Goal: Transaction & Acquisition: Purchase product/service

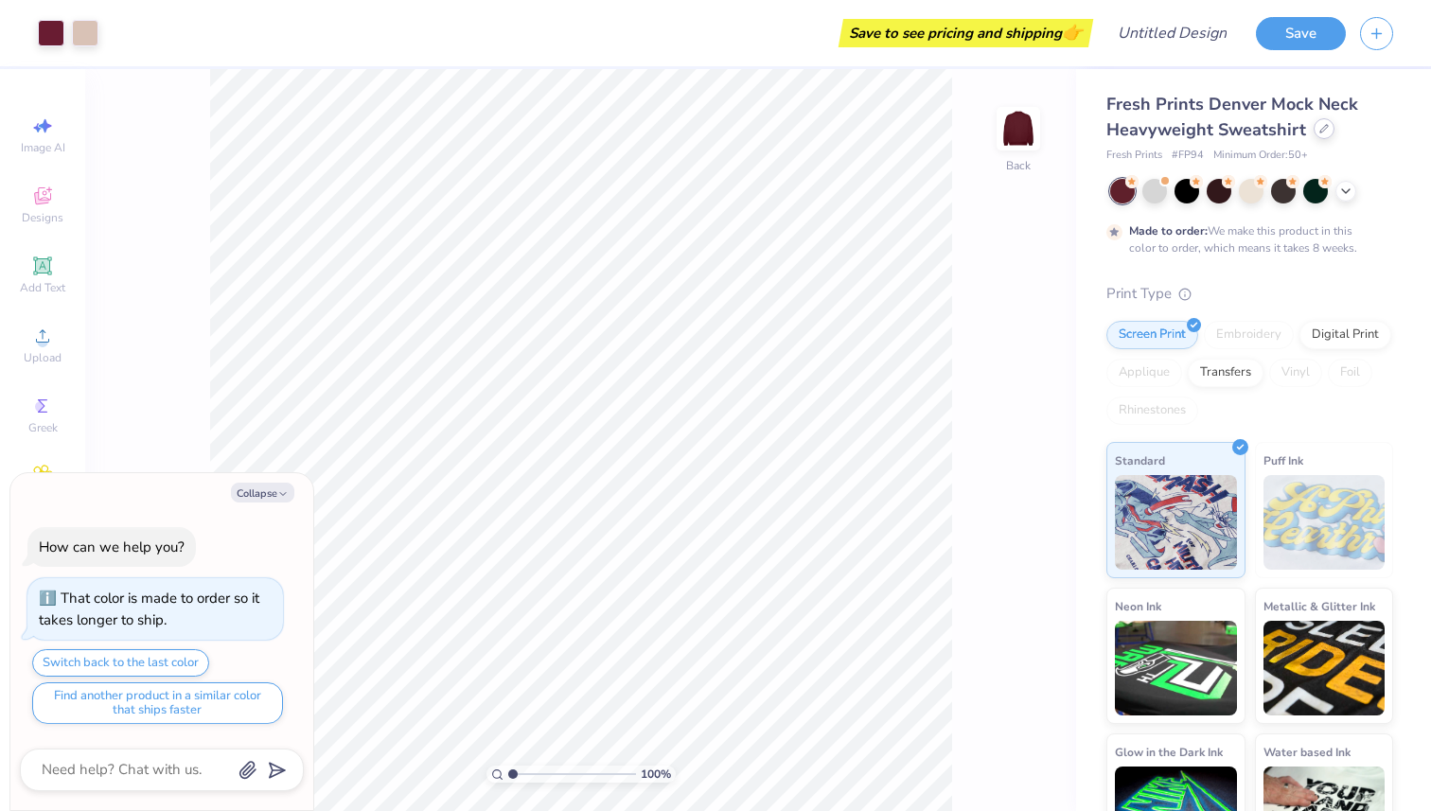
click at [1322, 127] on icon at bounding box center [1323, 128] width 9 height 9
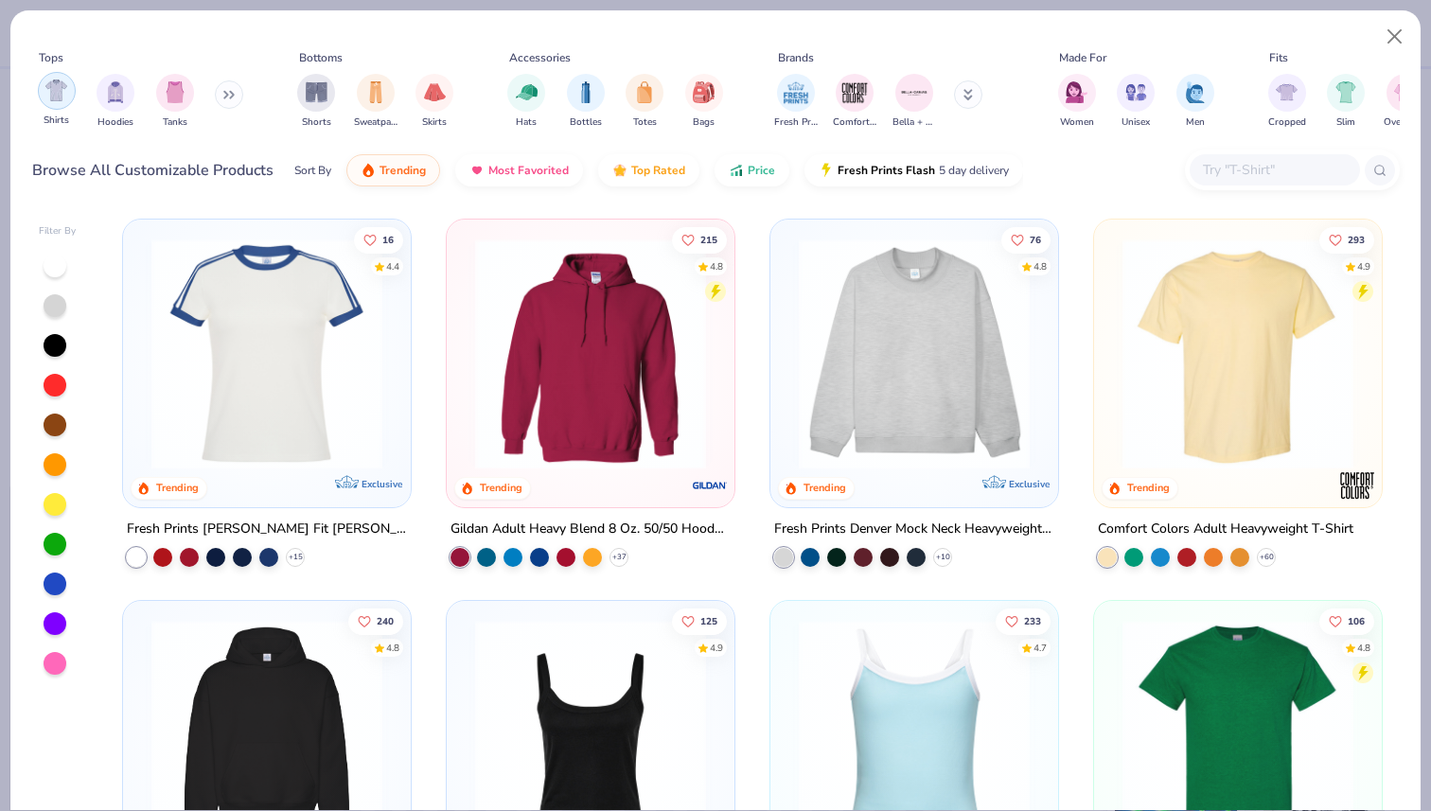
click at [63, 97] on img "filter for Shirts" at bounding box center [56, 90] width 22 height 22
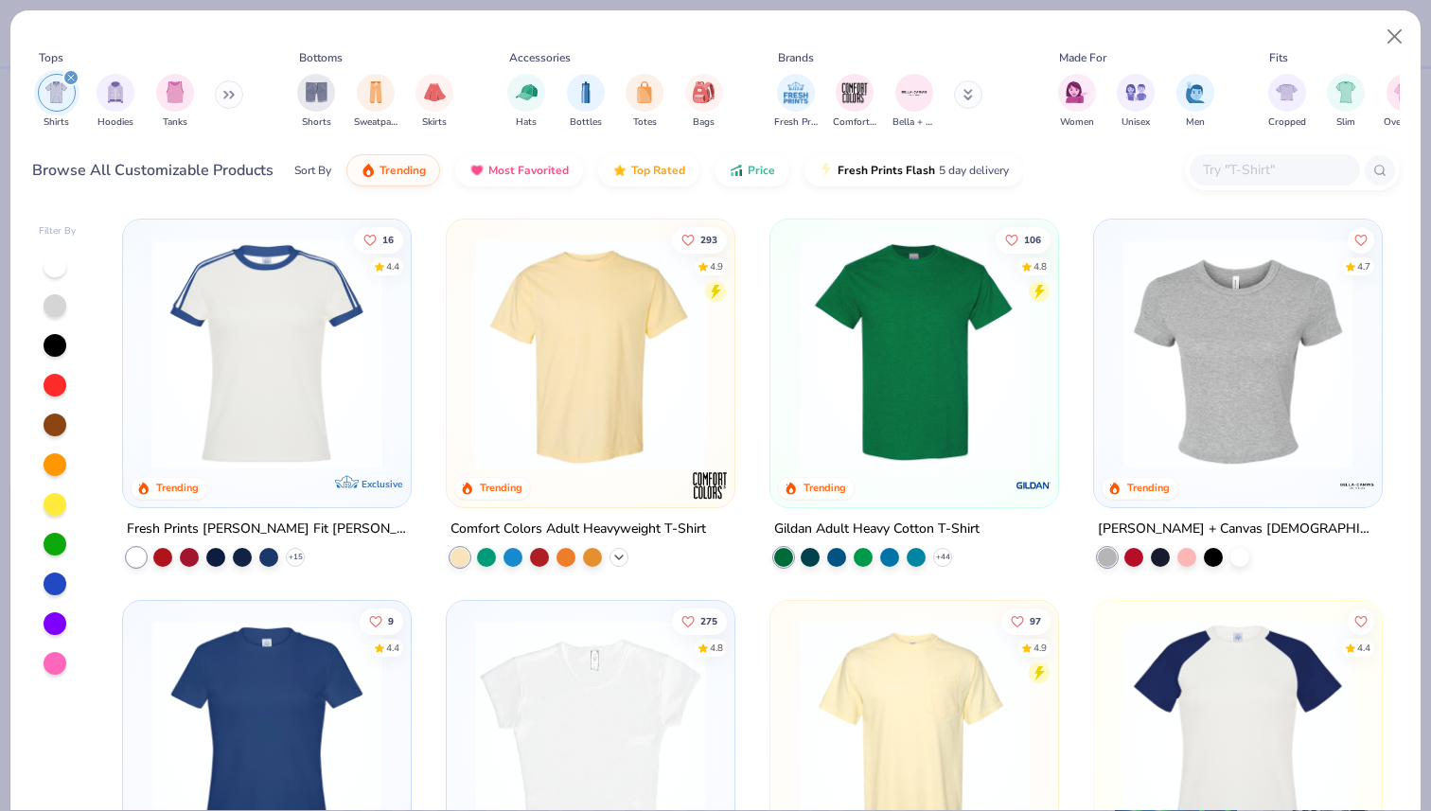
click at [620, 555] on polyline at bounding box center [619, 557] width 8 height 4
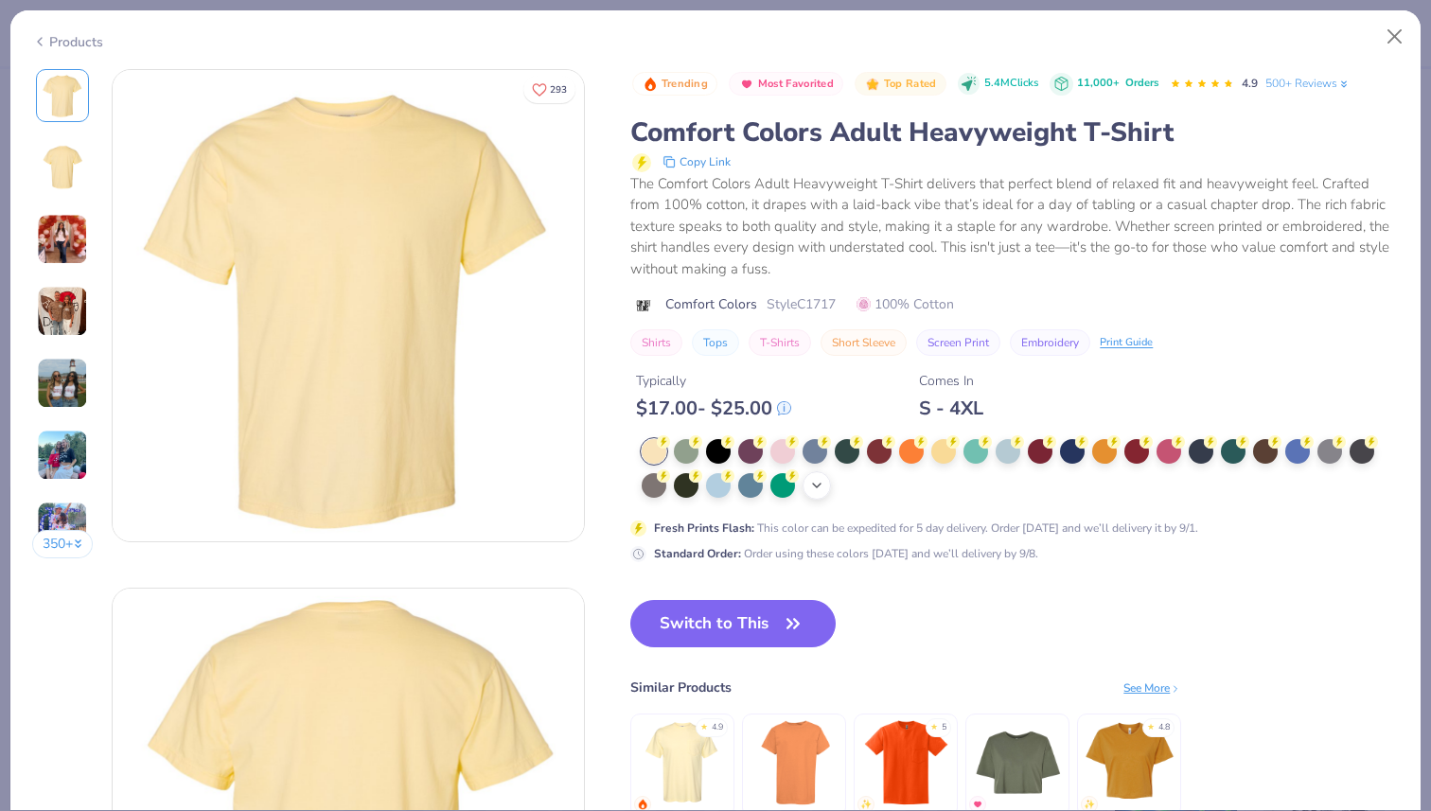
click at [823, 484] on icon at bounding box center [816, 485] width 15 height 15
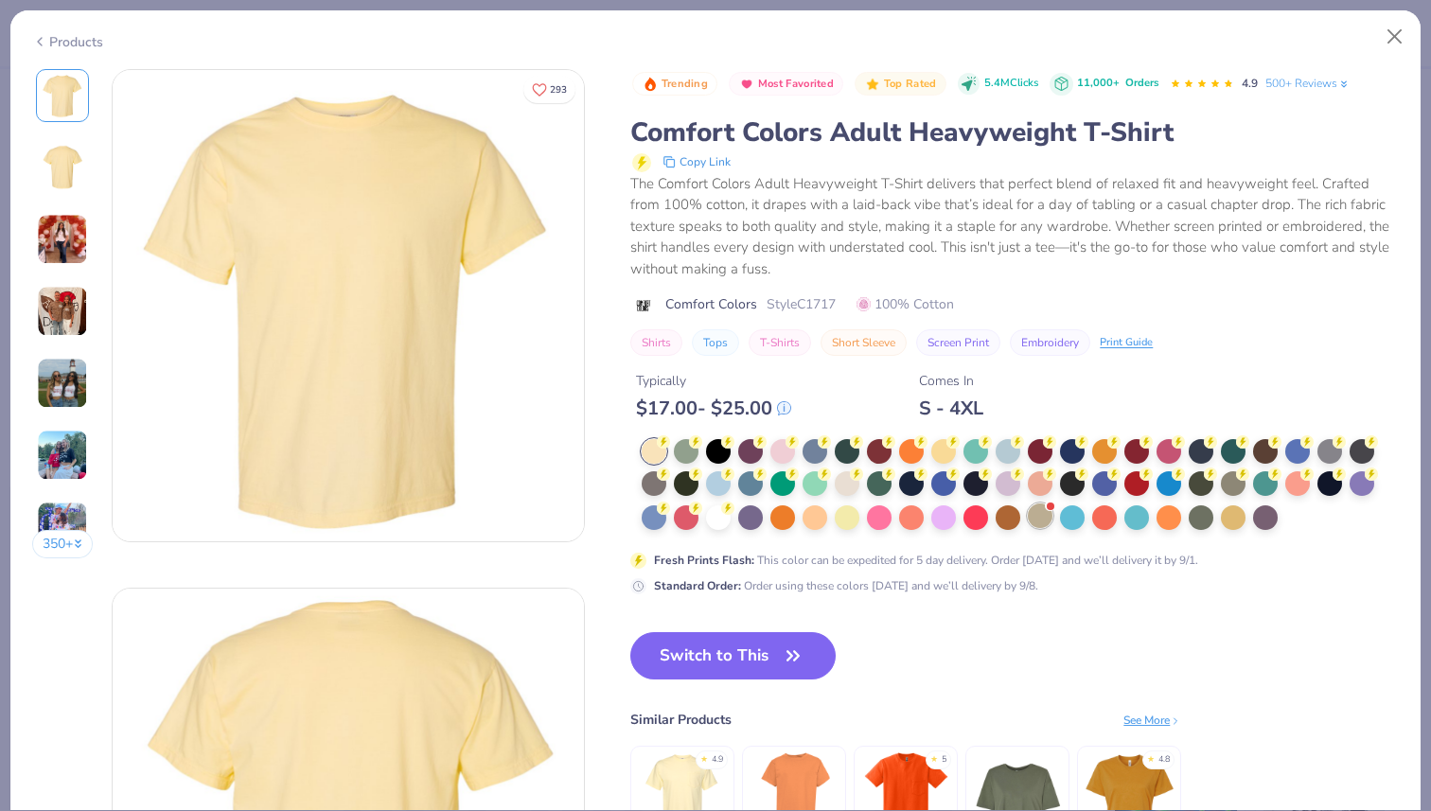
click at [1030, 513] on div at bounding box center [1040, 515] width 25 height 25
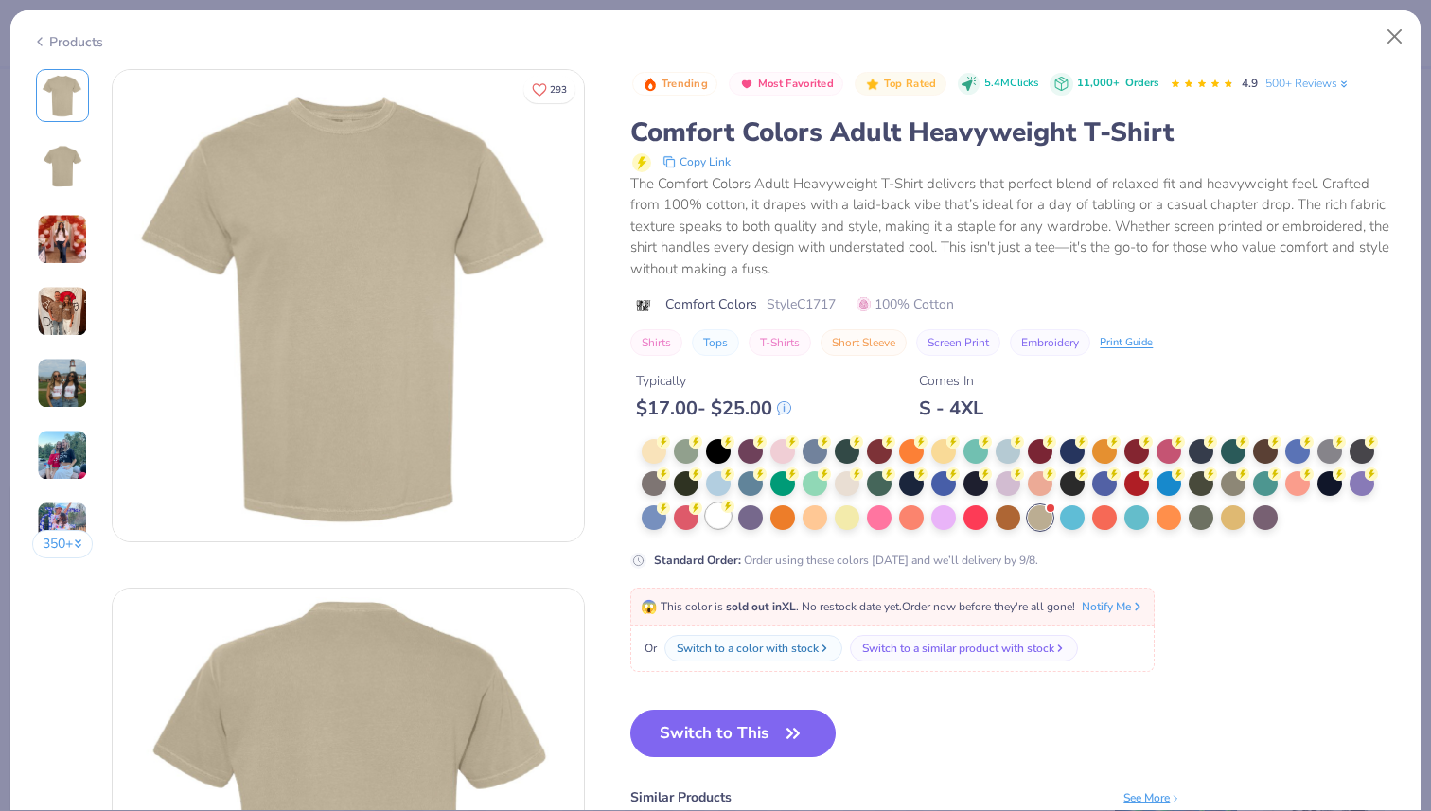
click at [721, 526] on div at bounding box center [718, 515] width 25 height 25
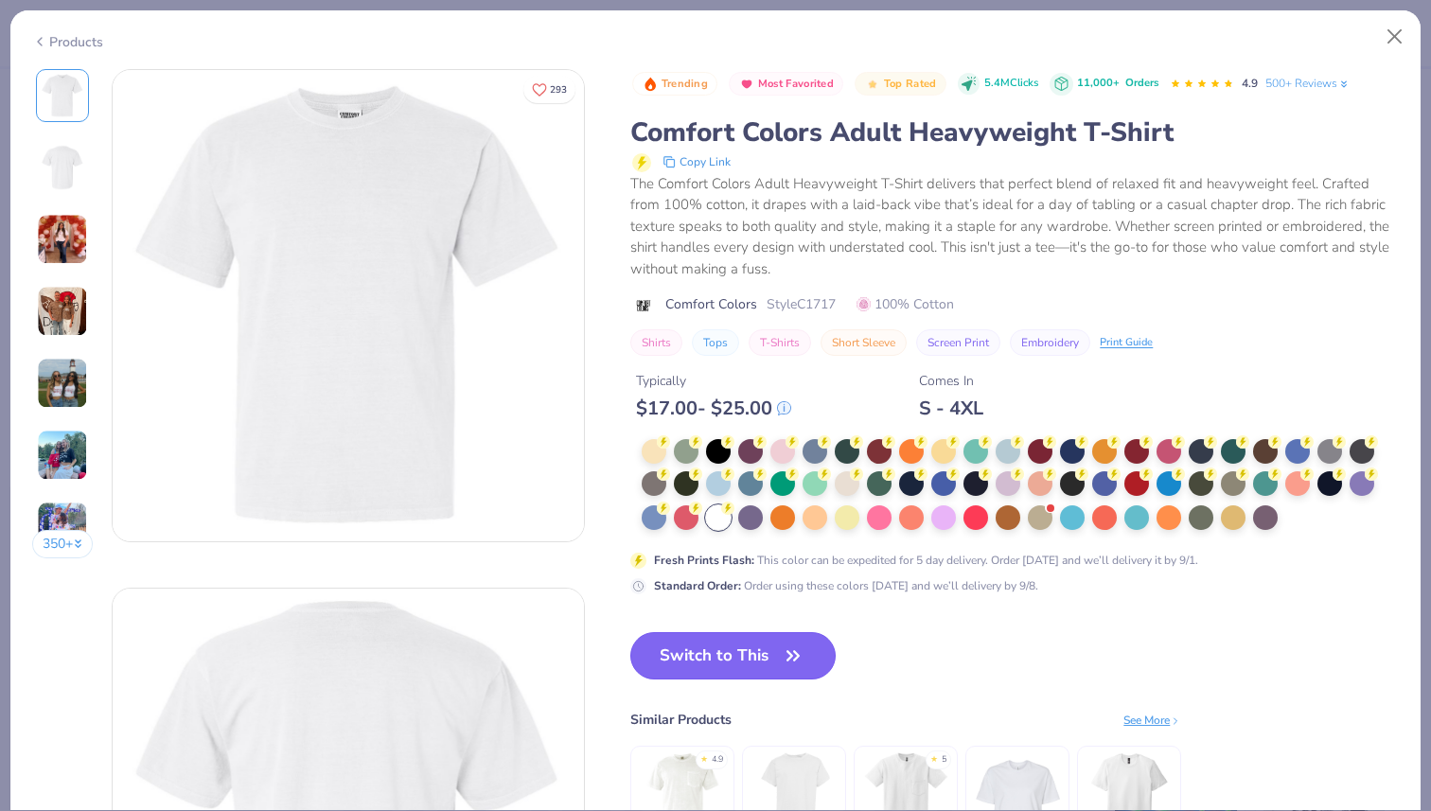
click at [760, 654] on button "Switch to This" at bounding box center [732, 655] width 205 height 47
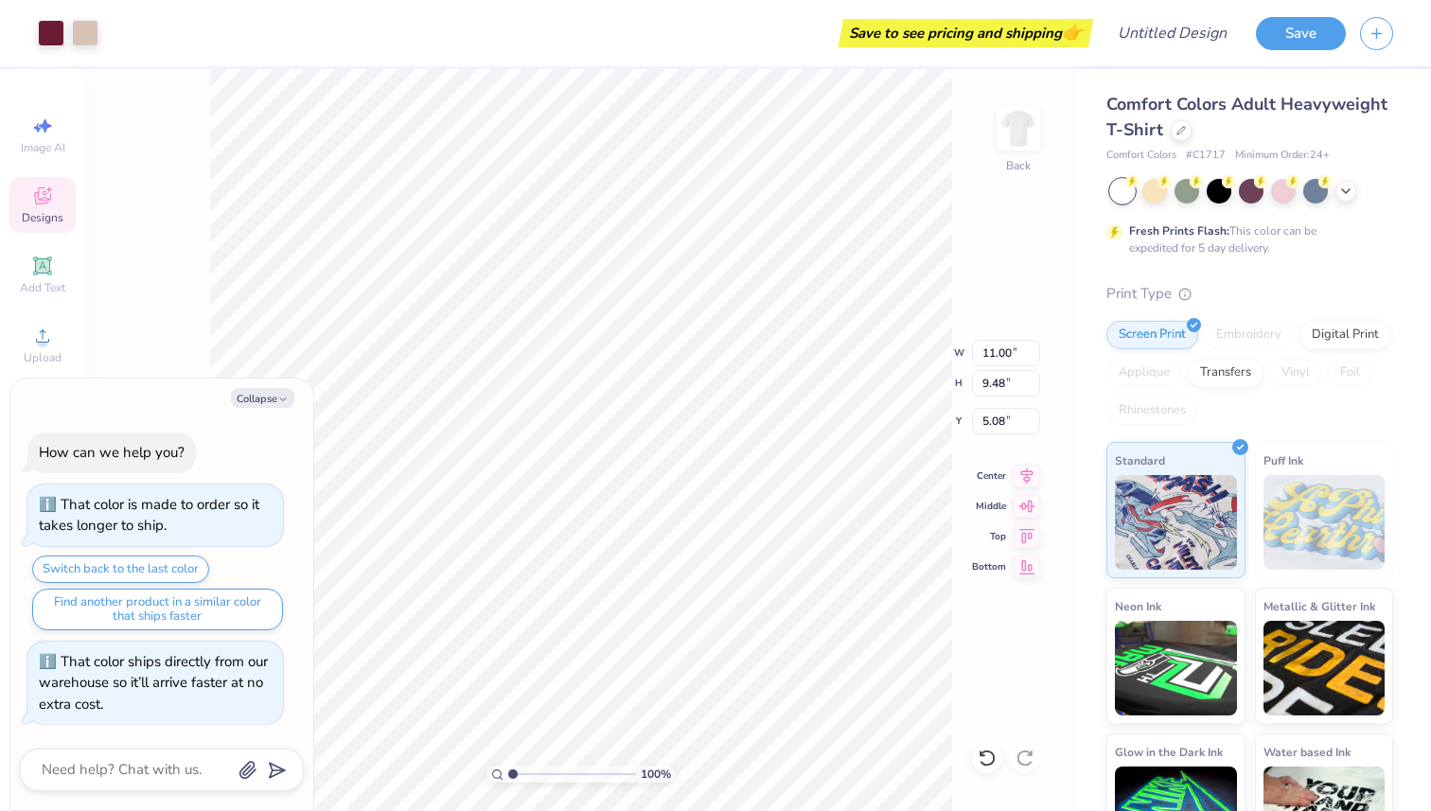
type textarea "x"
type input "5.07"
type textarea "x"
type input "5.06"
click at [80, 34] on div at bounding box center [85, 31] width 26 height 26
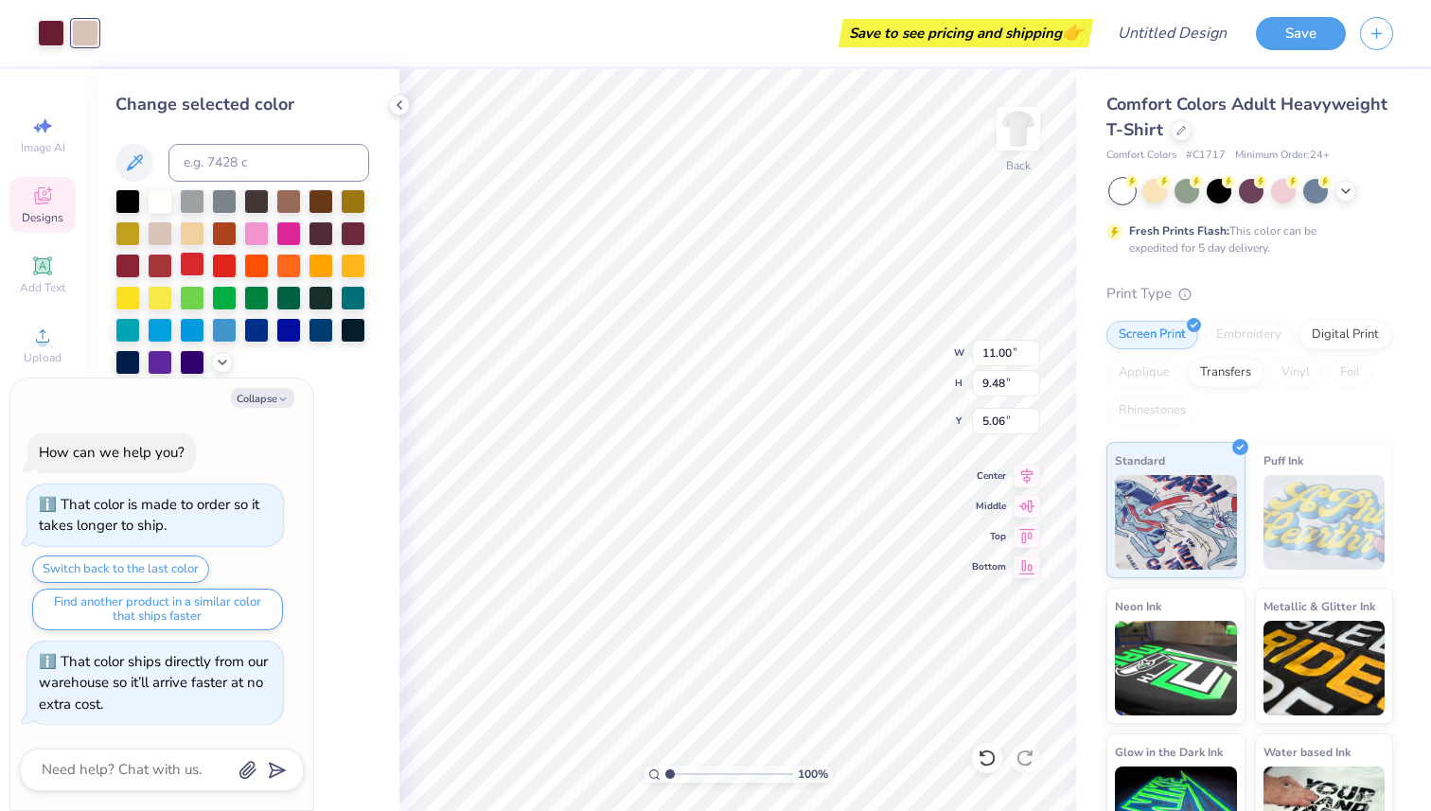
click at [187, 262] on div at bounding box center [192, 264] width 25 height 25
click at [138, 262] on div at bounding box center [127, 264] width 25 height 25
click at [153, 265] on div at bounding box center [160, 264] width 25 height 25
click at [133, 265] on div at bounding box center [127, 264] width 25 height 25
click at [50, 35] on div at bounding box center [51, 31] width 26 height 26
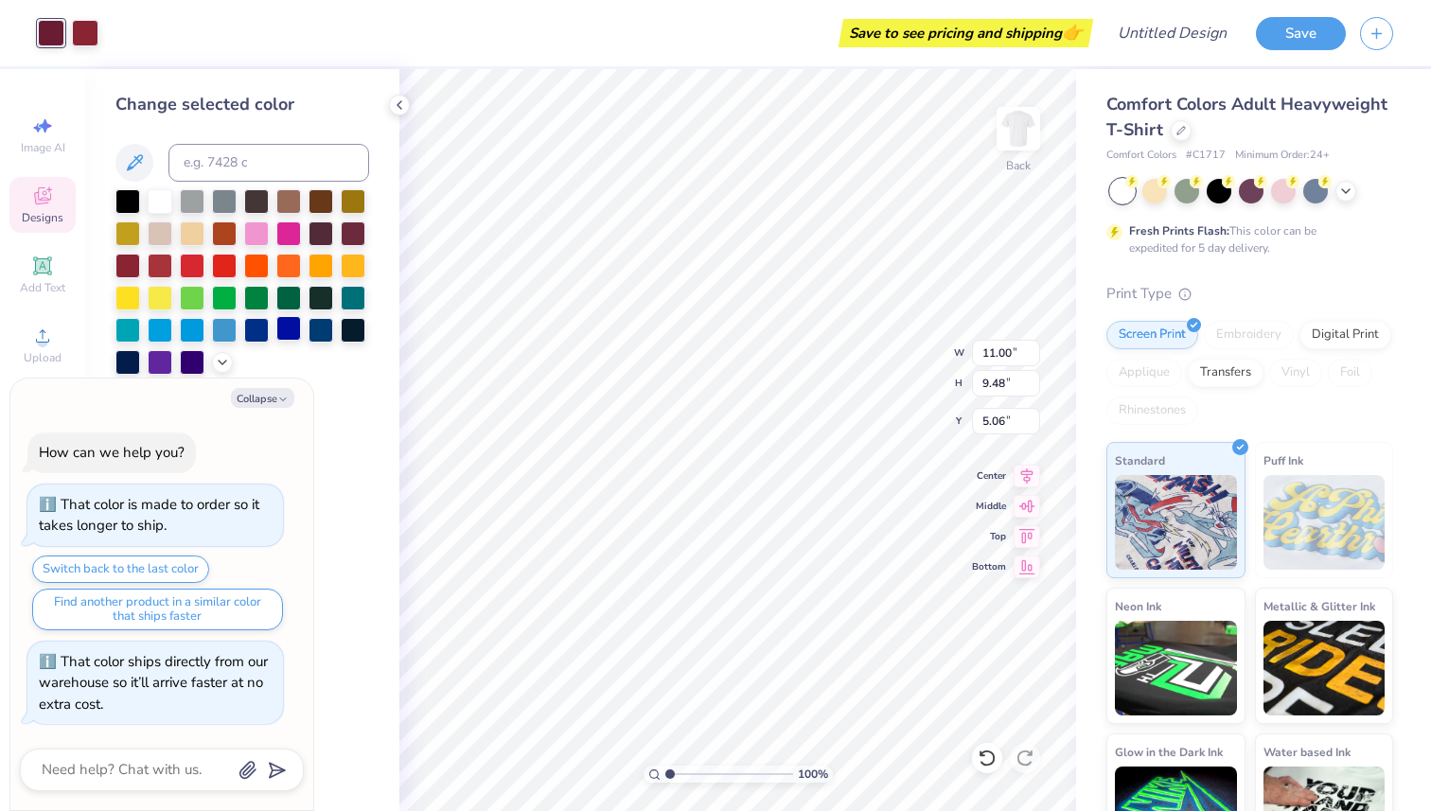
click at [286, 339] on div at bounding box center [288, 328] width 25 height 25
click at [266, 331] on div at bounding box center [256, 328] width 25 height 25
click at [93, 47] on div "Art colors" at bounding box center [49, 33] width 98 height 66
click at [273, 335] on div at bounding box center [242, 281] width 254 height 185
click at [273, 331] on div at bounding box center [242, 281] width 254 height 185
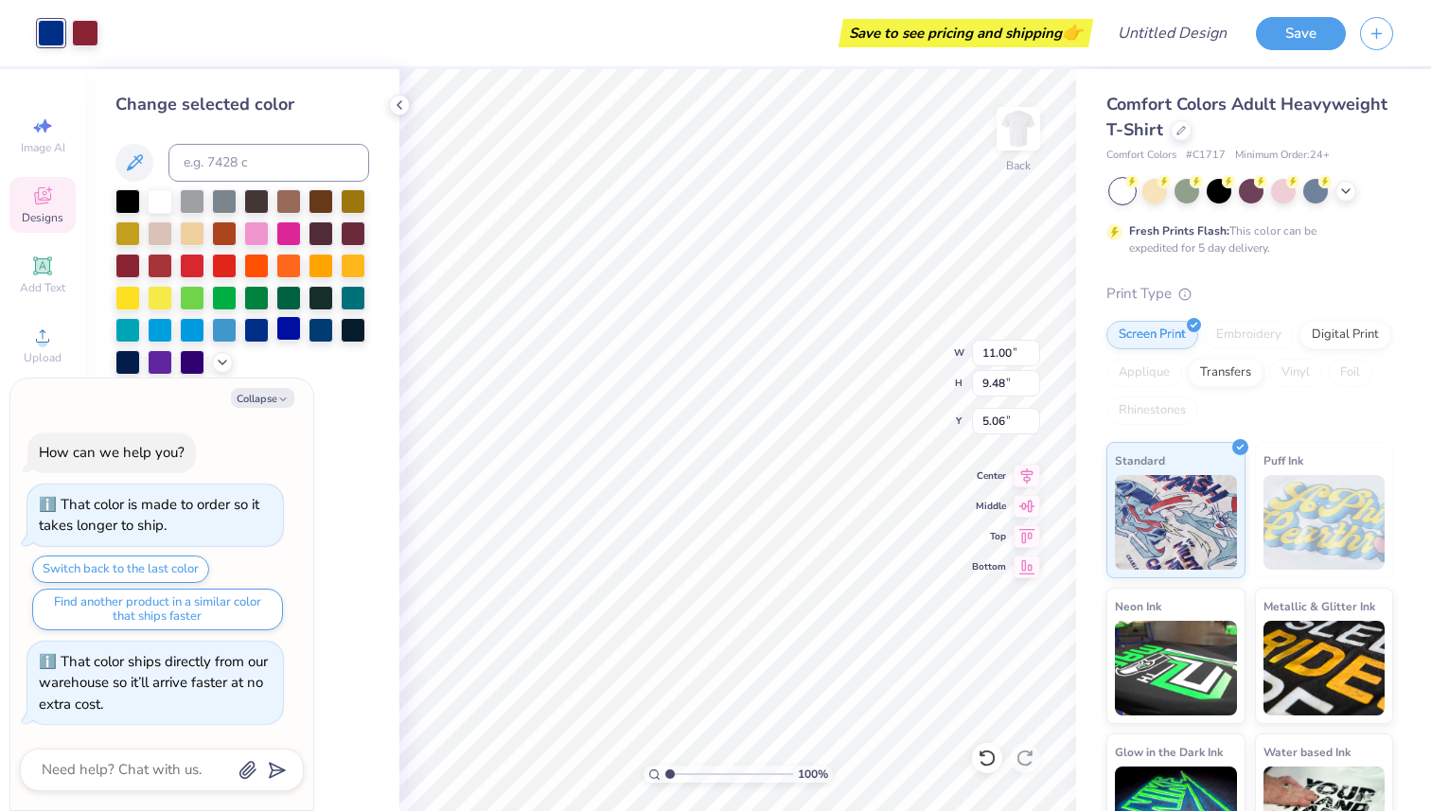
click at [281, 330] on div at bounding box center [288, 328] width 25 height 25
click at [266, 331] on div at bounding box center [256, 328] width 25 height 25
click at [248, 329] on div at bounding box center [256, 328] width 25 height 25
click at [229, 329] on div at bounding box center [224, 328] width 25 height 25
click at [261, 325] on div at bounding box center [256, 328] width 25 height 25
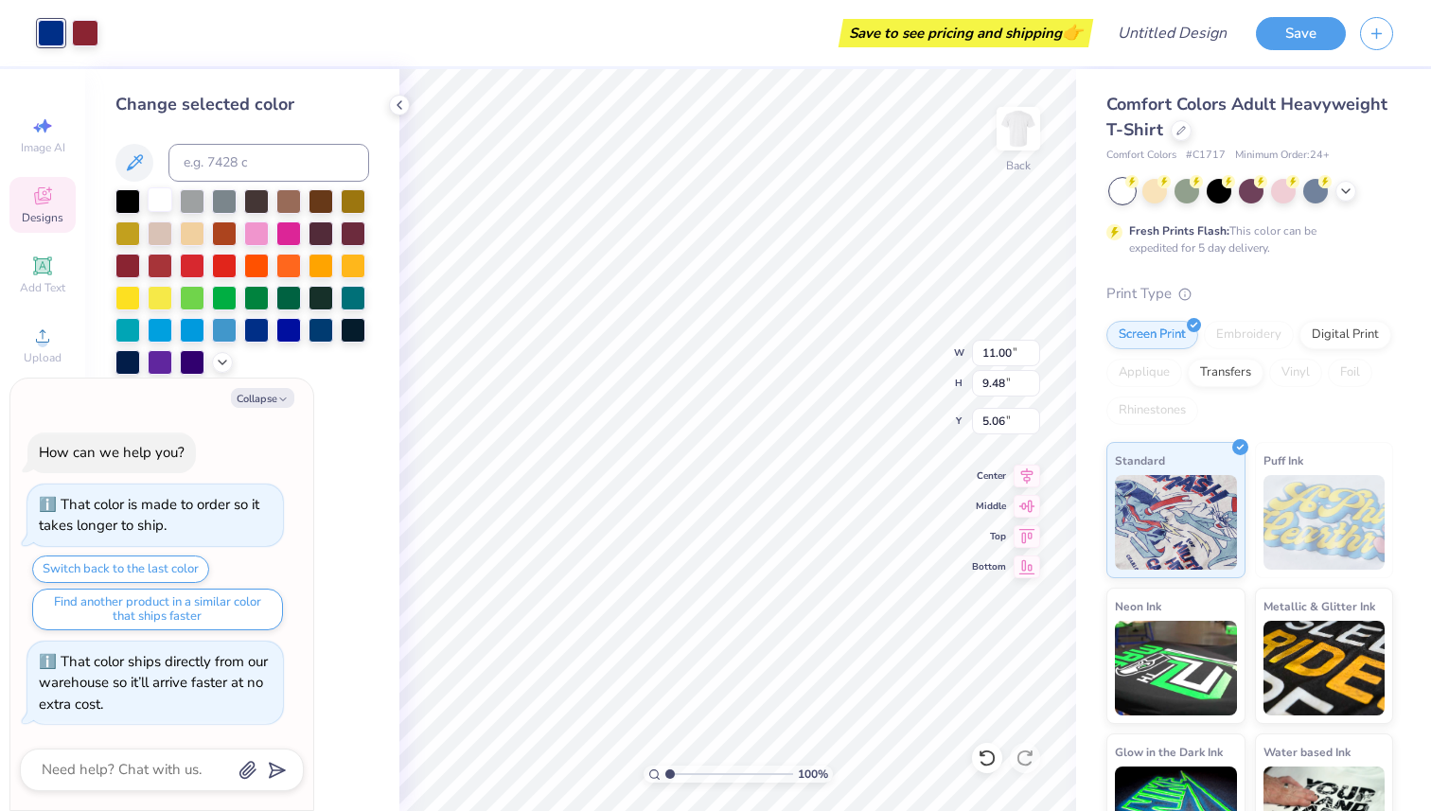
click at [160, 199] on div at bounding box center [160, 199] width 25 height 25
click at [88, 33] on div at bounding box center [85, 31] width 26 height 26
click at [263, 334] on div at bounding box center [256, 328] width 25 height 25
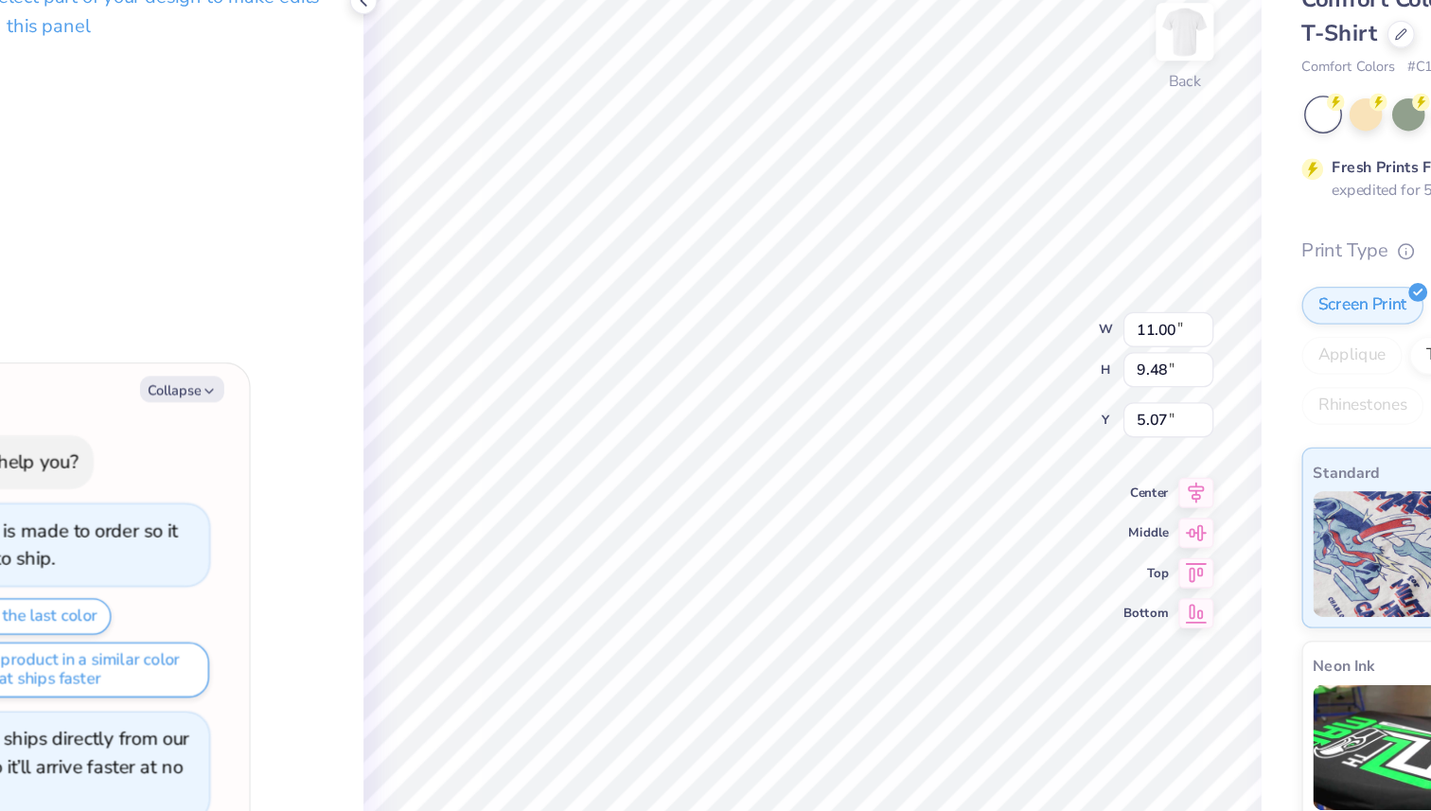
type textarea "x"
type input "5.07"
type textarea "x"
type input "1.51"
type input "0.97"
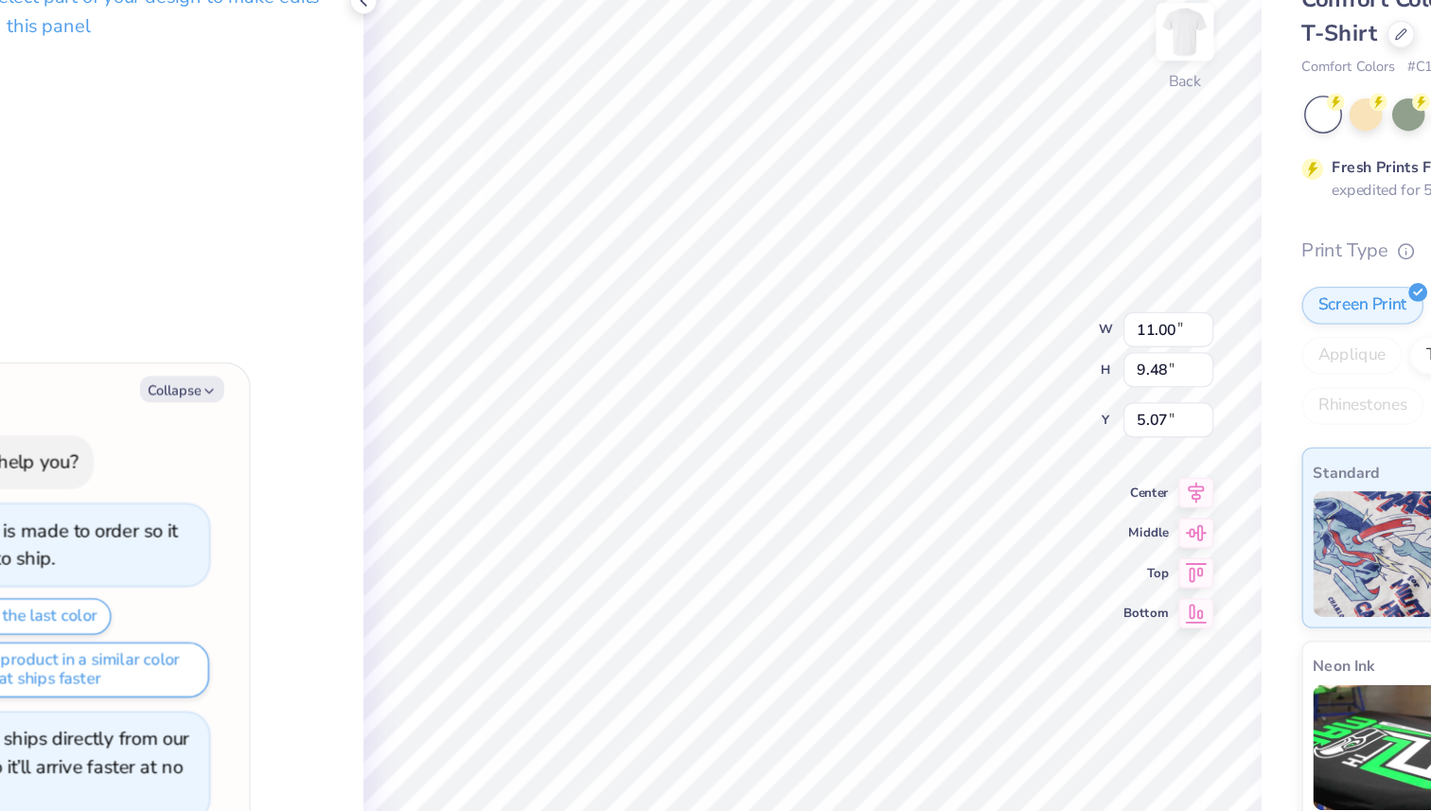
type input "12.50"
type textarea "x"
type input "12.70"
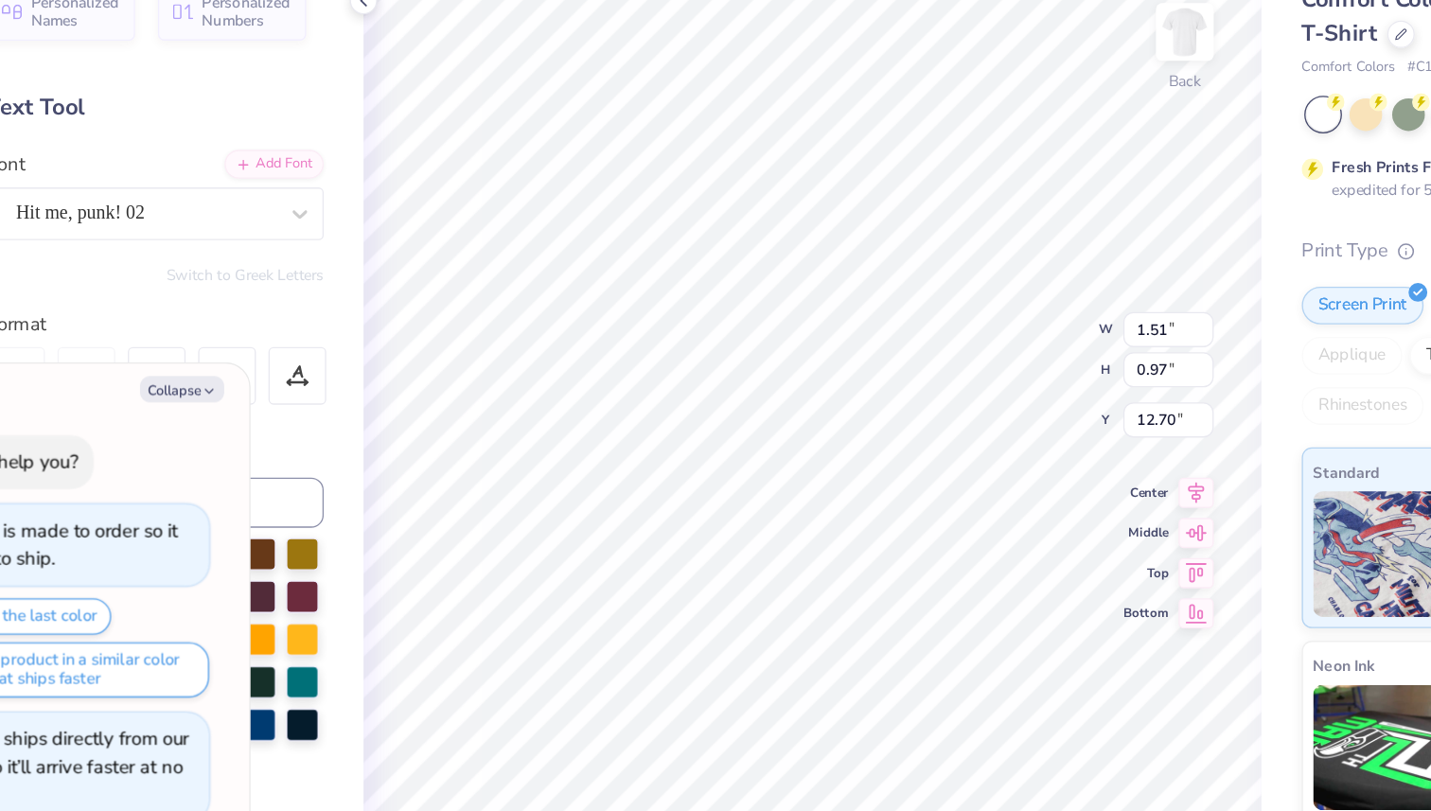
type textarea "x"
type input "12.26"
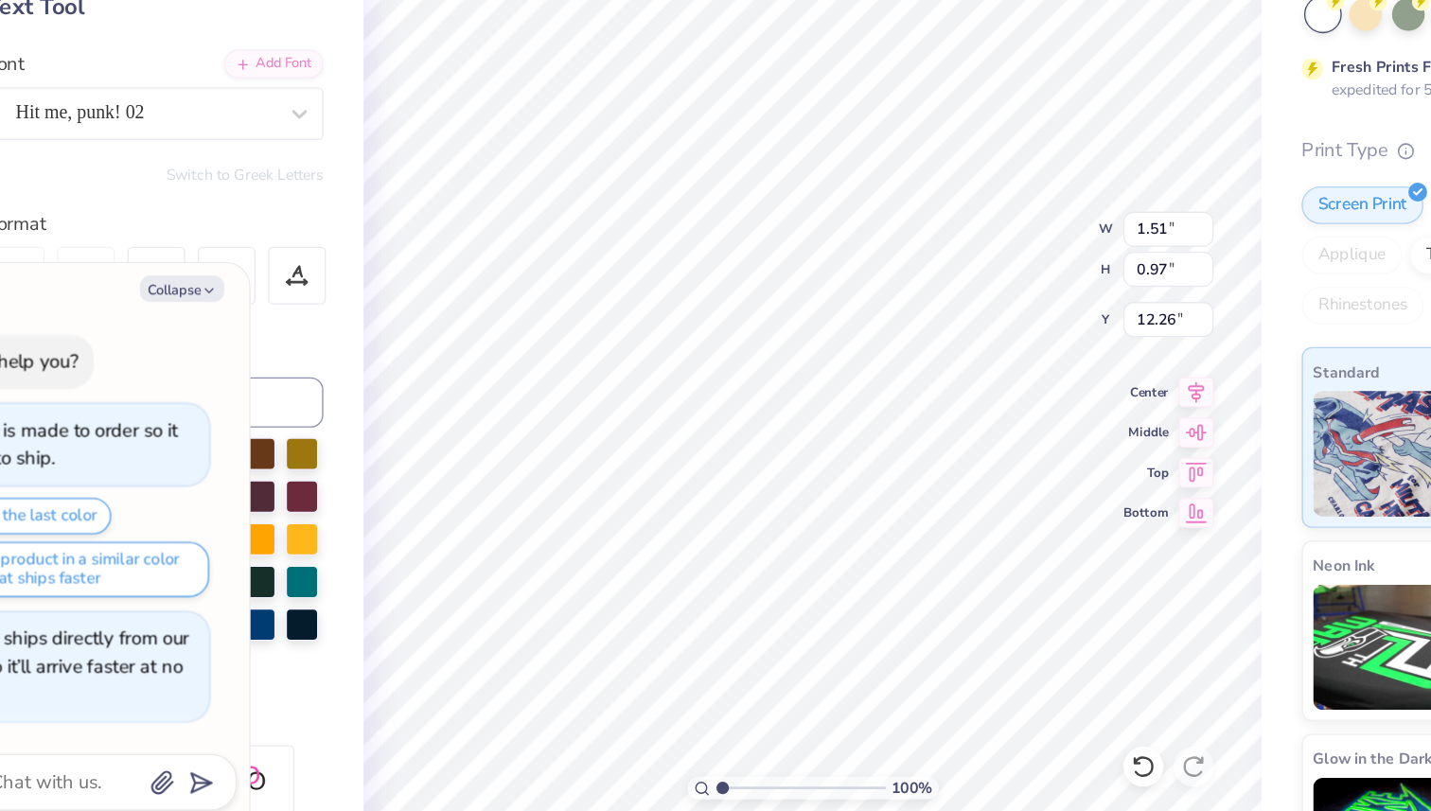
type textarea "x"
type input "12.36"
type textarea "x"
type input "12.70"
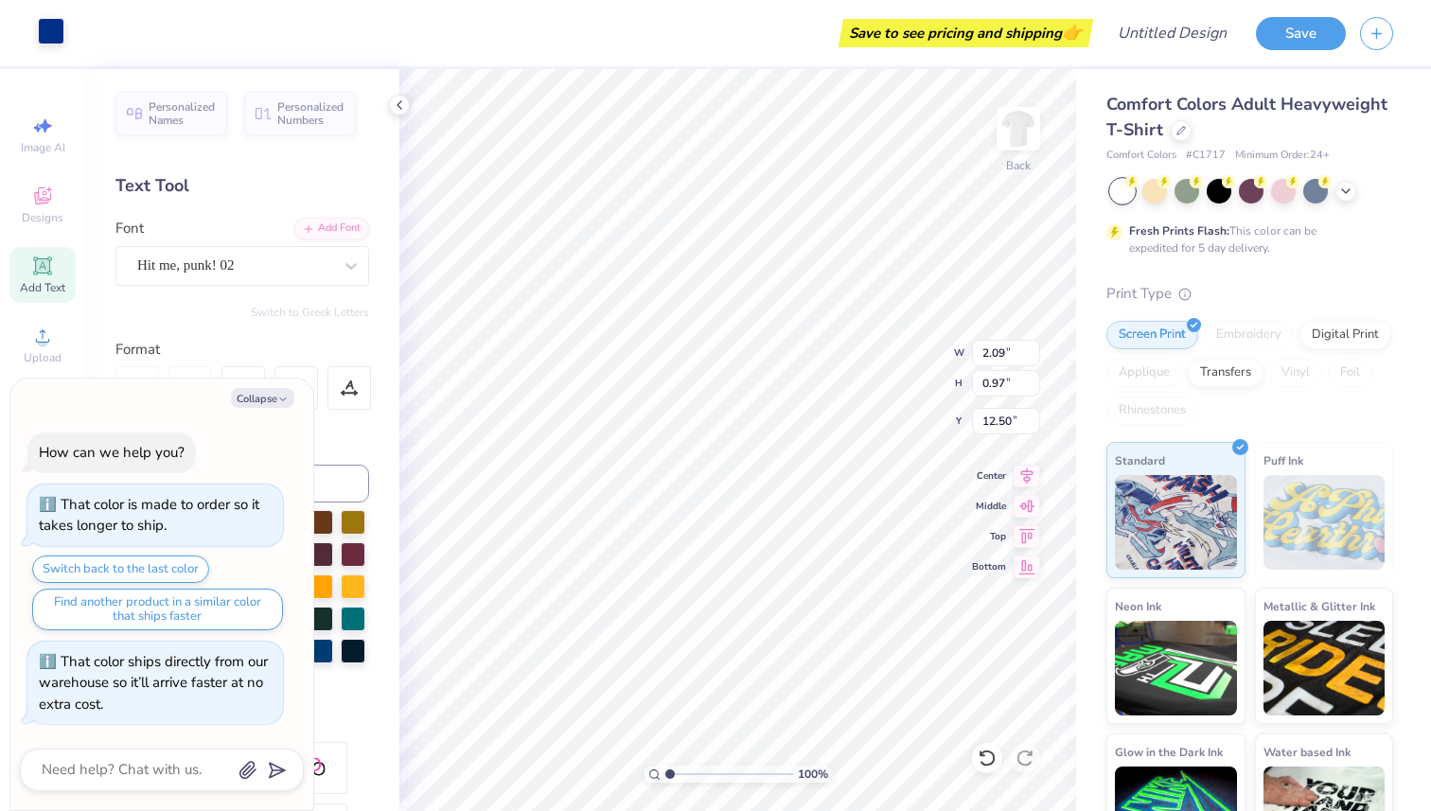
click at [54, 26] on div at bounding box center [51, 31] width 26 height 26
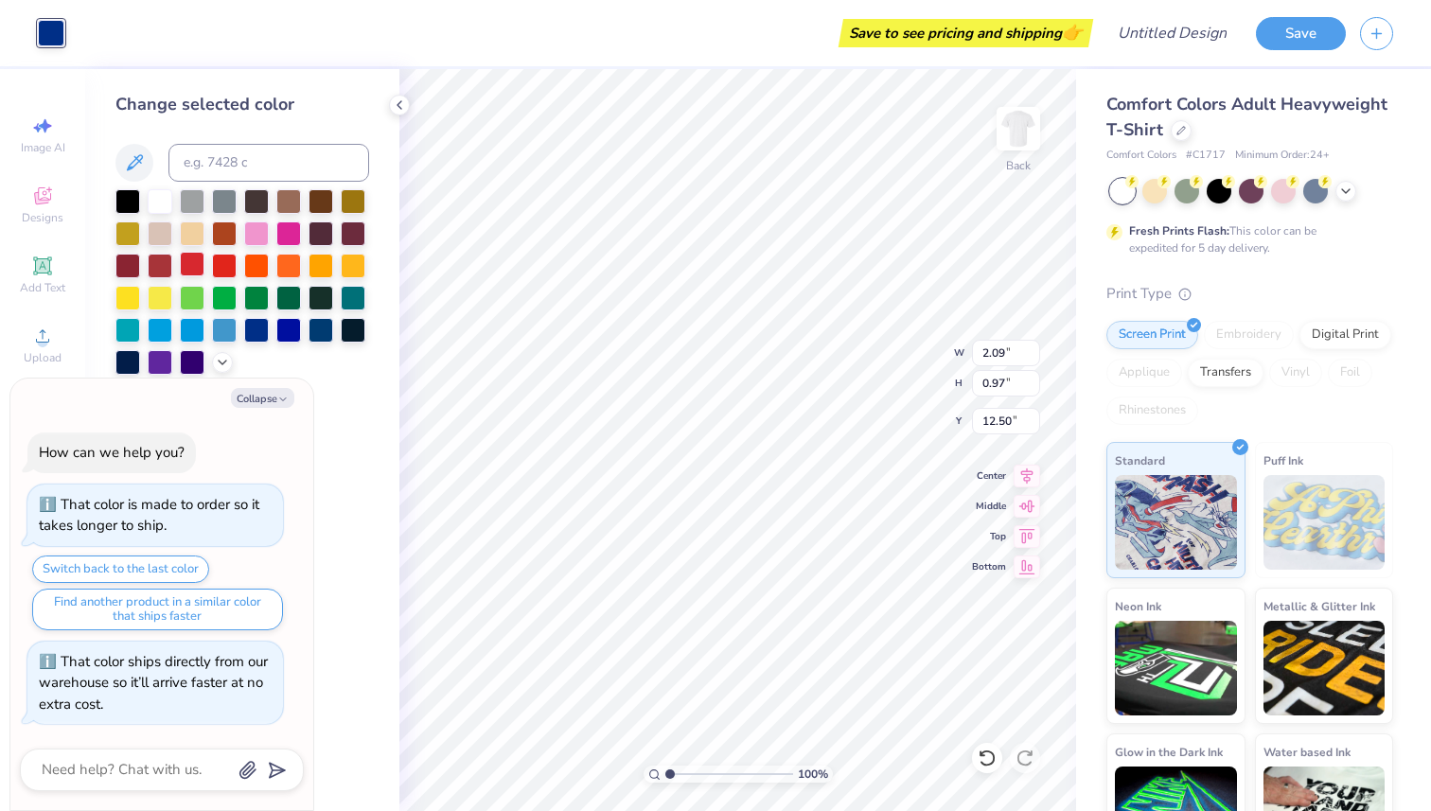
click at [204, 267] on div at bounding box center [192, 264] width 25 height 25
click at [218, 267] on div at bounding box center [224, 264] width 25 height 25
click at [195, 266] on div at bounding box center [192, 264] width 25 height 25
click at [228, 265] on div at bounding box center [224, 264] width 25 height 25
click at [199, 260] on div at bounding box center [192, 264] width 25 height 25
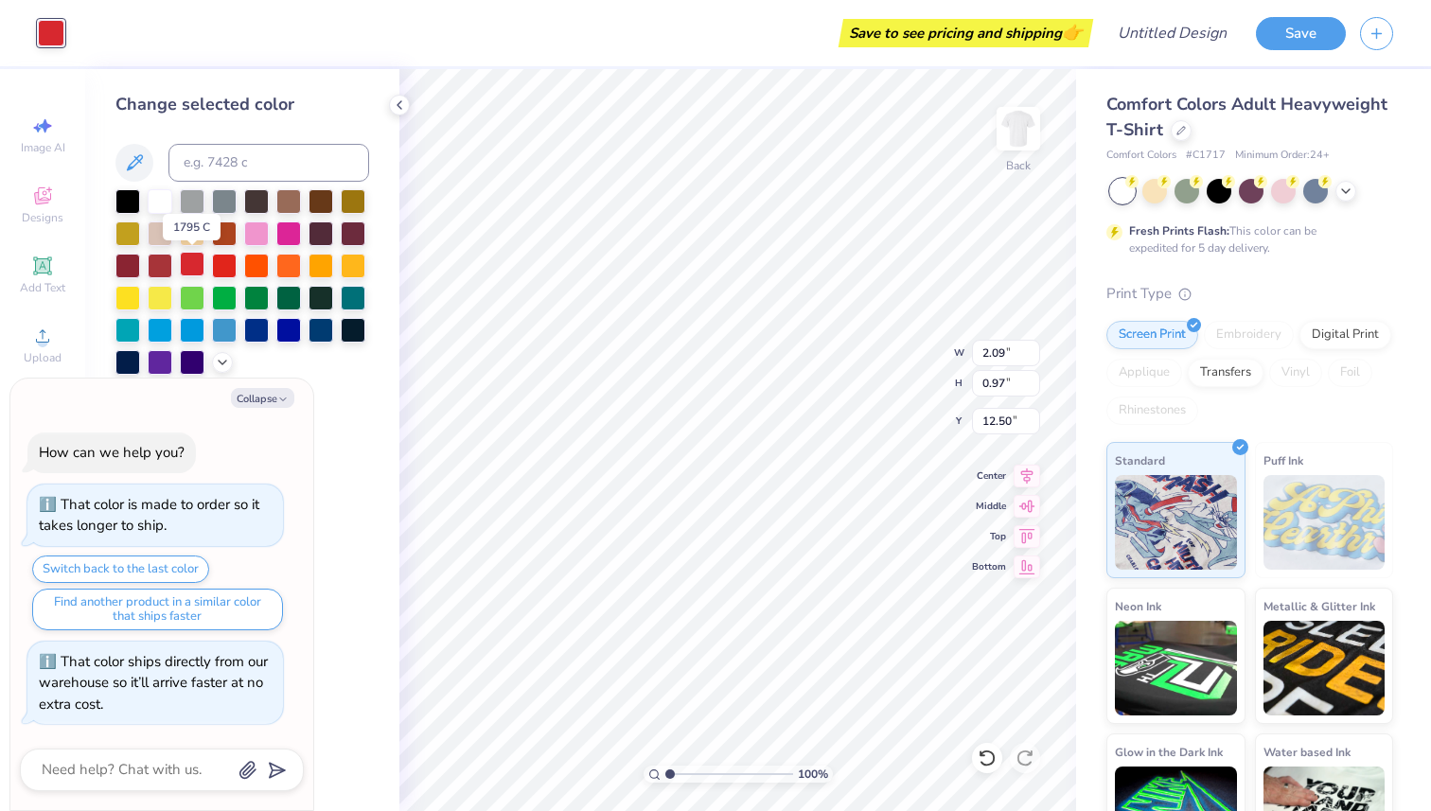
click at [196, 264] on div at bounding box center [192, 264] width 25 height 25
click at [172, 264] on div at bounding box center [160, 264] width 25 height 25
click at [188, 261] on div at bounding box center [192, 264] width 25 height 25
click at [165, 267] on div at bounding box center [160, 264] width 25 height 25
click at [190, 267] on div at bounding box center [192, 264] width 25 height 25
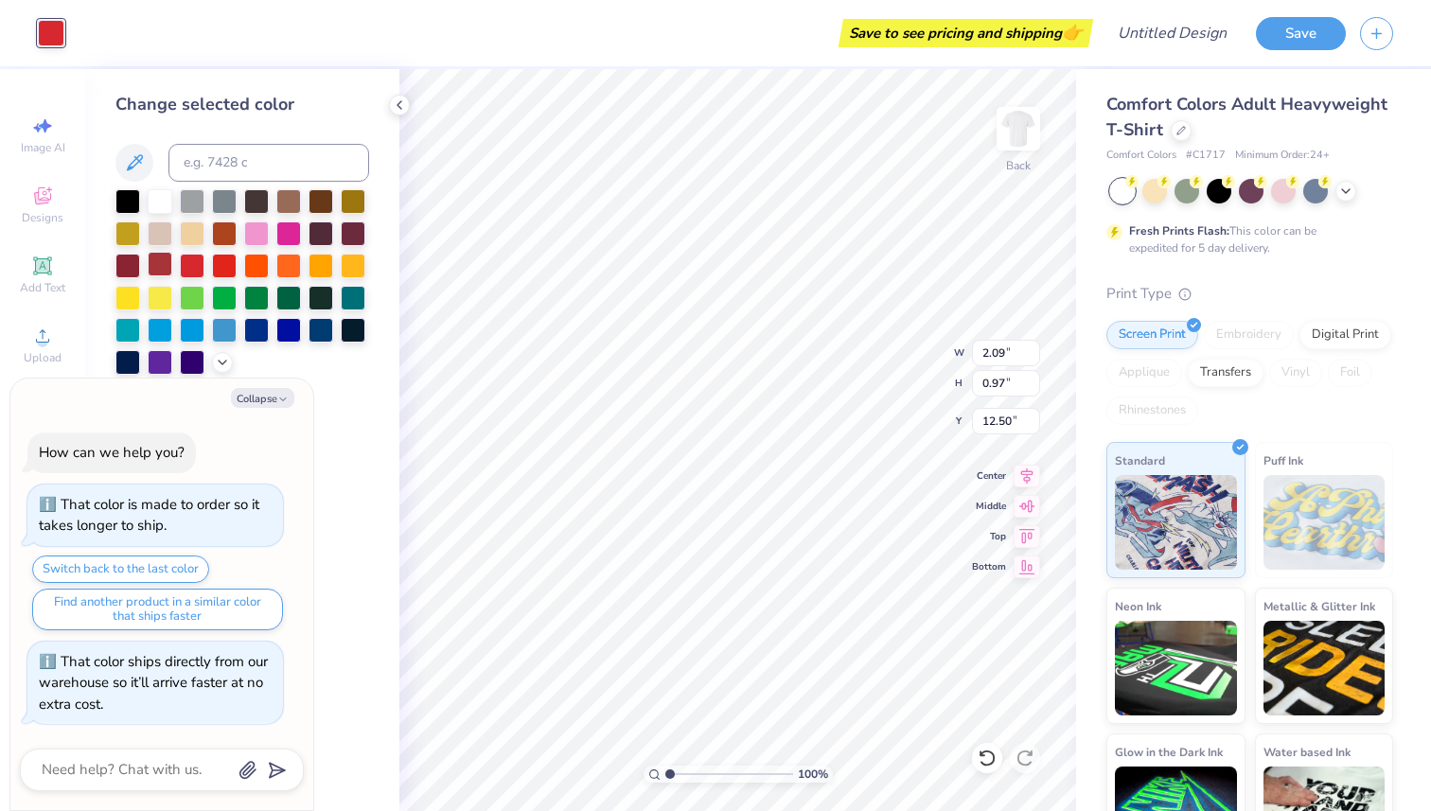
click at [163, 265] on div at bounding box center [160, 264] width 25 height 25
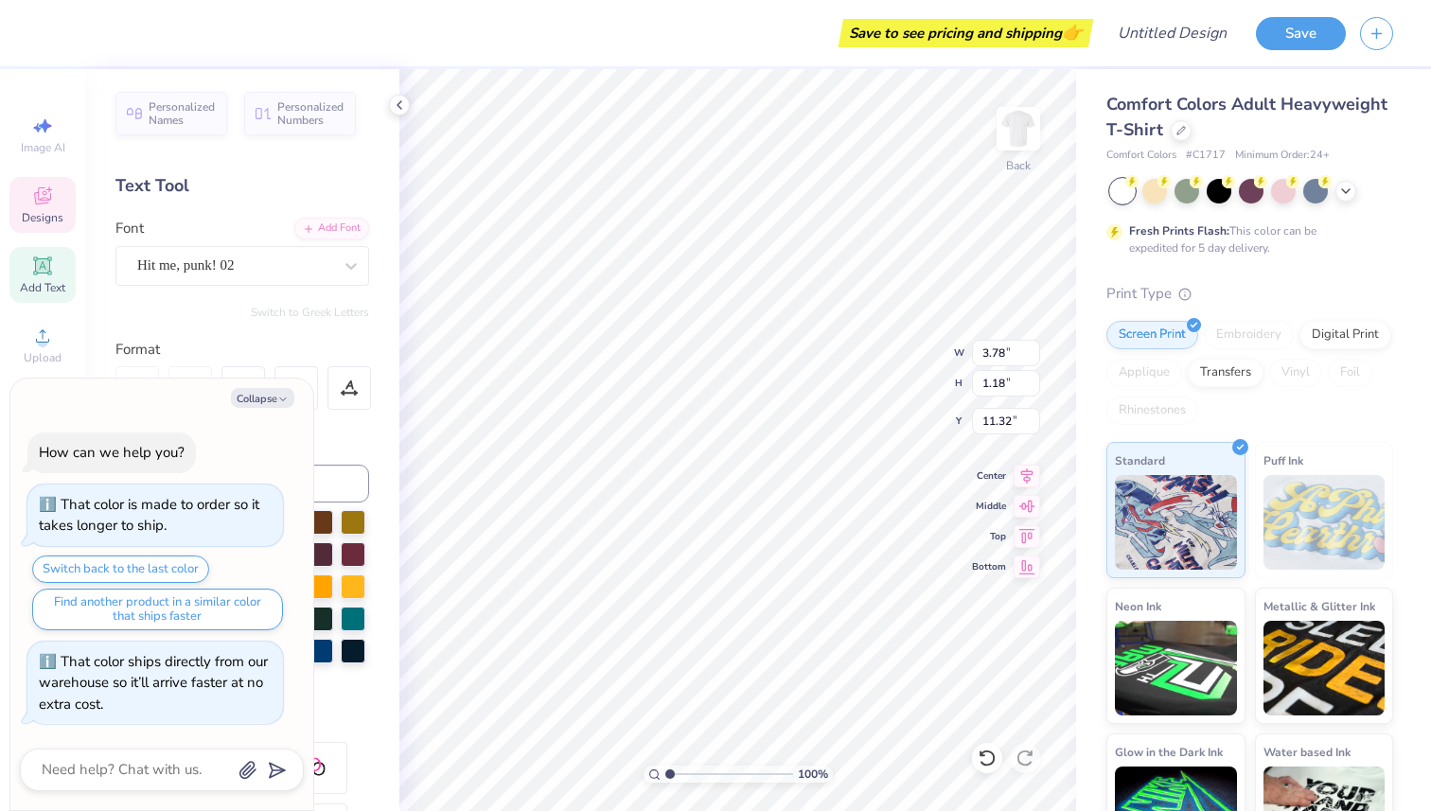
type textarea "x"
type input "1.13"
type input "1.20"
type input "11.44"
type textarea "x"
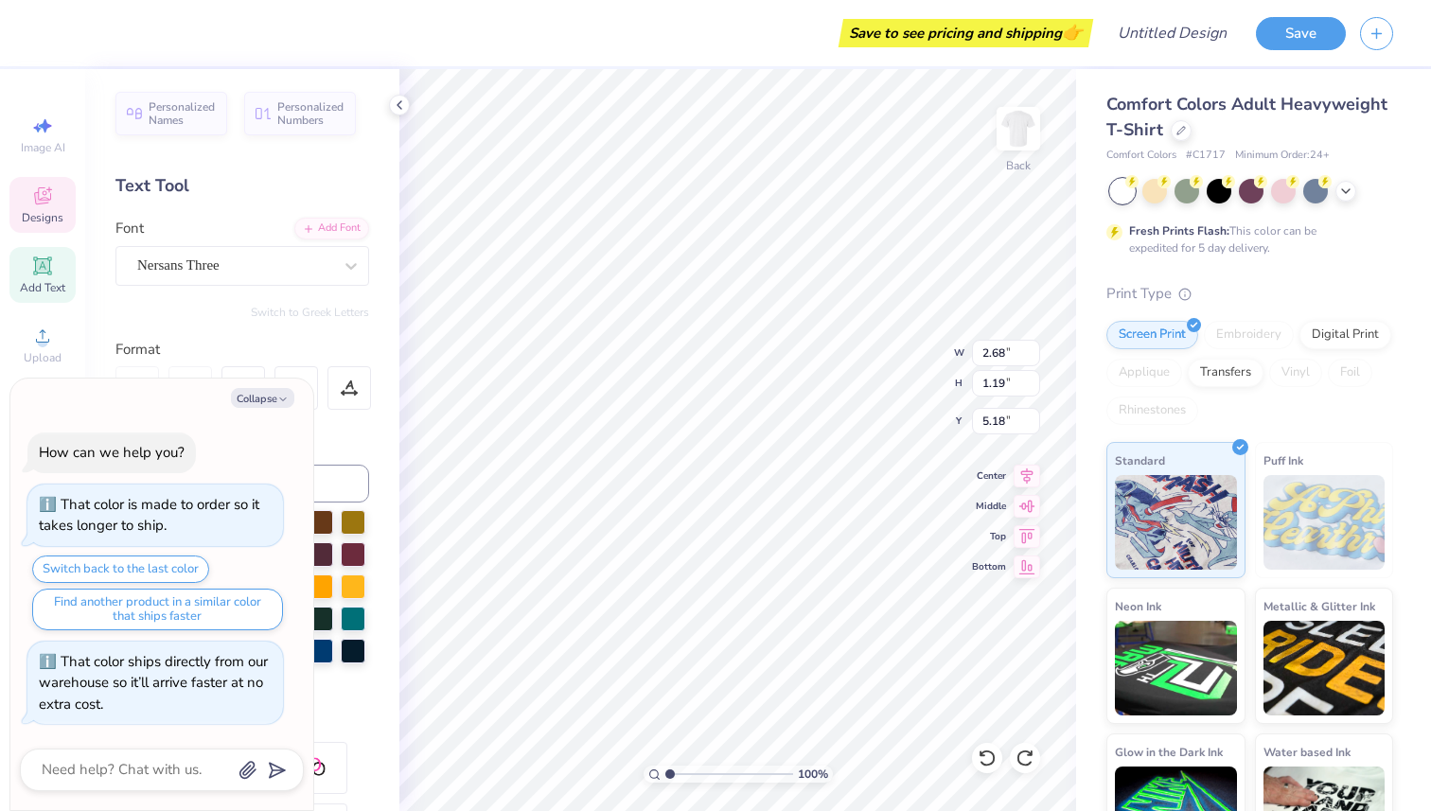
type textarea "ALChi"
type textarea "x"
type textarea "ALPChi"
type textarea "x"
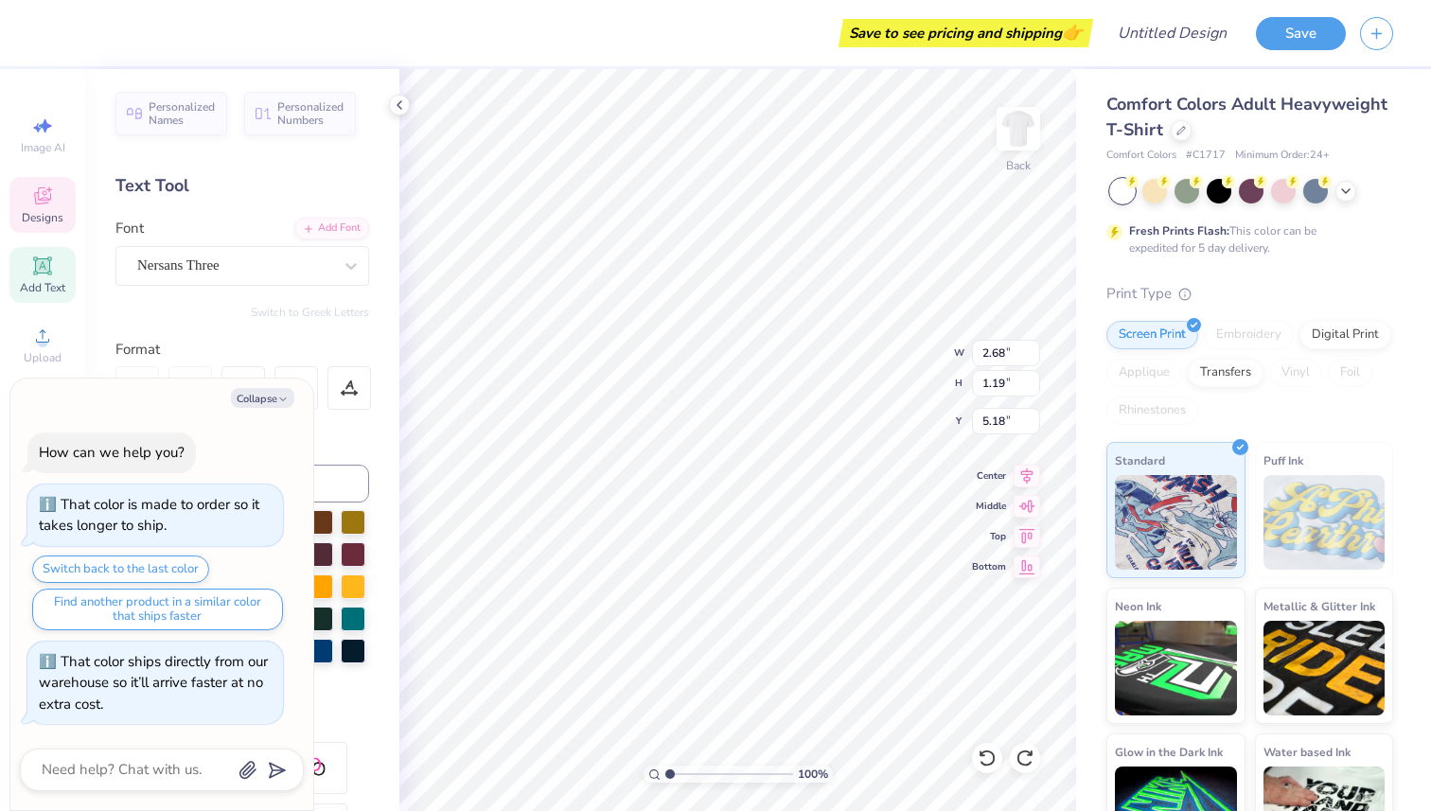
type textarea "ALPHAChi"
type textarea "x"
type textarea "ALPHA Chi"
type textarea "x"
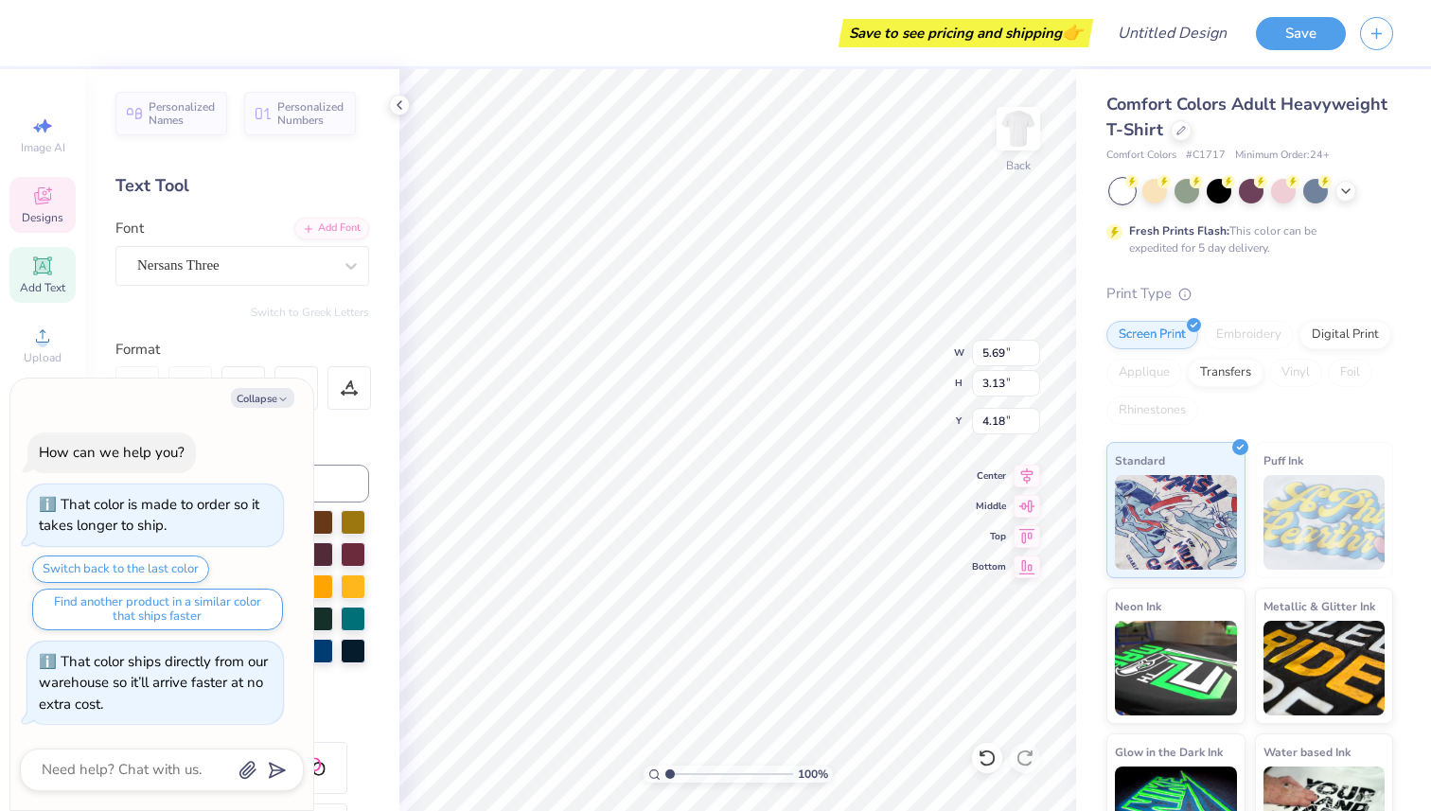
type input "3.46"
type textarea "x"
type textarea "ALPHA Chi"
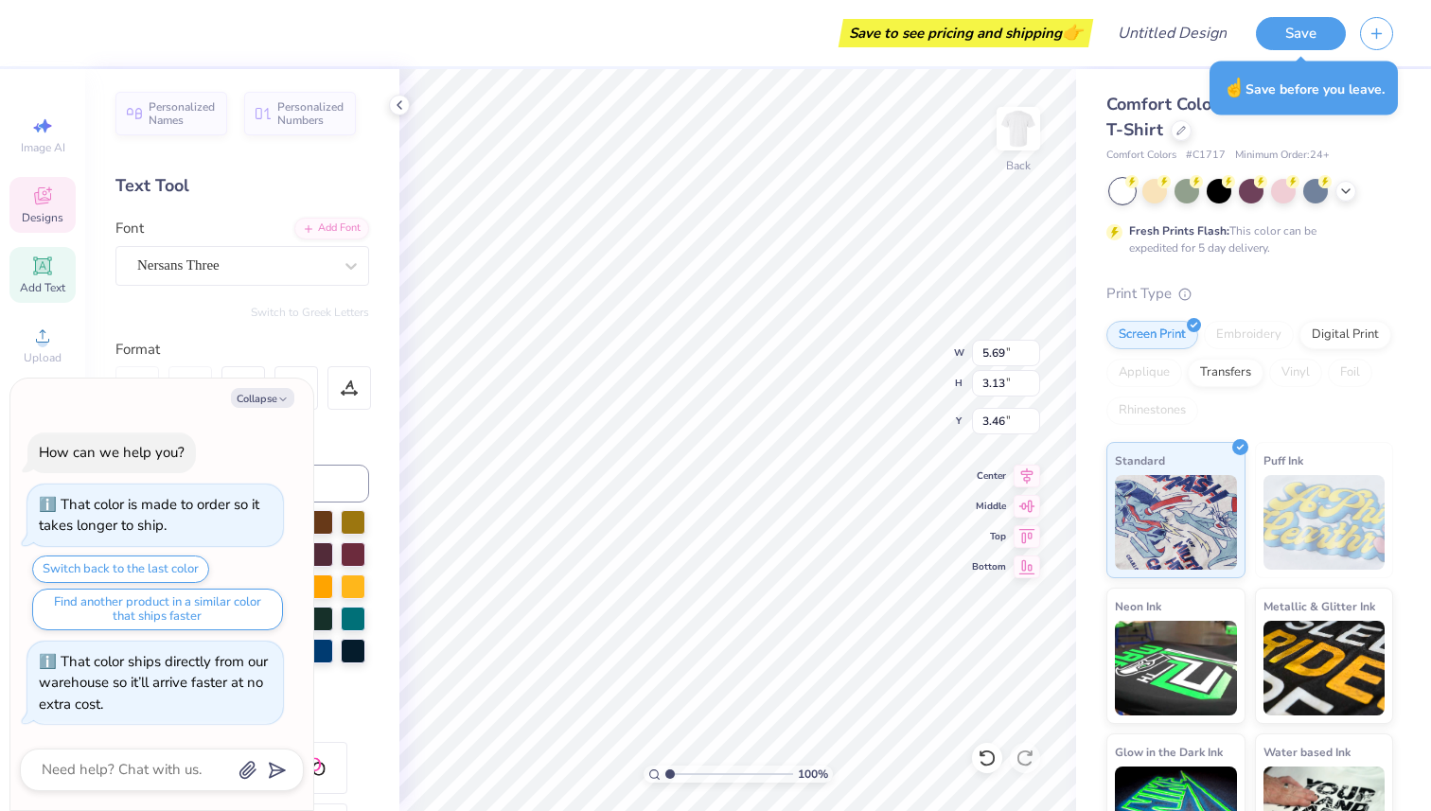
type textarea "x"
type textarea "ALPHA Chi"
type textarea "x"
type textarea "ALPHAChi"
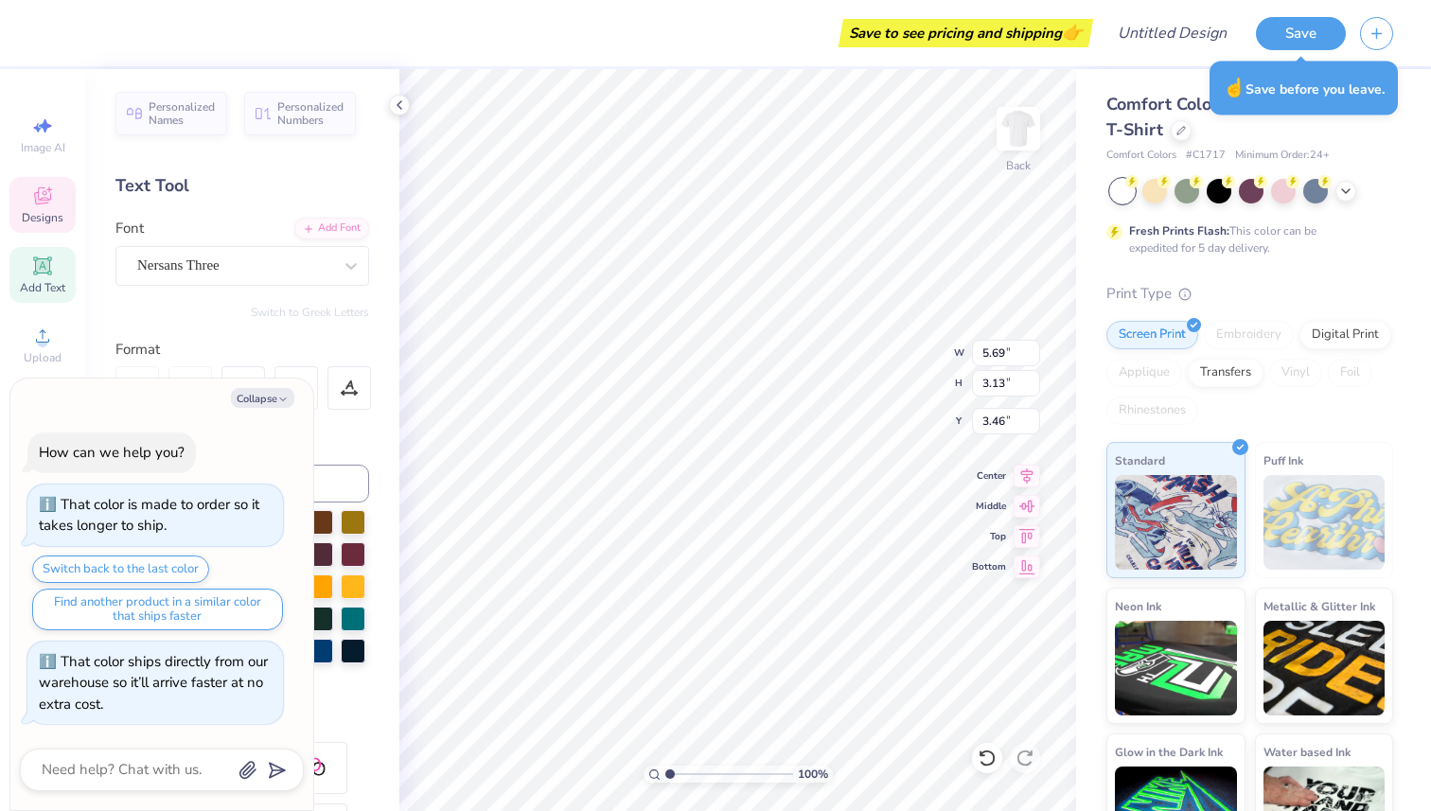
type textarea "x"
type textarea "ALPHA Chi"
click at [262, 398] on button "Collapse" at bounding box center [262, 398] width 63 height 20
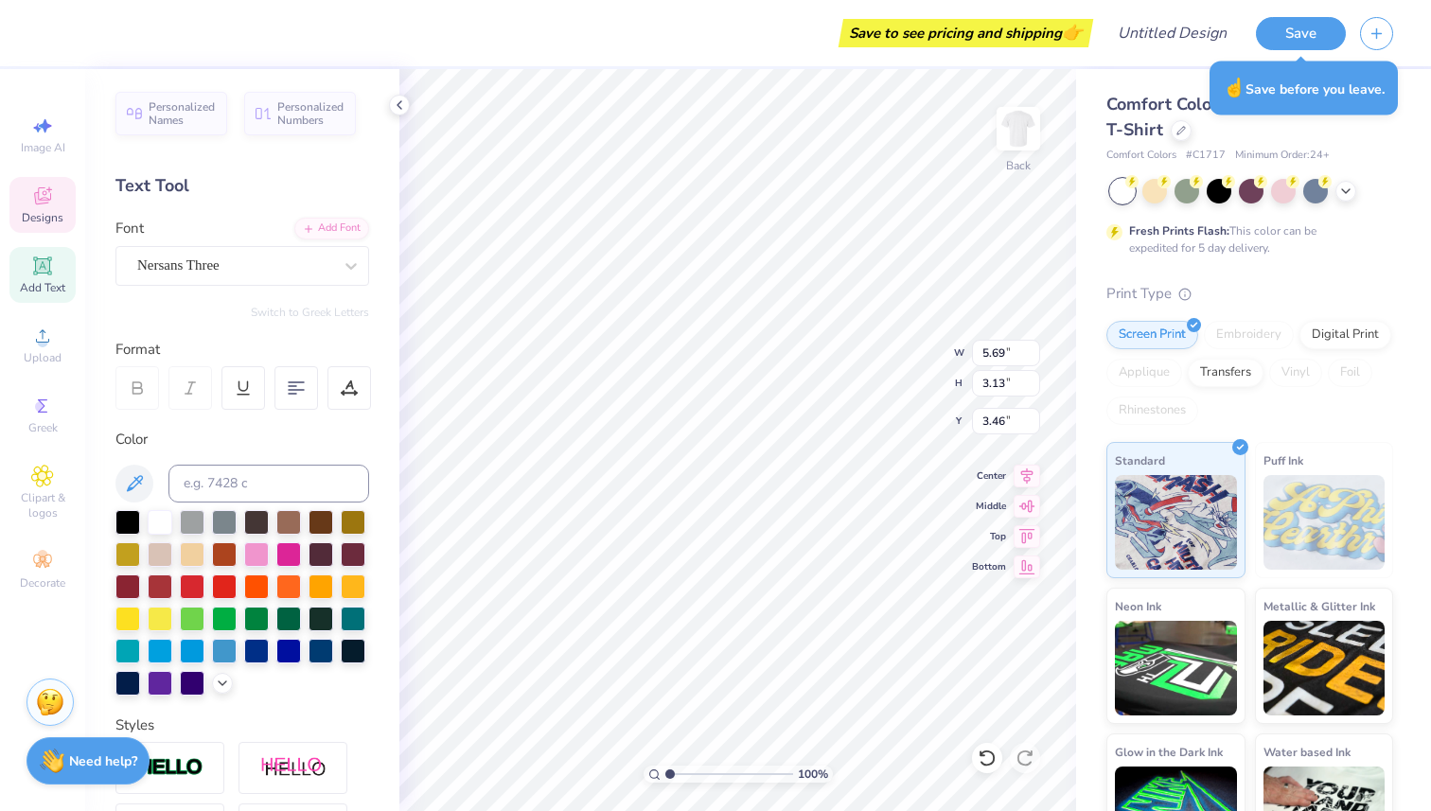
type textarea "x"
click at [278, 397] on div at bounding box center [296, 388] width 44 height 44
click at [291, 393] on icon at bounding box center [296, 387] width 17 height 17
click at [291, 394] on 379 at bounding box center [293, 394] width 8 height 0
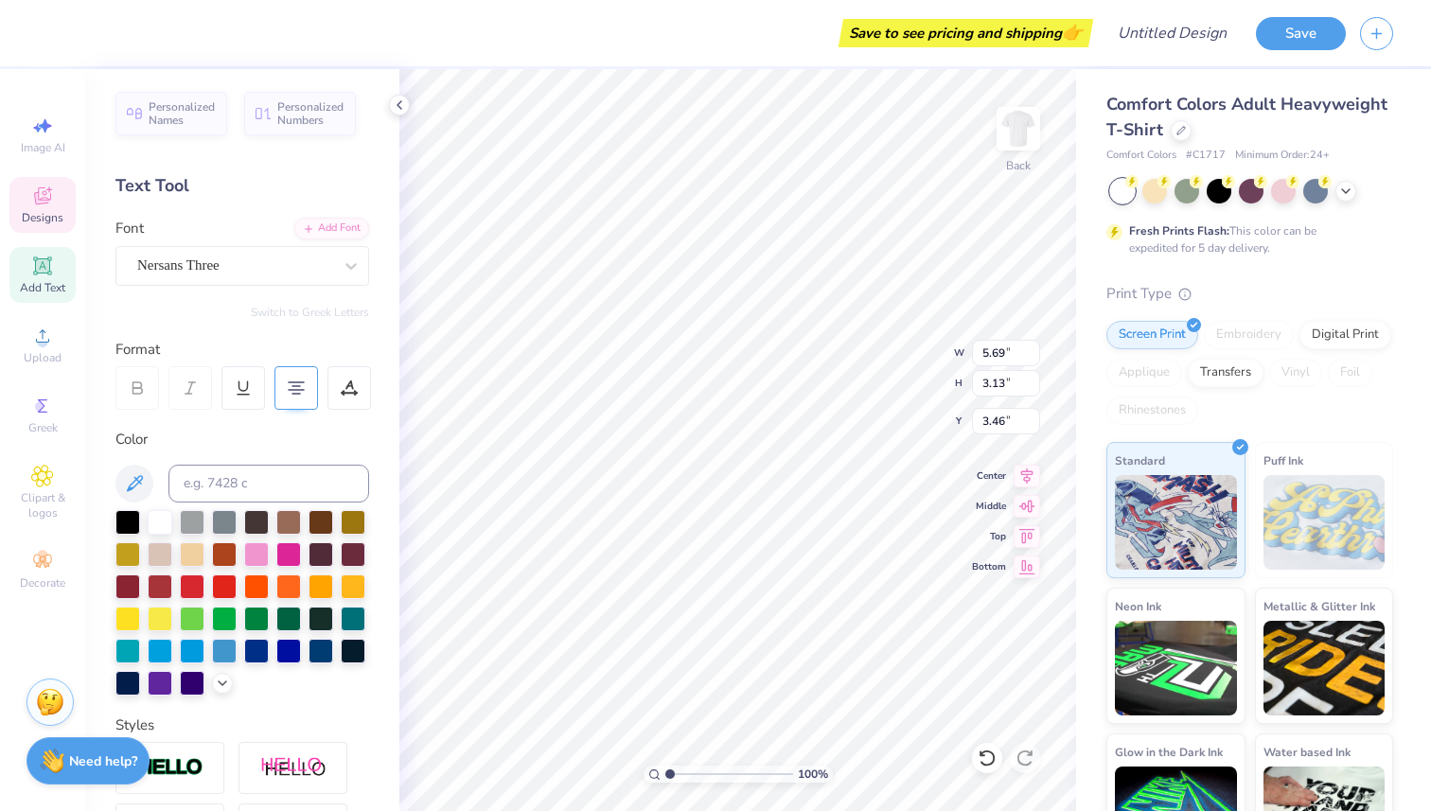
scroll to position [0, 0]
type textarea "Chi"
type input "5.39"
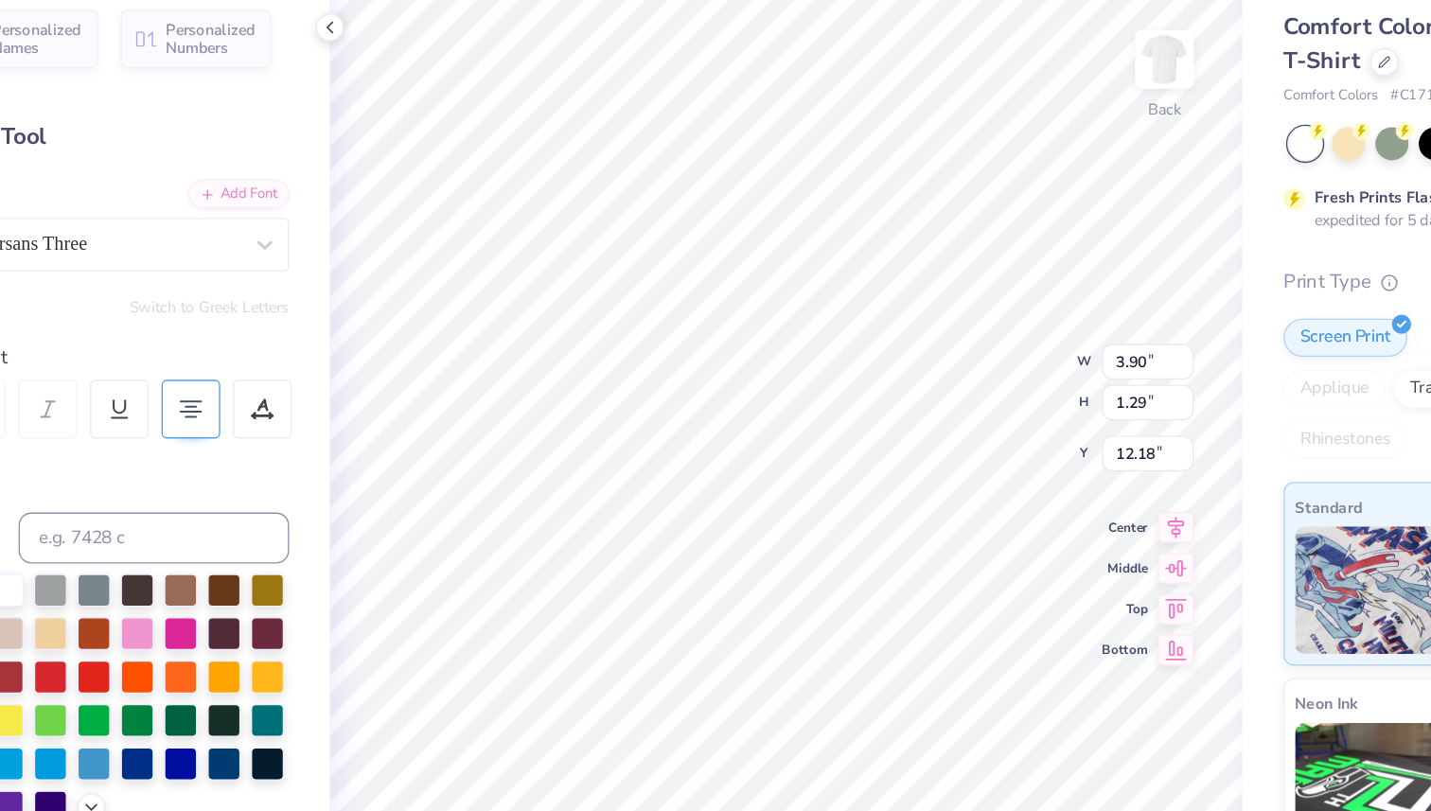
type input "4.71"
type input "4.15"
type input "6.17"
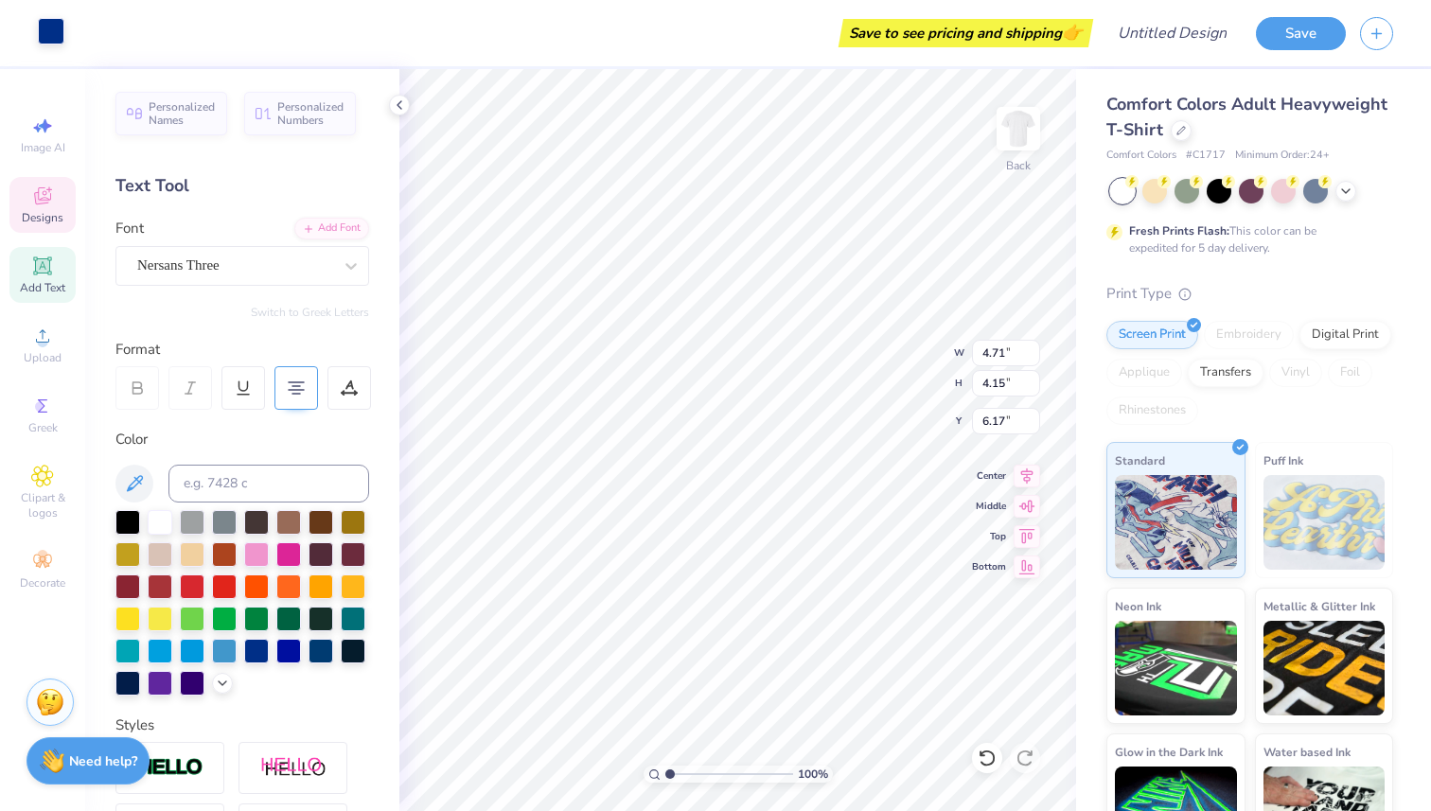
click at [62, 31] on div at bounding box center [51, 31] width 26 height 26
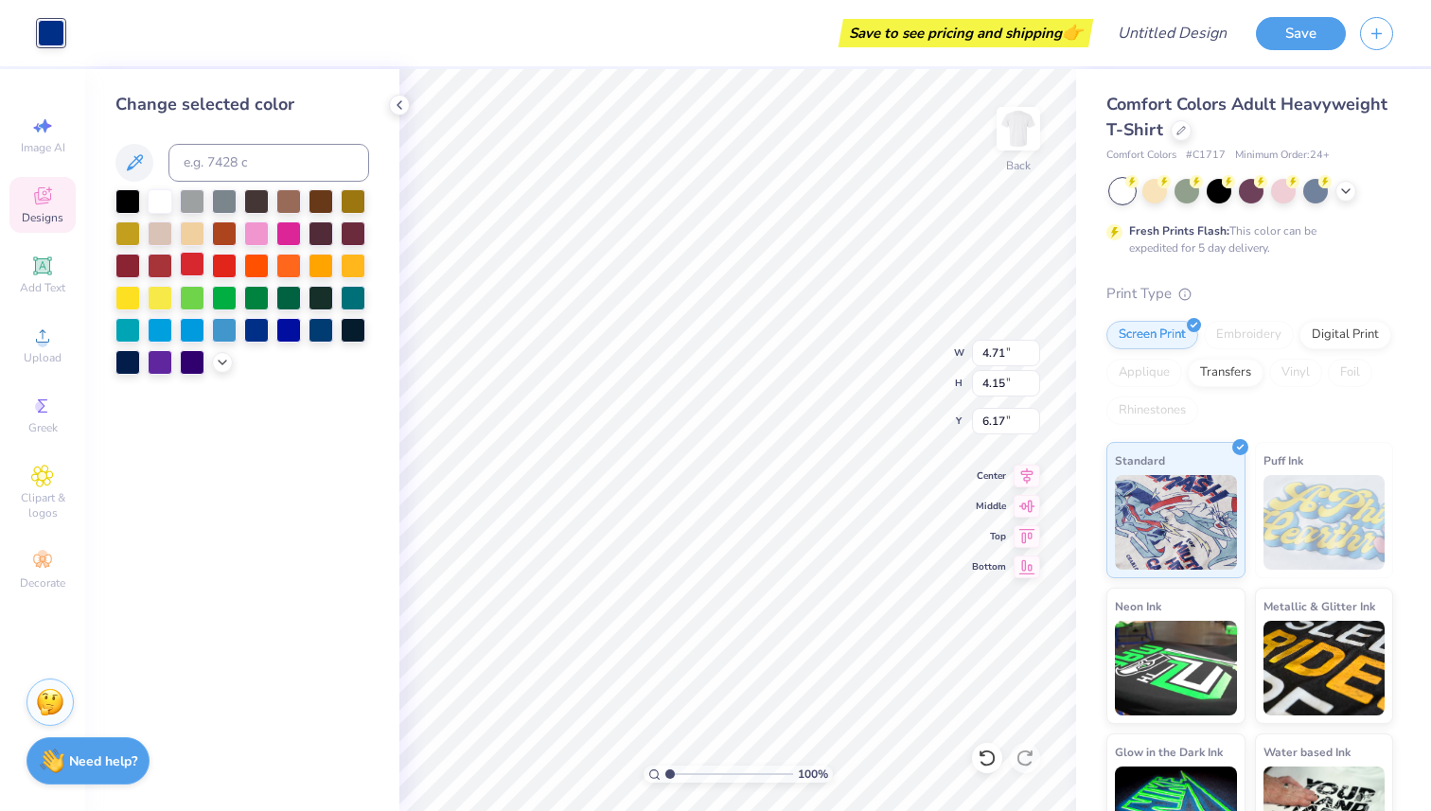
click at [181, 261] on div at bounding box center [192, 264] width 25 height 25
click at [167, 261] on div at bounding box center [160, 264] width 25 height 25
click at [184, 262] on div at bounding box center [192, 264] width 25 height 25
type input "4.83"
type input "5.38"
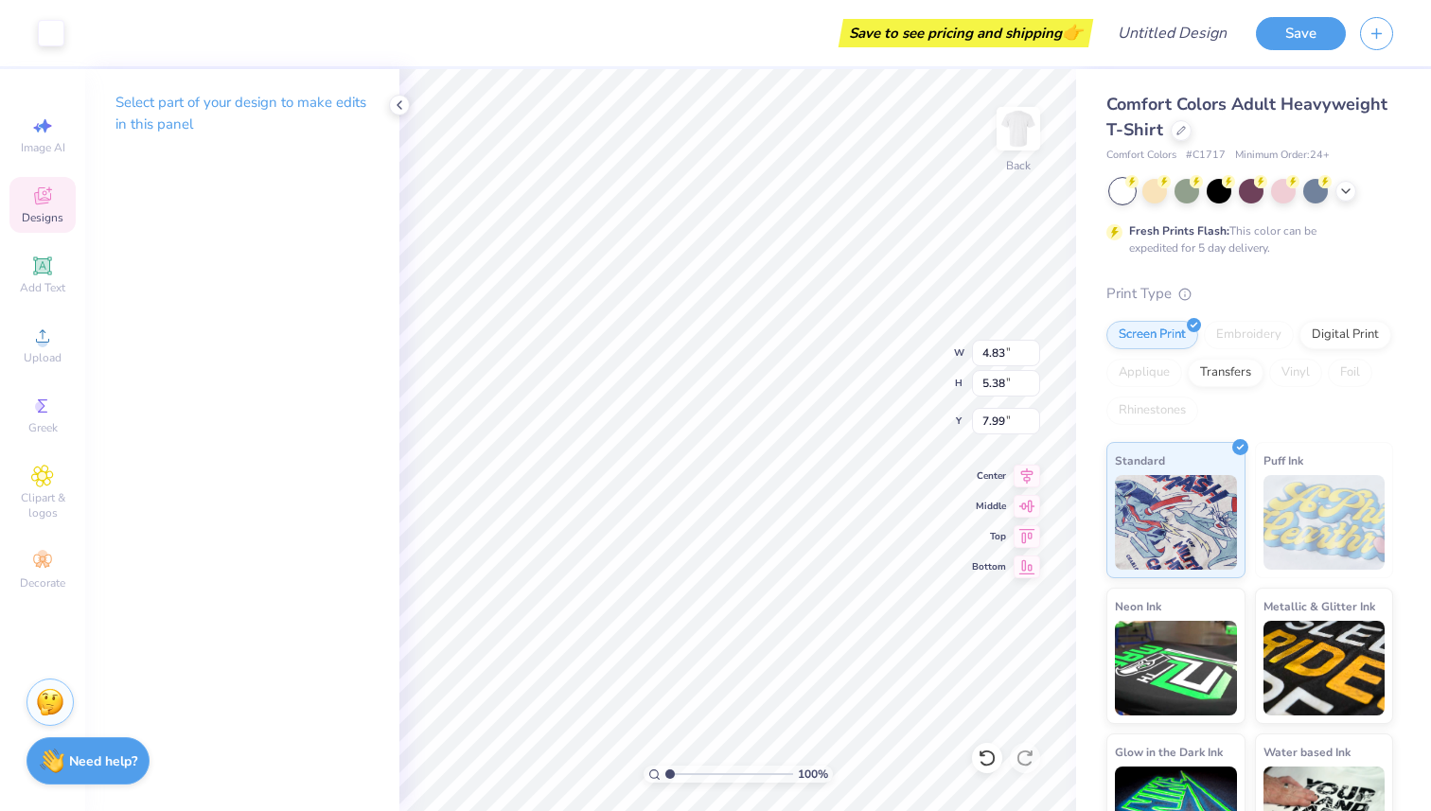
type input "7.93"
type input "4.46"
type input "4.62"
type input "8.74"
click at [63, 30] on div at bounding box center [51, 31] width 26 height 26
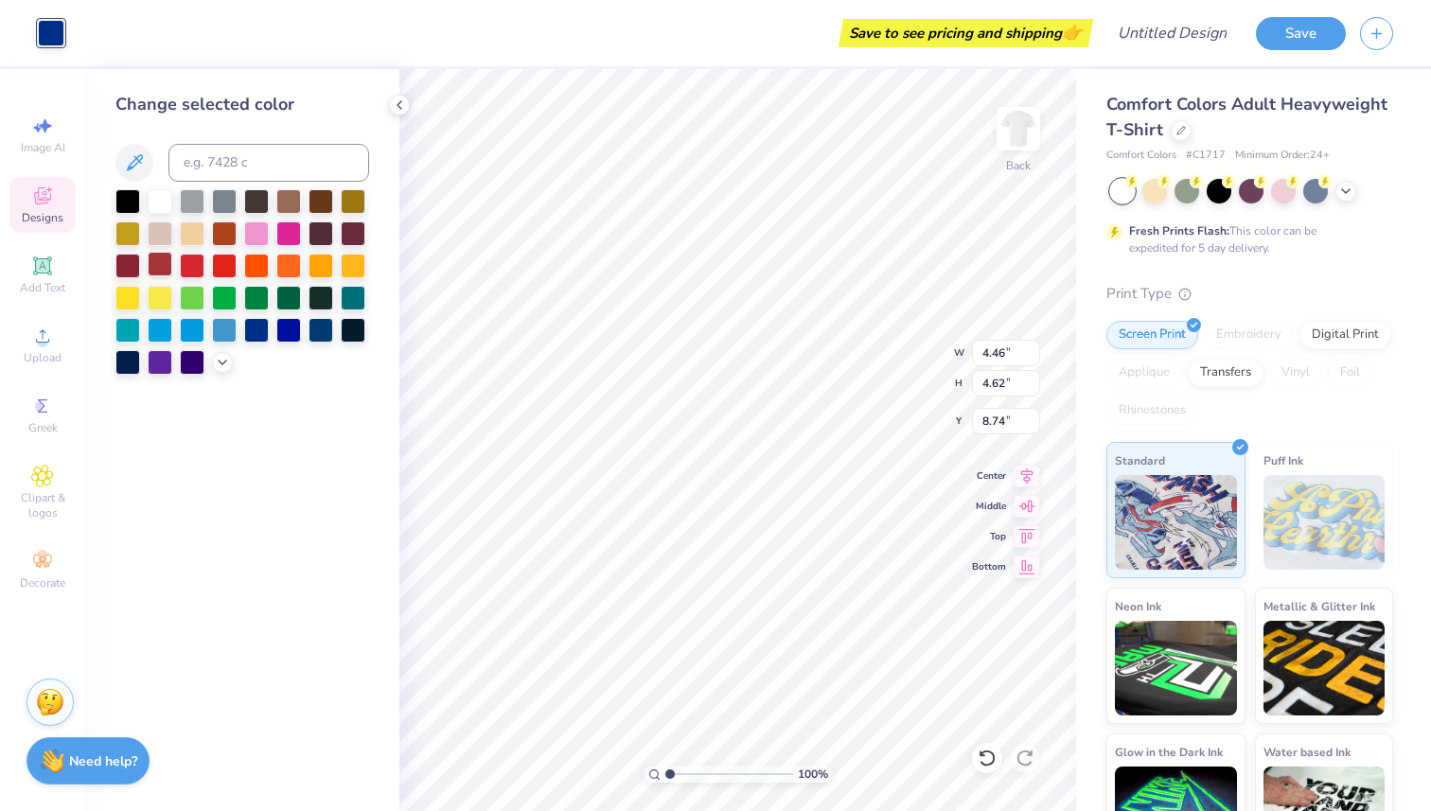
click at [153, 268] on div at bounding box center [160, 264] width 25 height 25
click at [194, 263] on div at bounding box center [192, 264] width 25 height 25
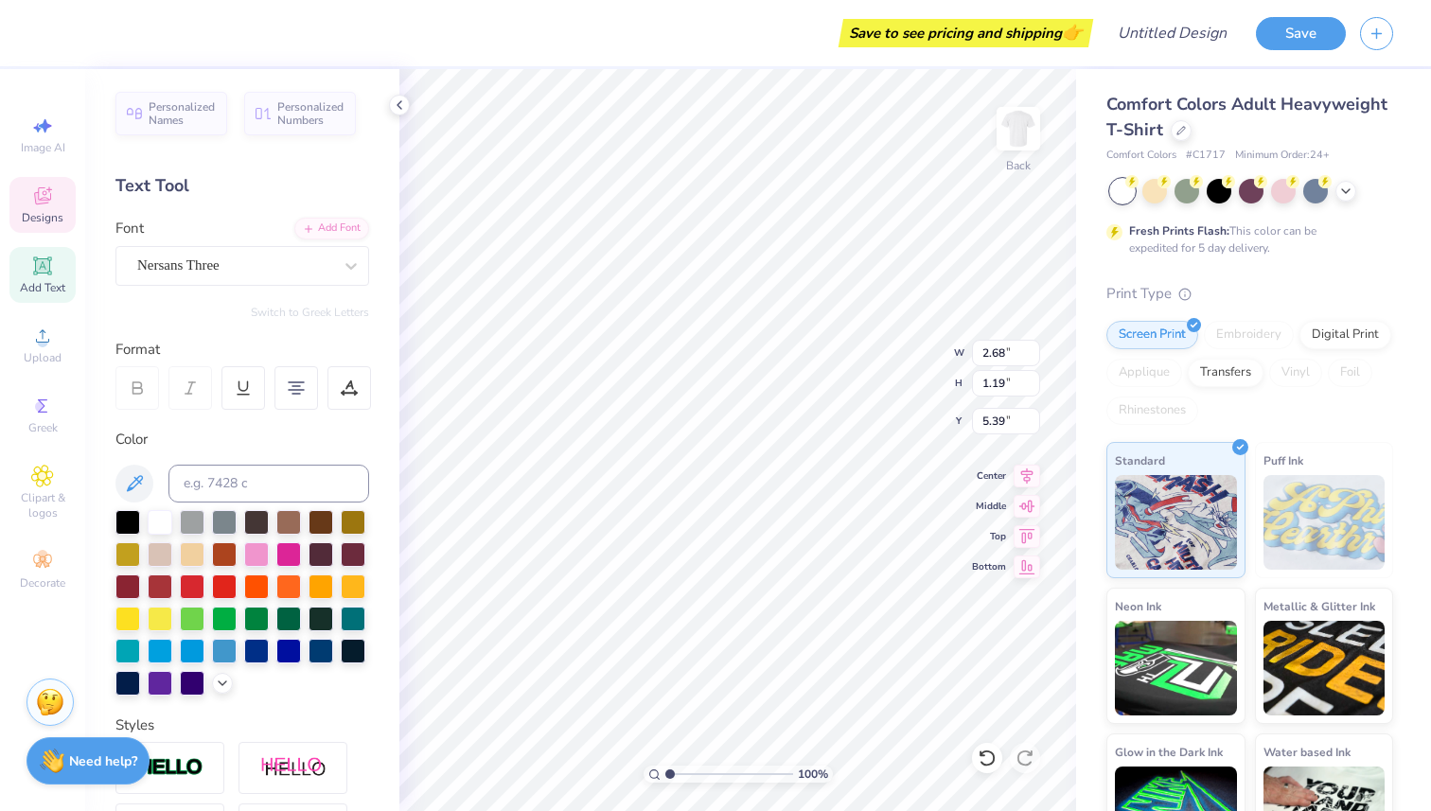
type input "1.17"
type input "1.22"
type input "5.46"
click at [194, 579] on div at bounding box center [192, 585] width 25 height 25
click at [168, 203] on div "Personalized Names Personalized Numbers Text Tool Add Font Font Nersans Three S…" at bounding box center [242, 440] width 314 height 742
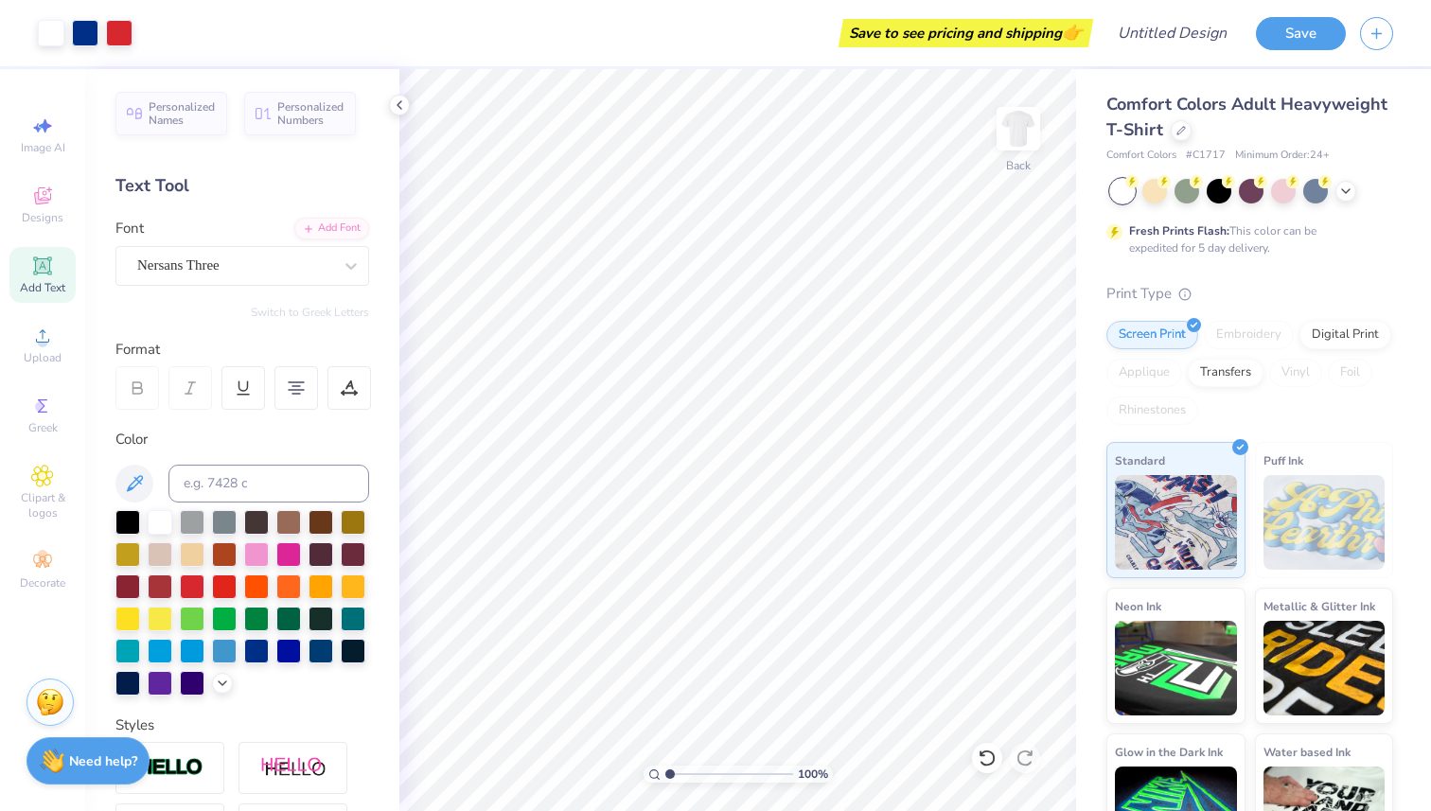
click at [167, 192] on div "Text Tool" at bounding box center [242, 186] width 254 height 26
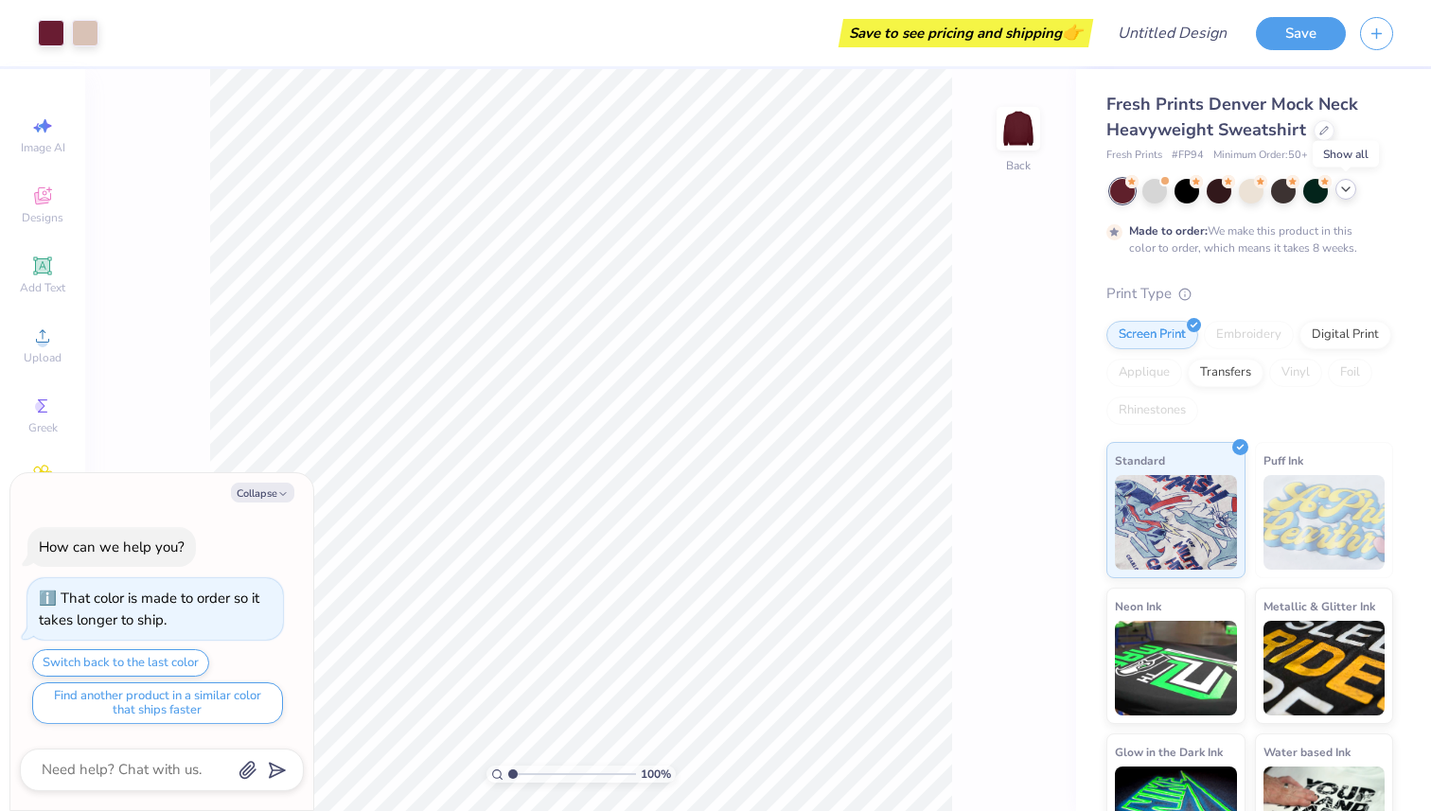
click at [1344, 186] on icon at bounding box center [1345, 189] width 15 height 15
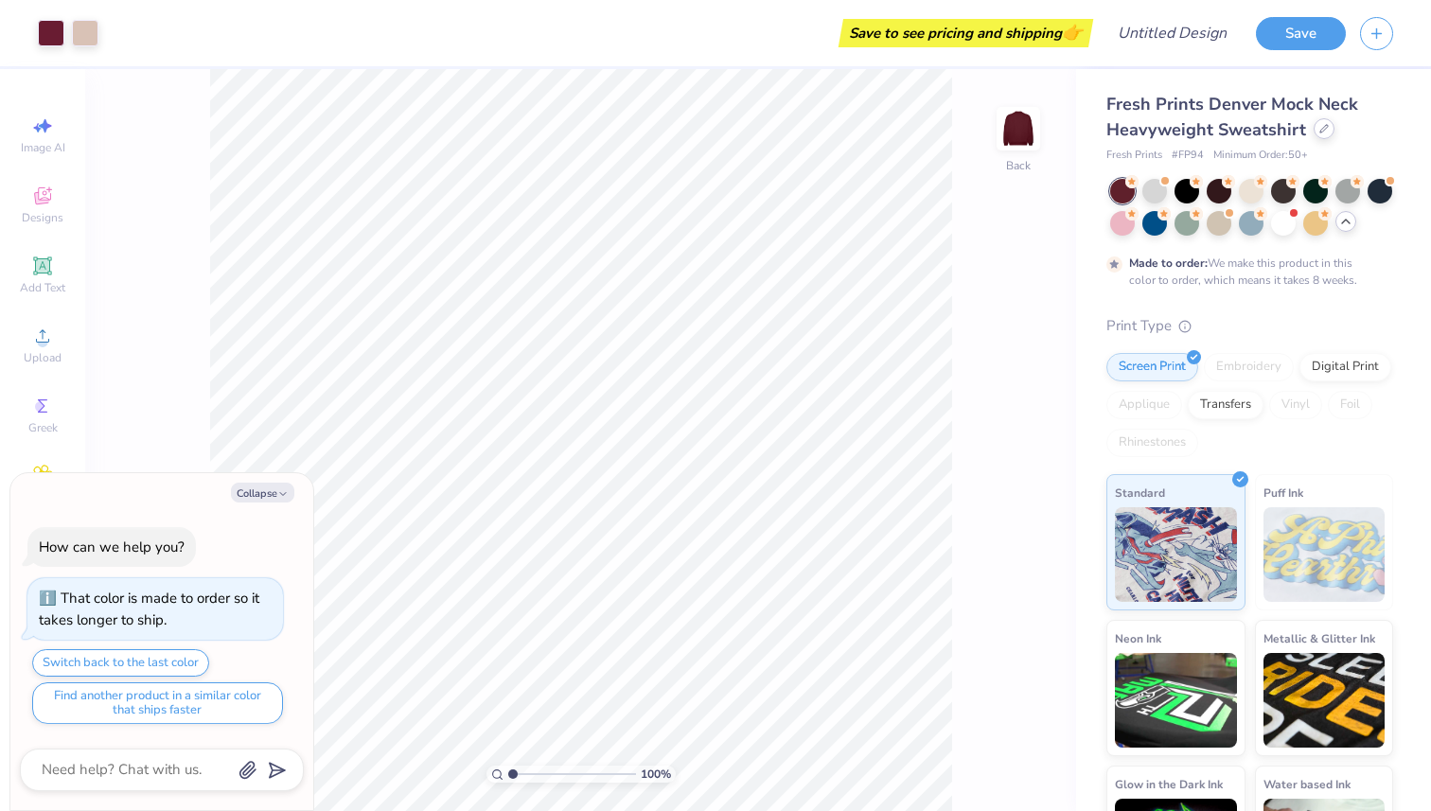
click at [1325, 128] on icon at bounding box center [1323, 128] width 9 height 9
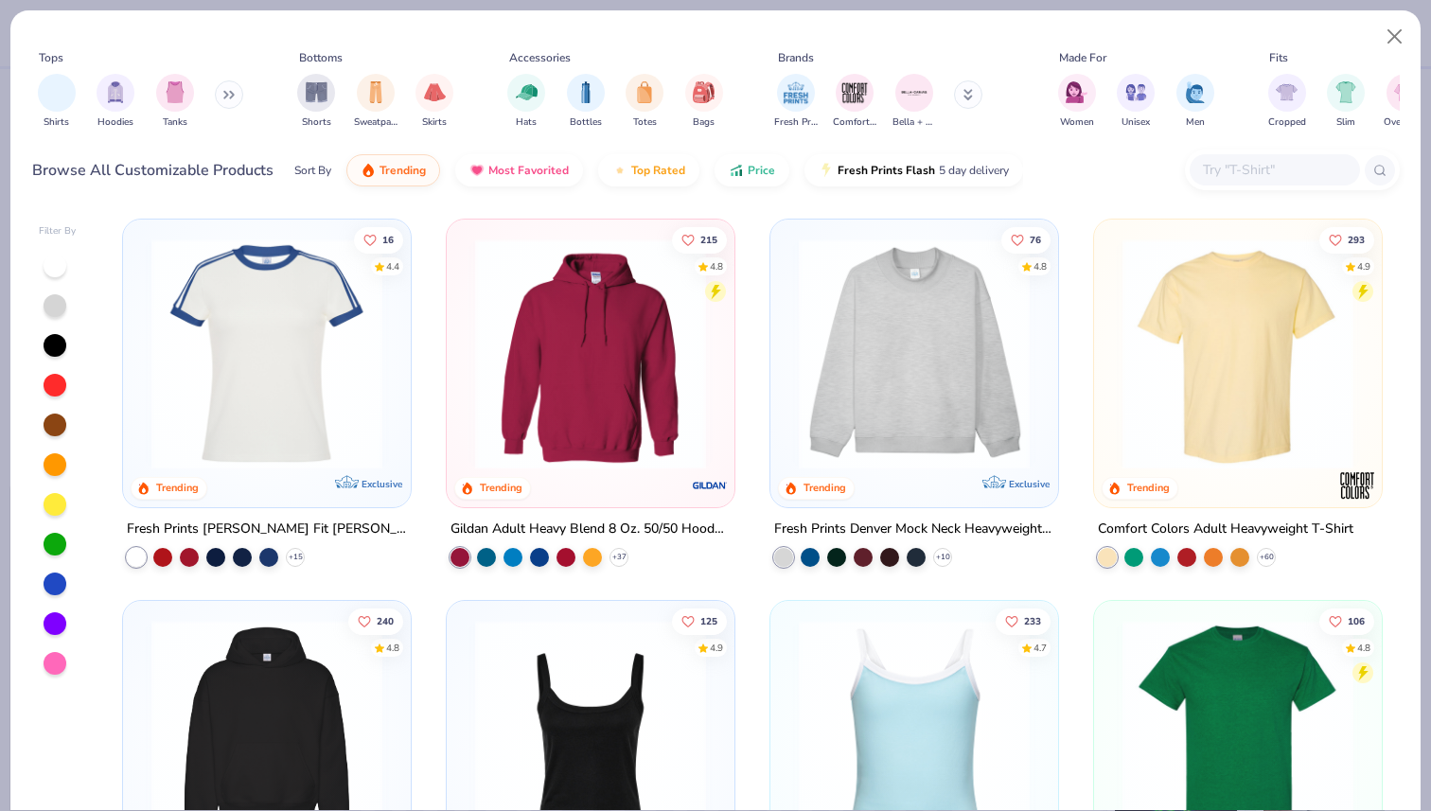
scroll to position [94, 0]
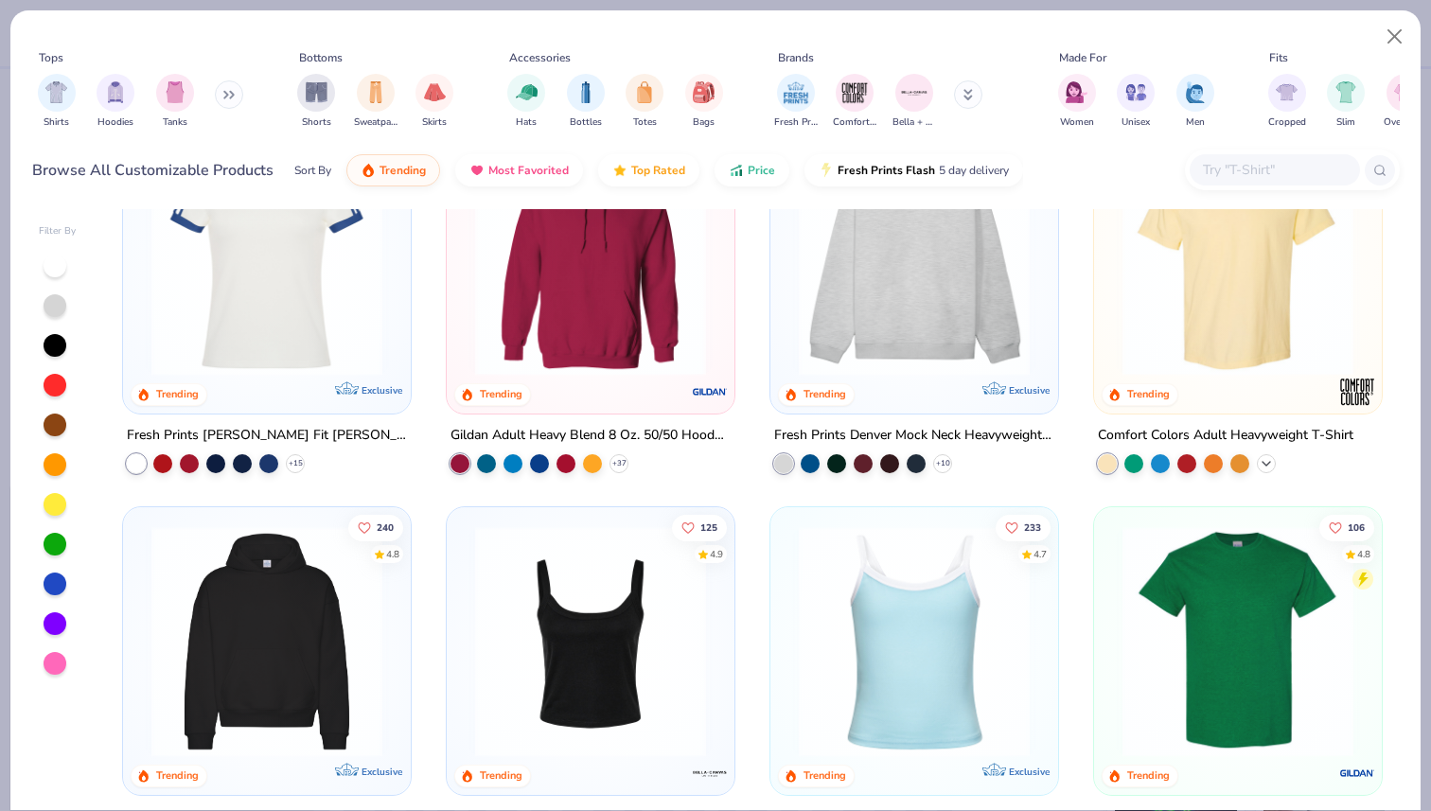
click at [1264, 460] on icon at bounding box center [1266, 463] width 15 height 15
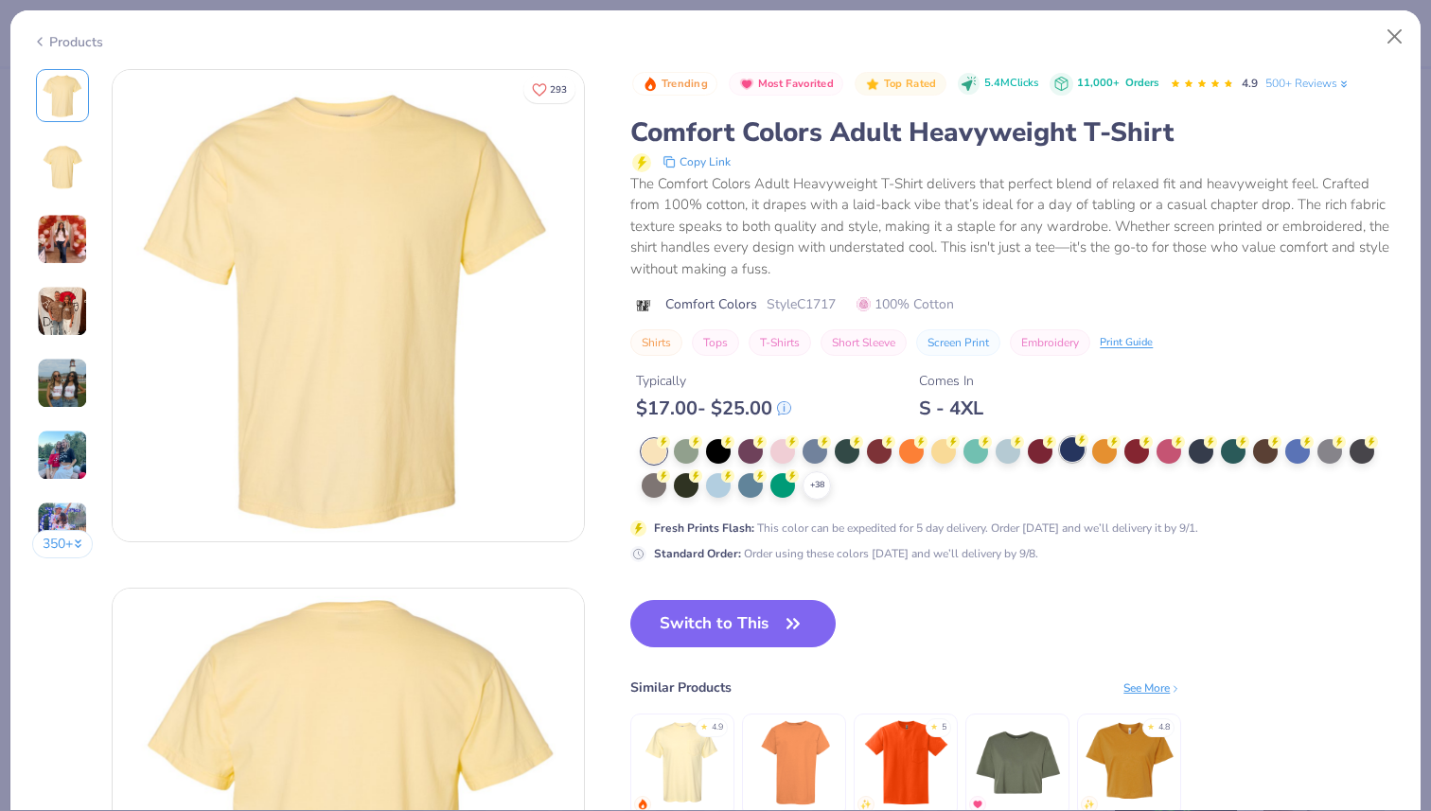
click at [1065, 447] on div at bounding box center [1072, 449] width 25 height 25
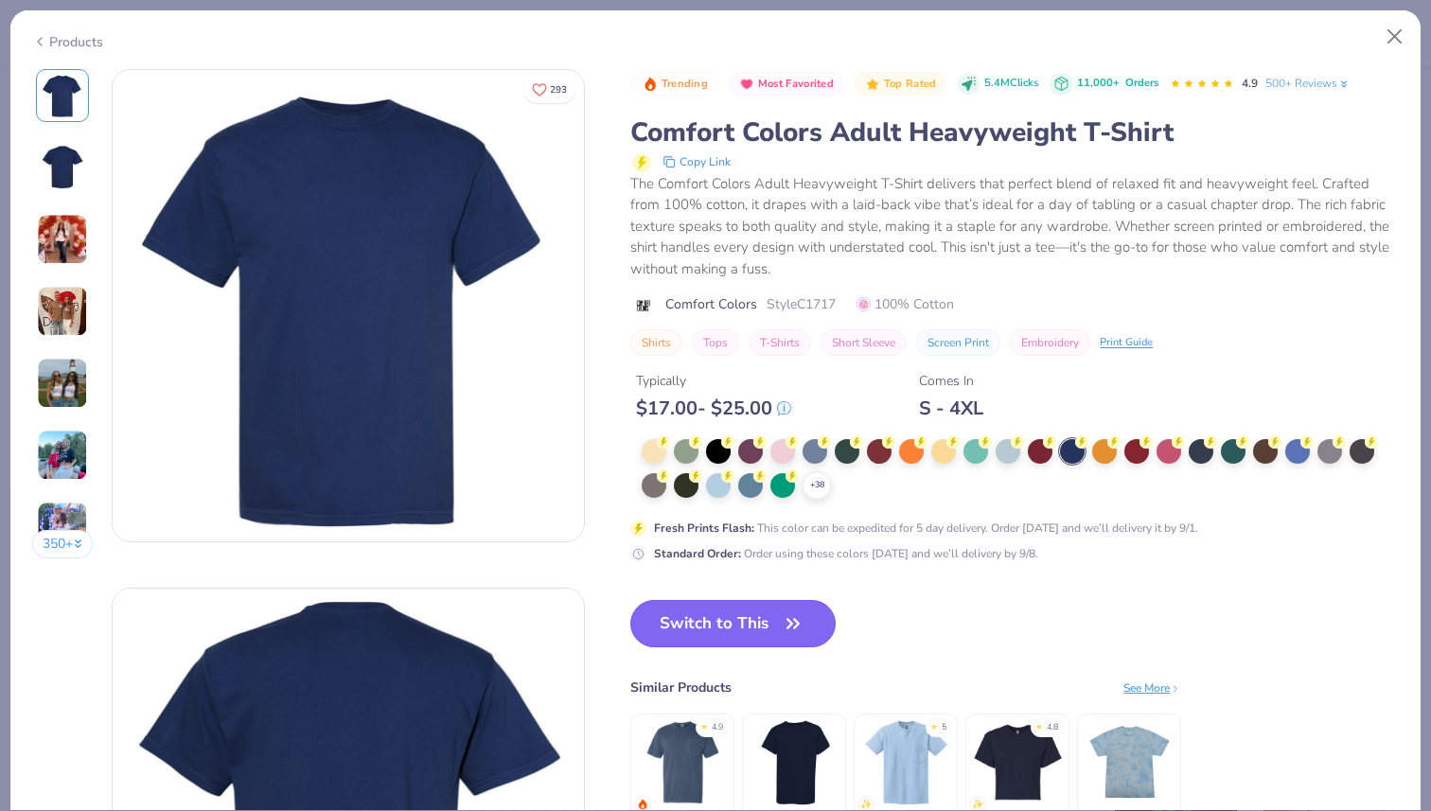
click at [793, 615] on icon "button" at bounding box center [793, 623] width 26 height 26
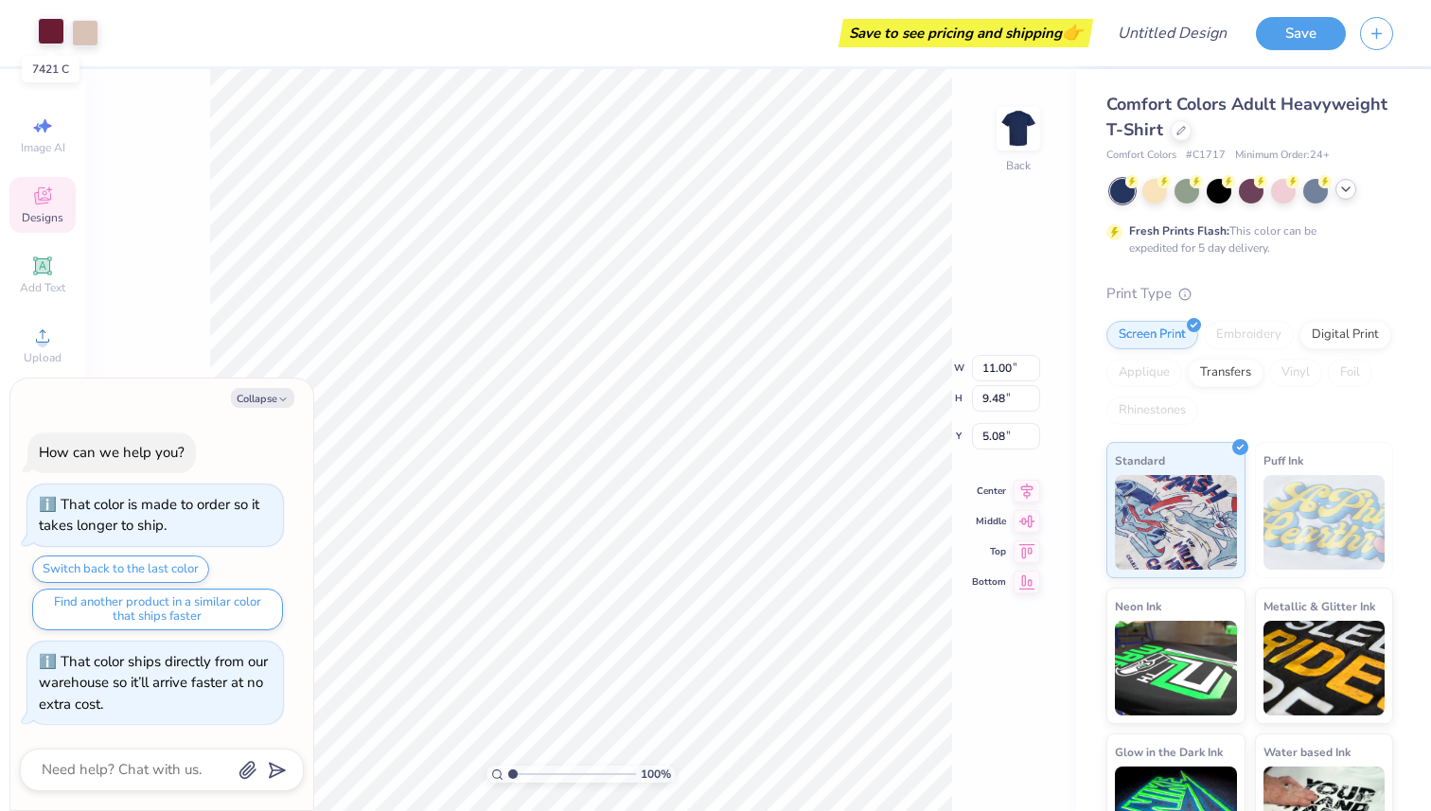
click at [45, 39] on div at bounding box center [51, 31] width 26 height 26
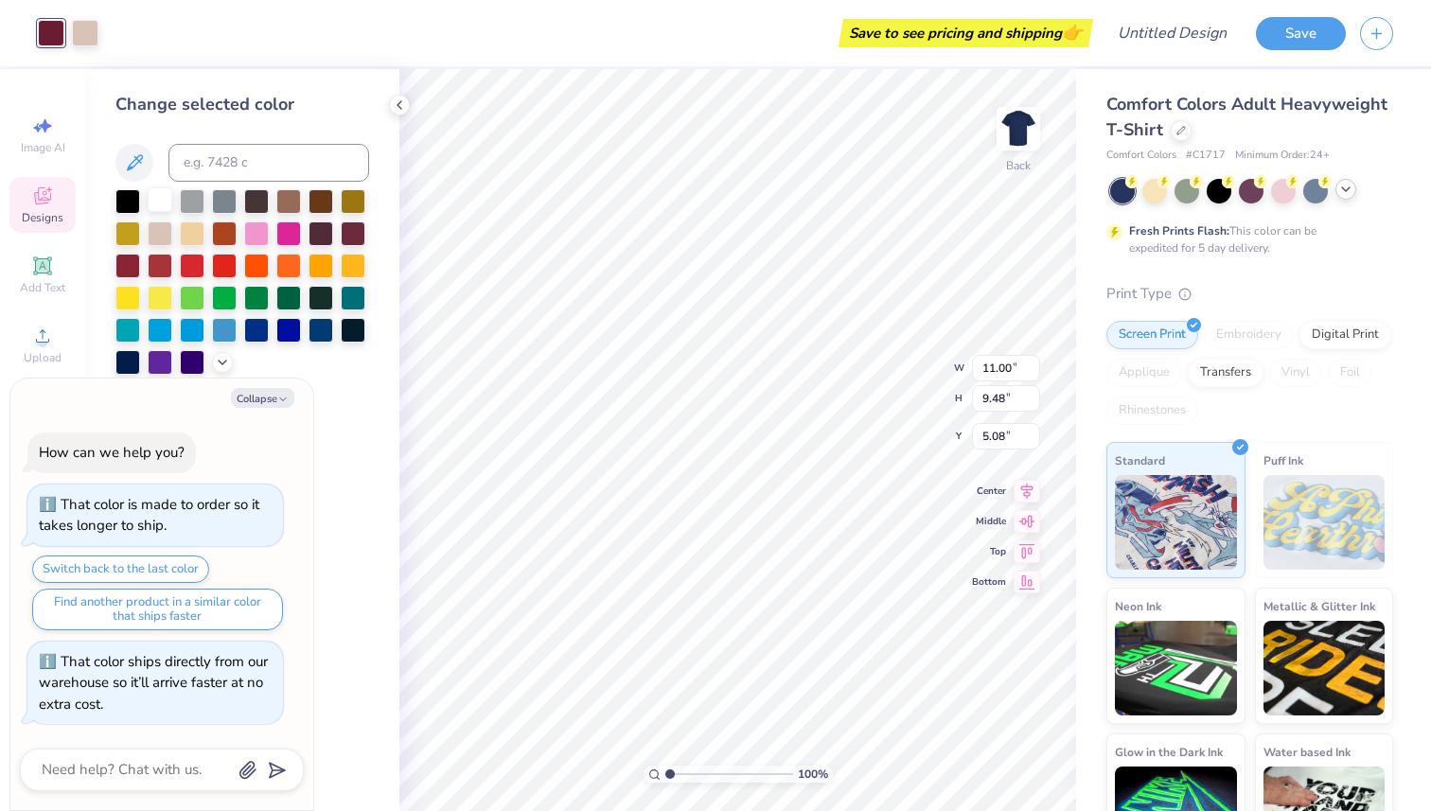
click at [158, 211] on div at bounding box center [160, 199] width 25 height 25
click at [256, 335] on div at bounding box center [256, 328] width 25 height 25
click at [137, 178] on button at bounding box center [134, 163] width 38 height 38
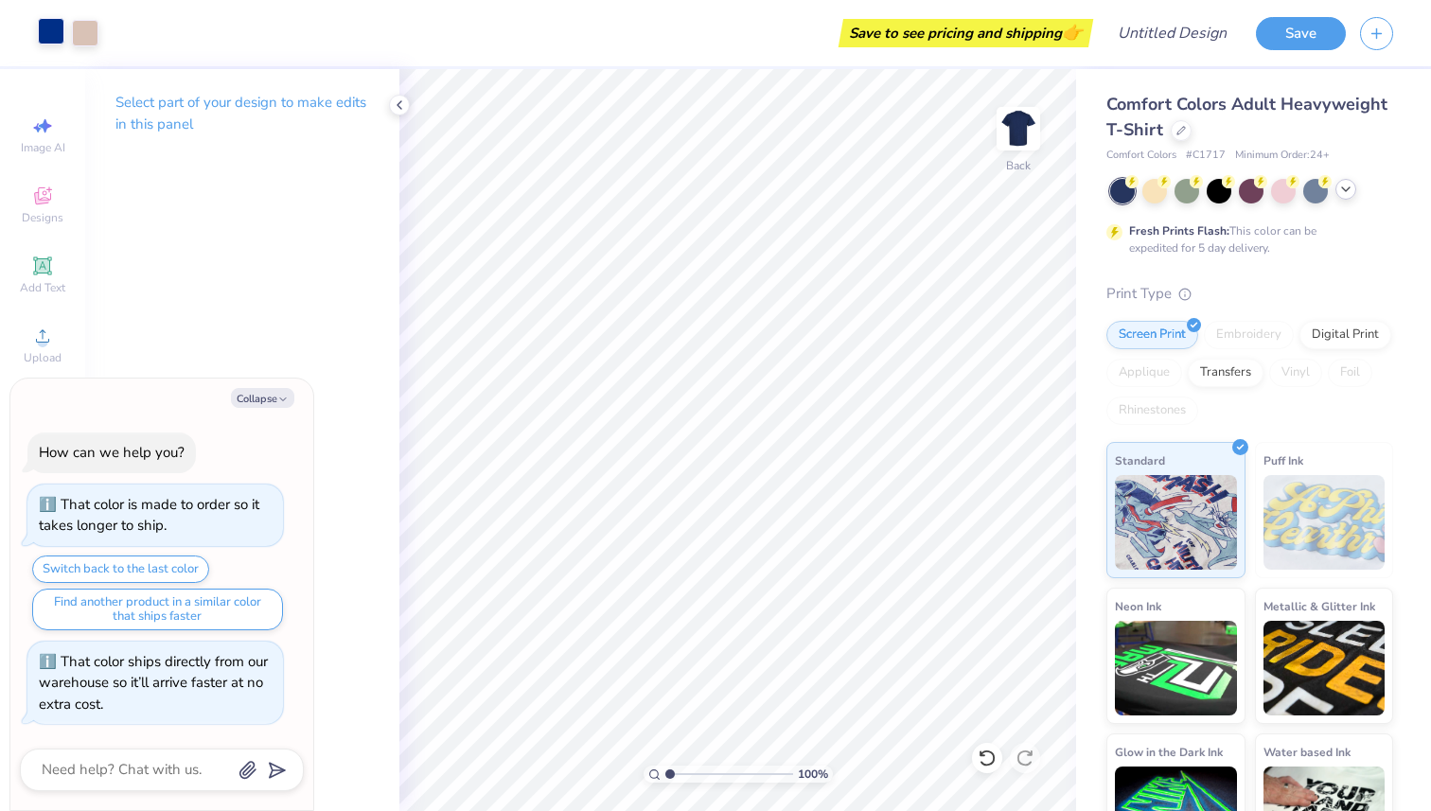
click at [60, 44] on div at bounding box center [51, 31] width 26 height 26
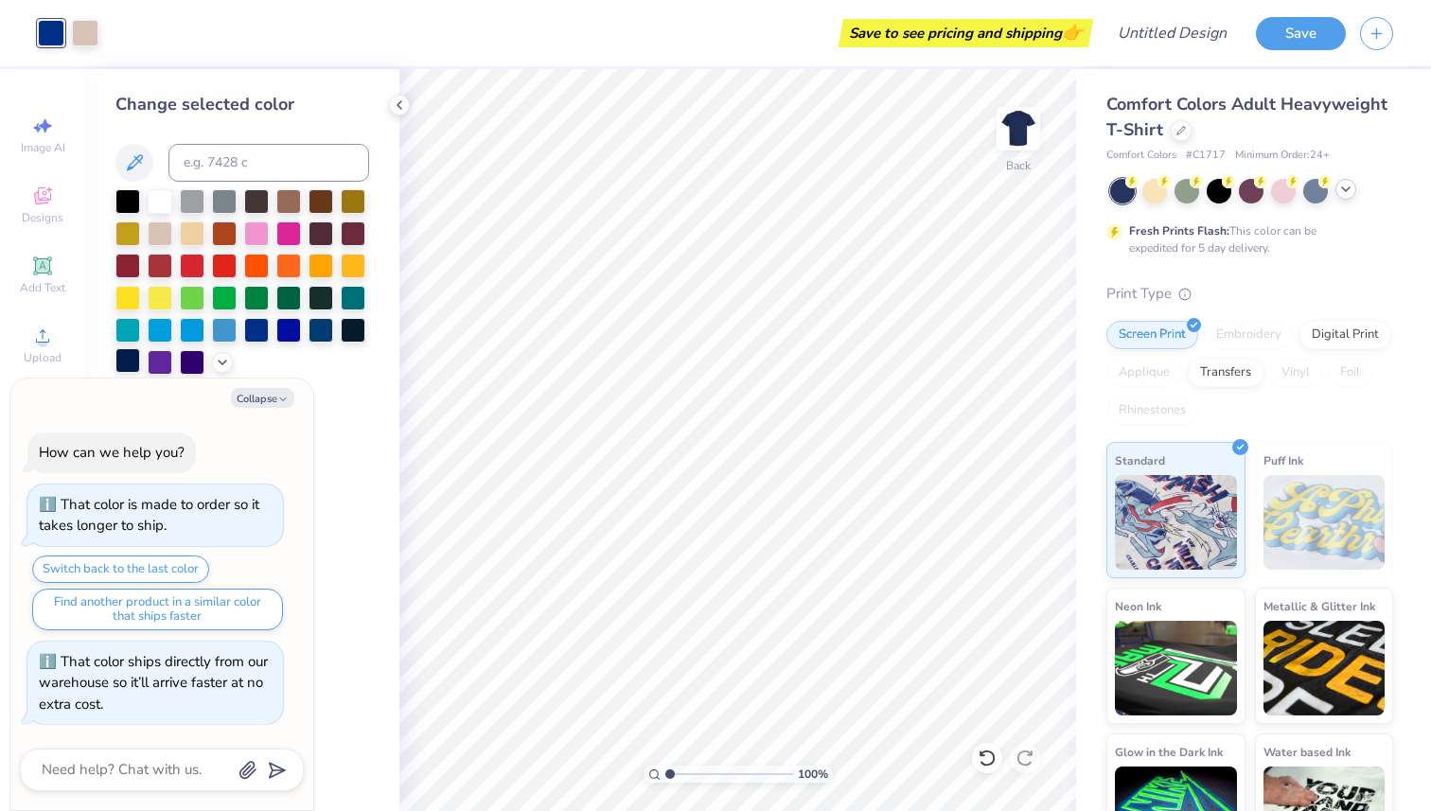
click at [129, 365] on div at bounding box center [127, 360] width 25 height 25
click at [78, 30] on div at bounding box center [85, 31] width 26 height 26
click at [156, 206] on div at bounding box center [160, 199] width 25 height 25
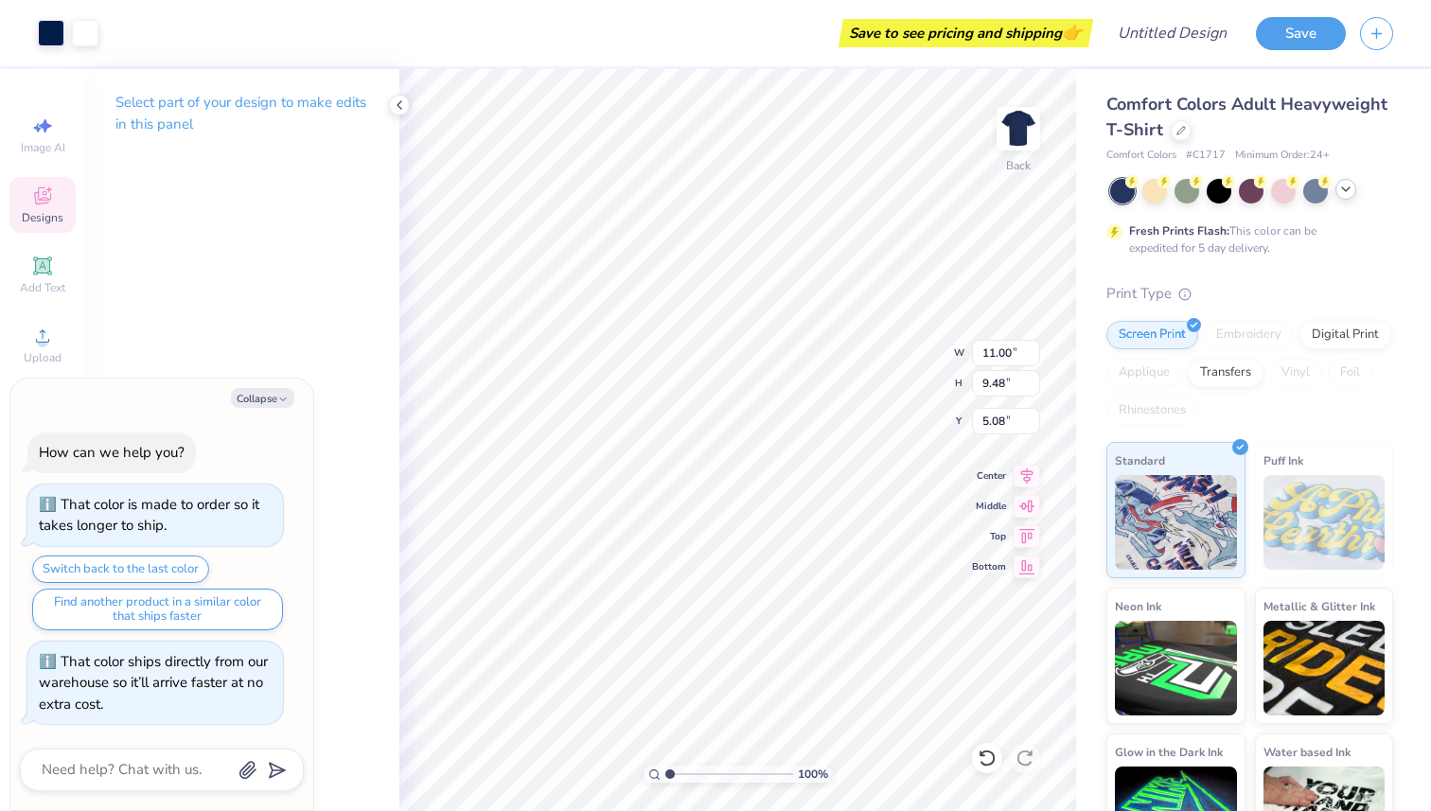
type textarea "x"
type input "5.09"
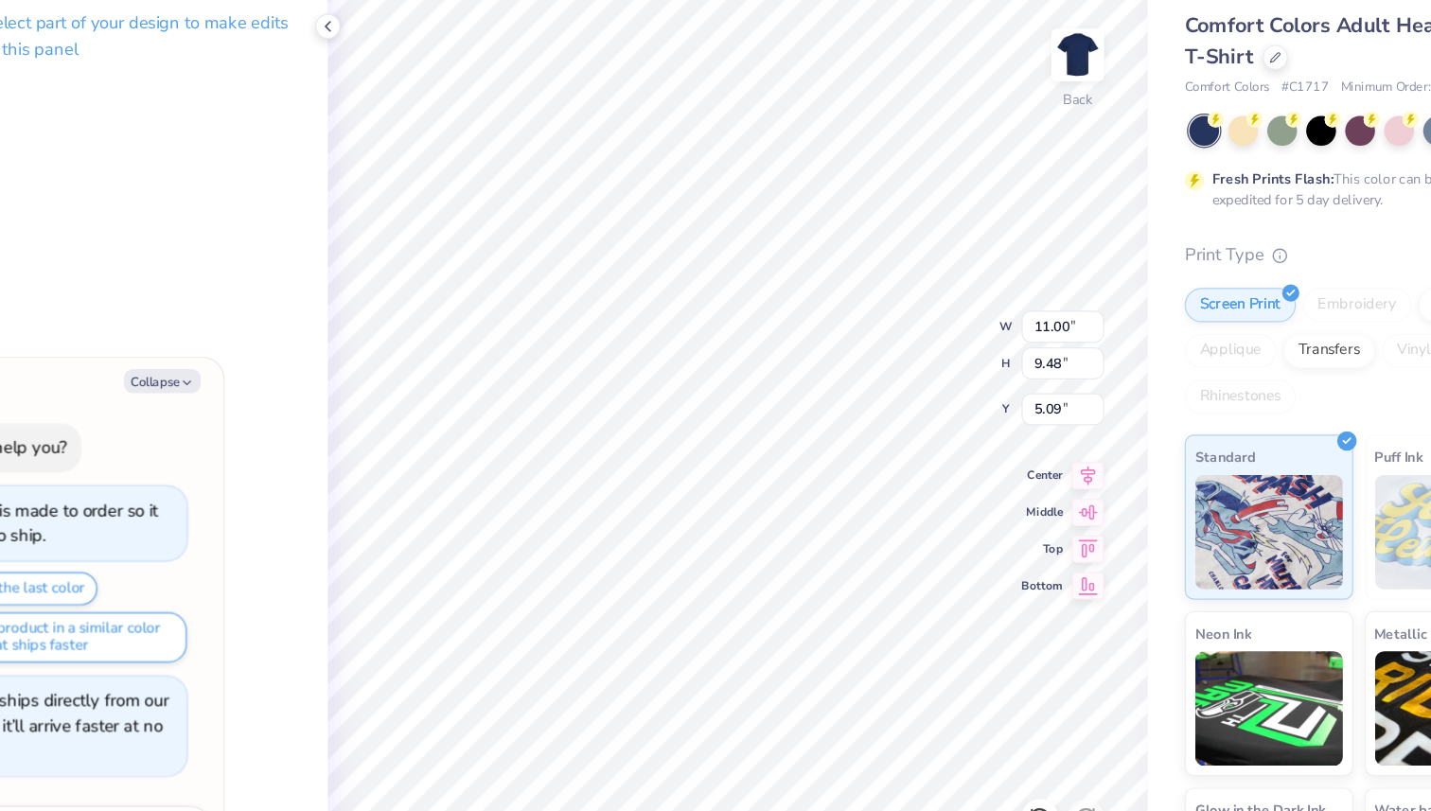
type textarea "x"
type input "5.08"
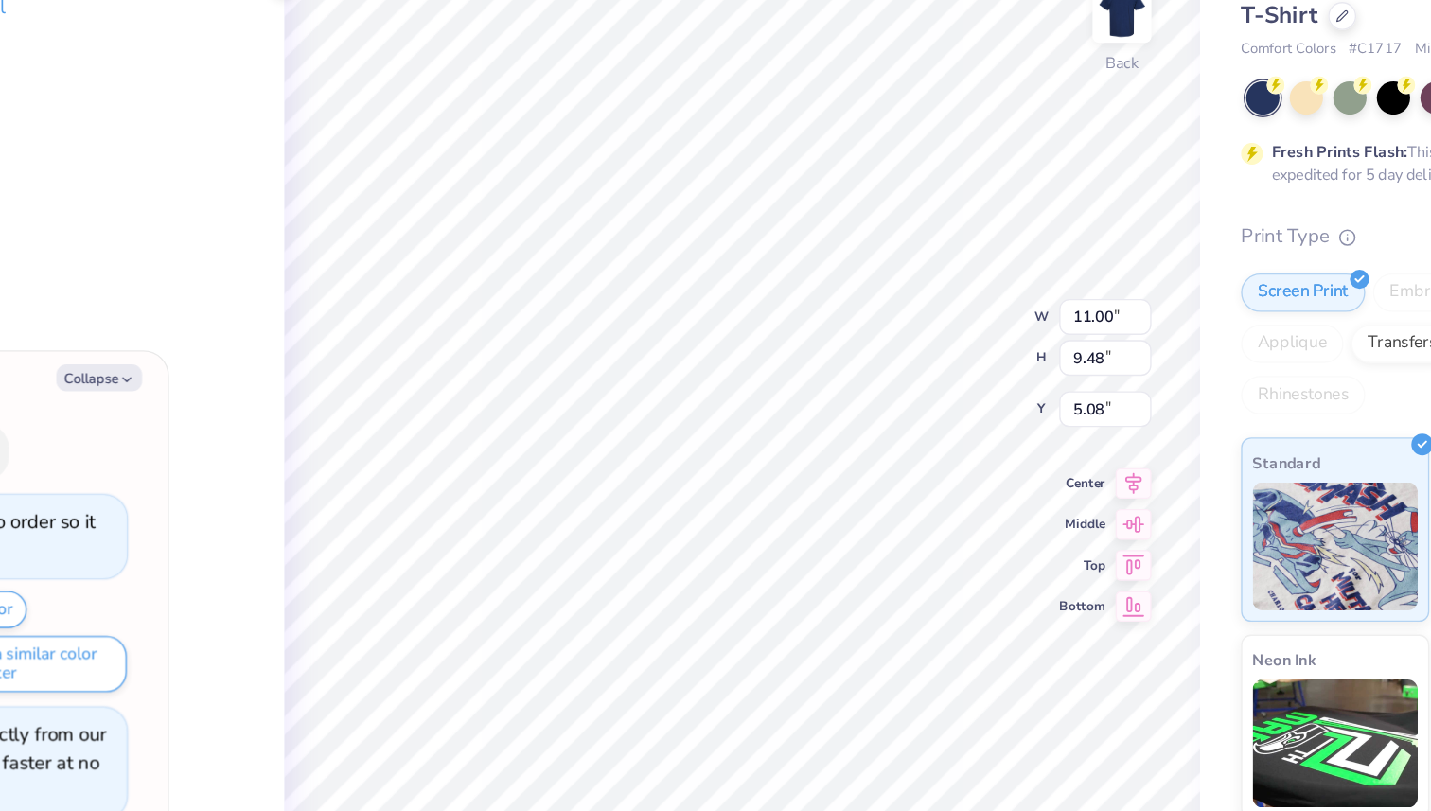
type textarea "x"
type input "1.79"
type input "0.59"
type input "10.34"
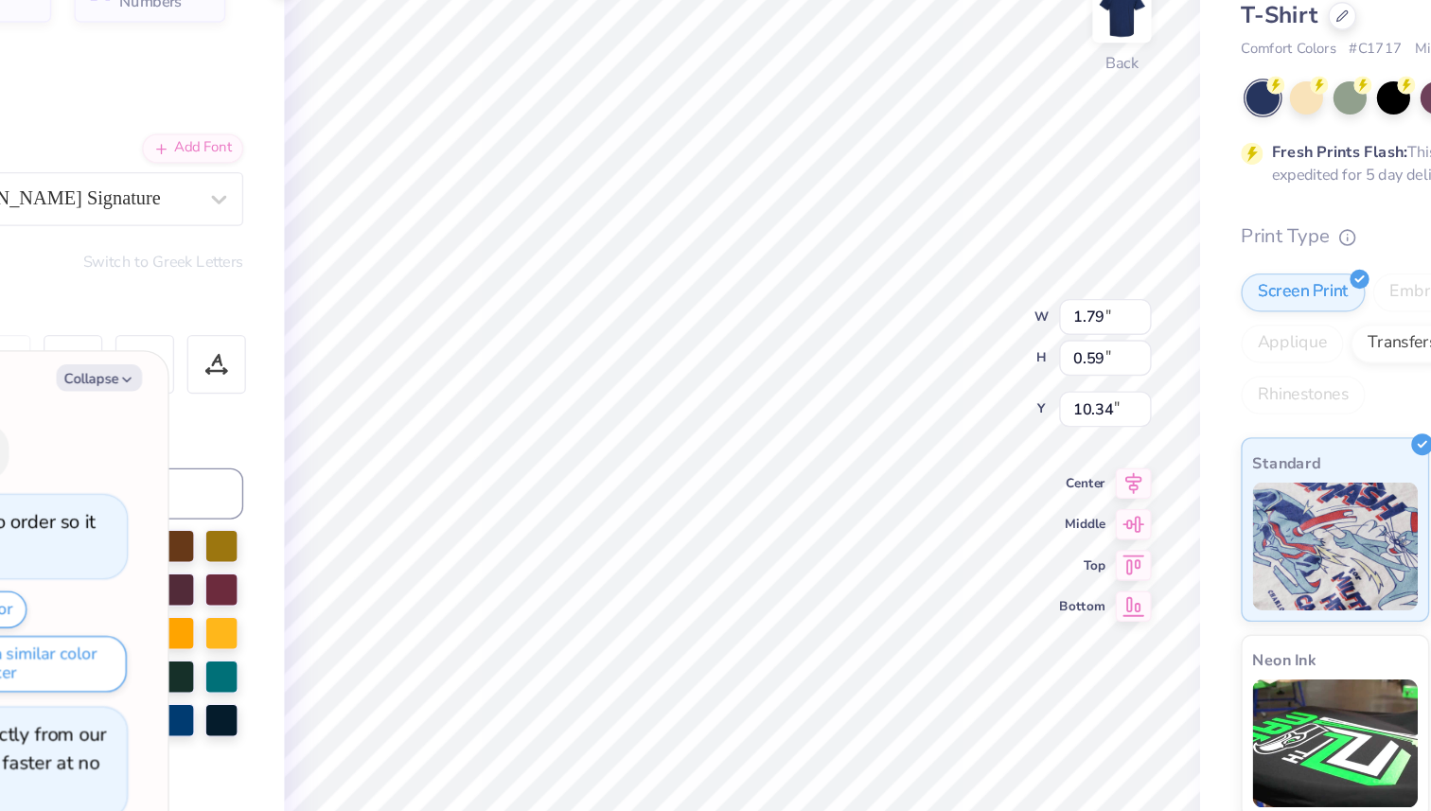
type textarea "x"
type input "10.31"
type textarea "x"
type textarea "K"
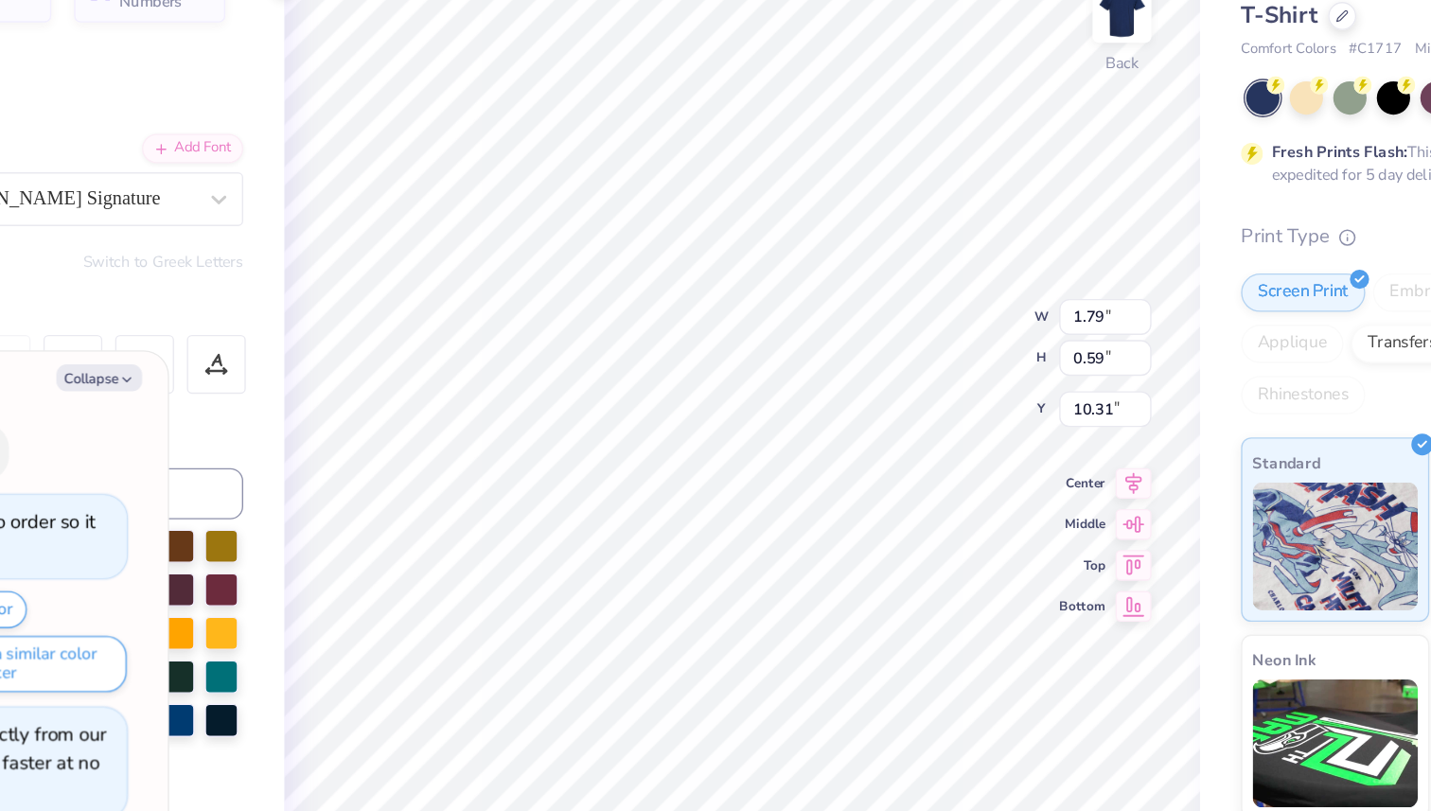
scroll to position [0, 0]
type textarea "x"
type textarea "Ka"
type textarea "x"
type textarea "[PERSON_NAME]"
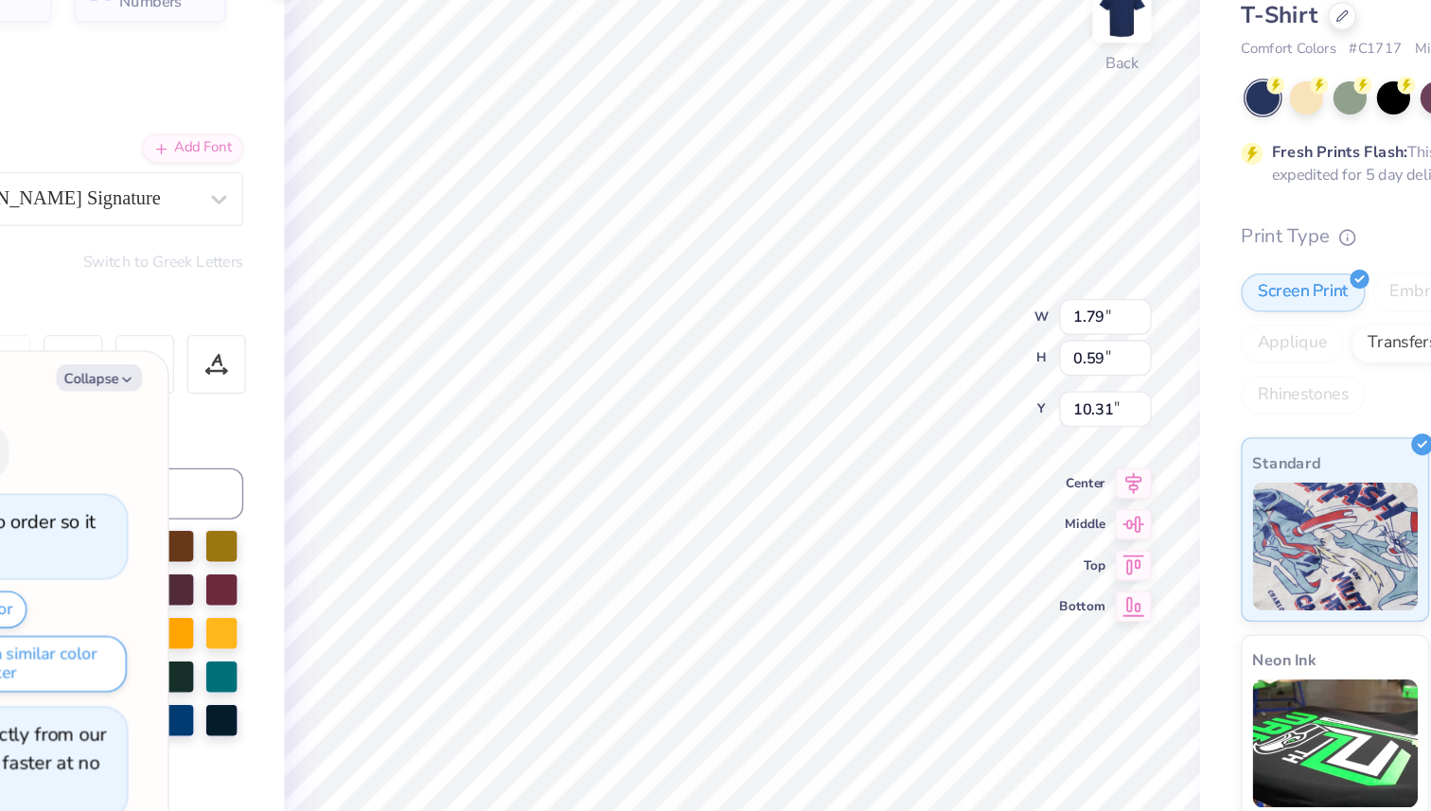
type textarea "x"
type textarea "Kansa"
type textarea "x"
type textarea "[US_STATE]"
type textarea "x"
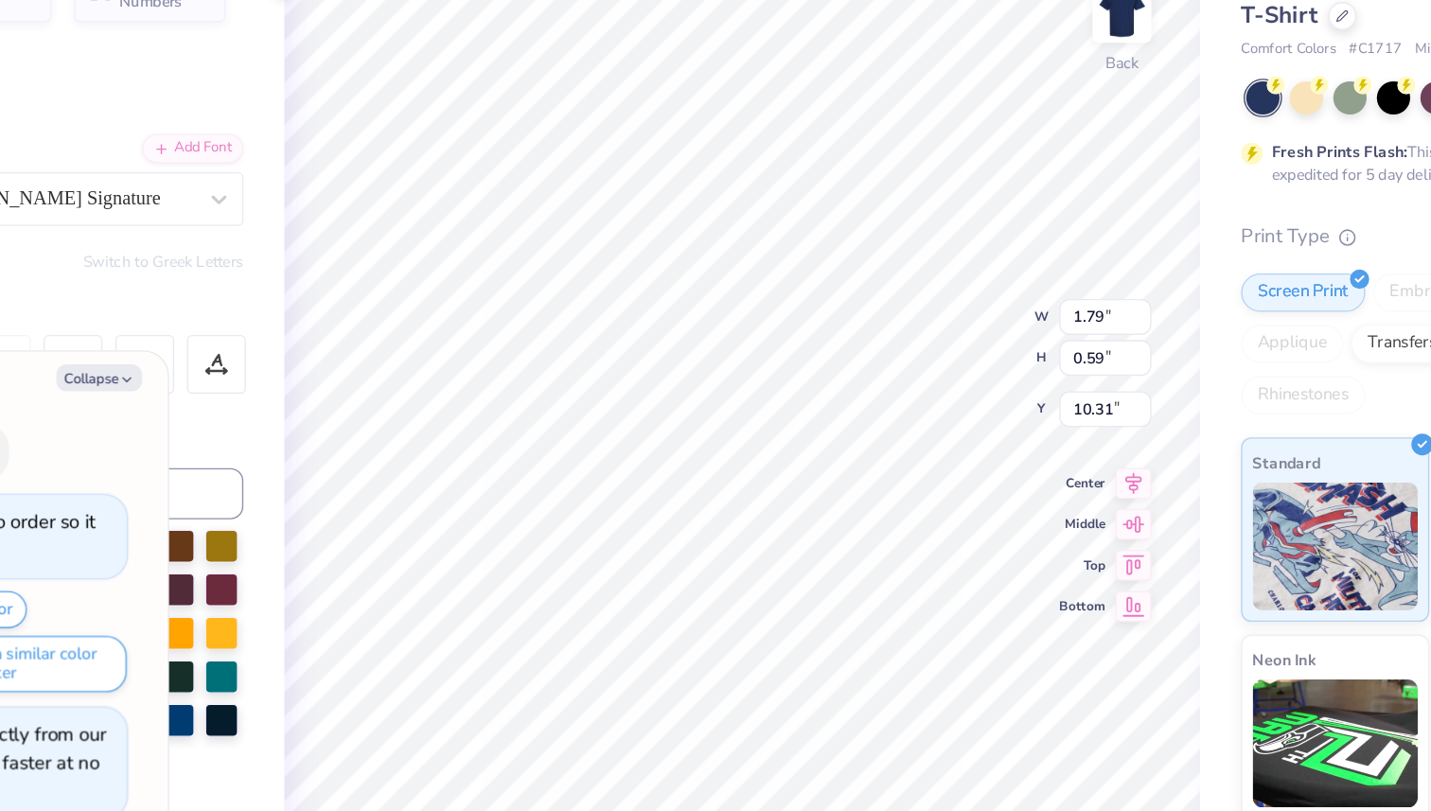
scroll to position [0, 1]
type textarea "Kansa"
type textarea "x"
type textarea "Kans"
type textarea "x"
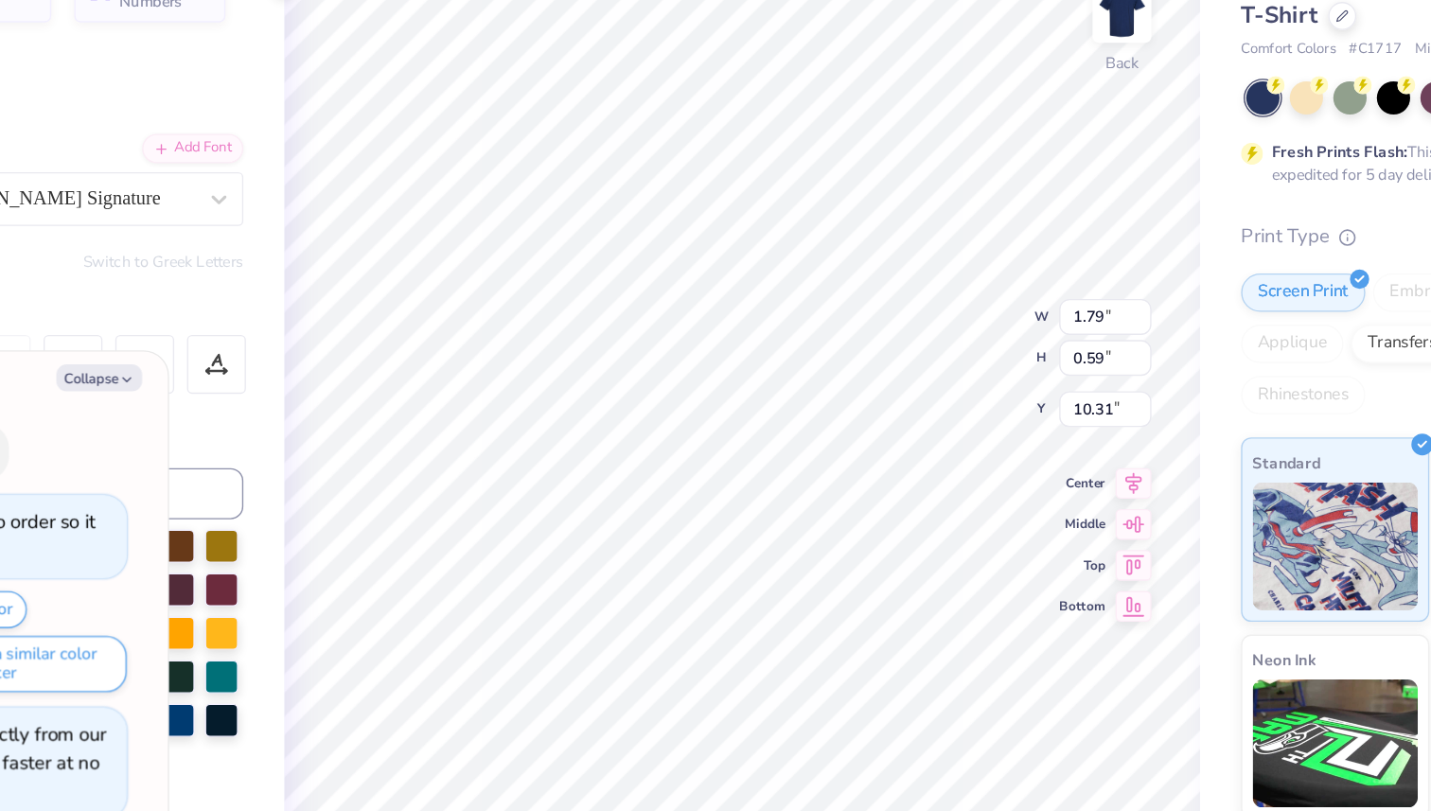
scroll to position [0, 0]
type textarea "[PERSON_NAME]"
type textarea "x"
type textarea "Kans"
type textarea "x"
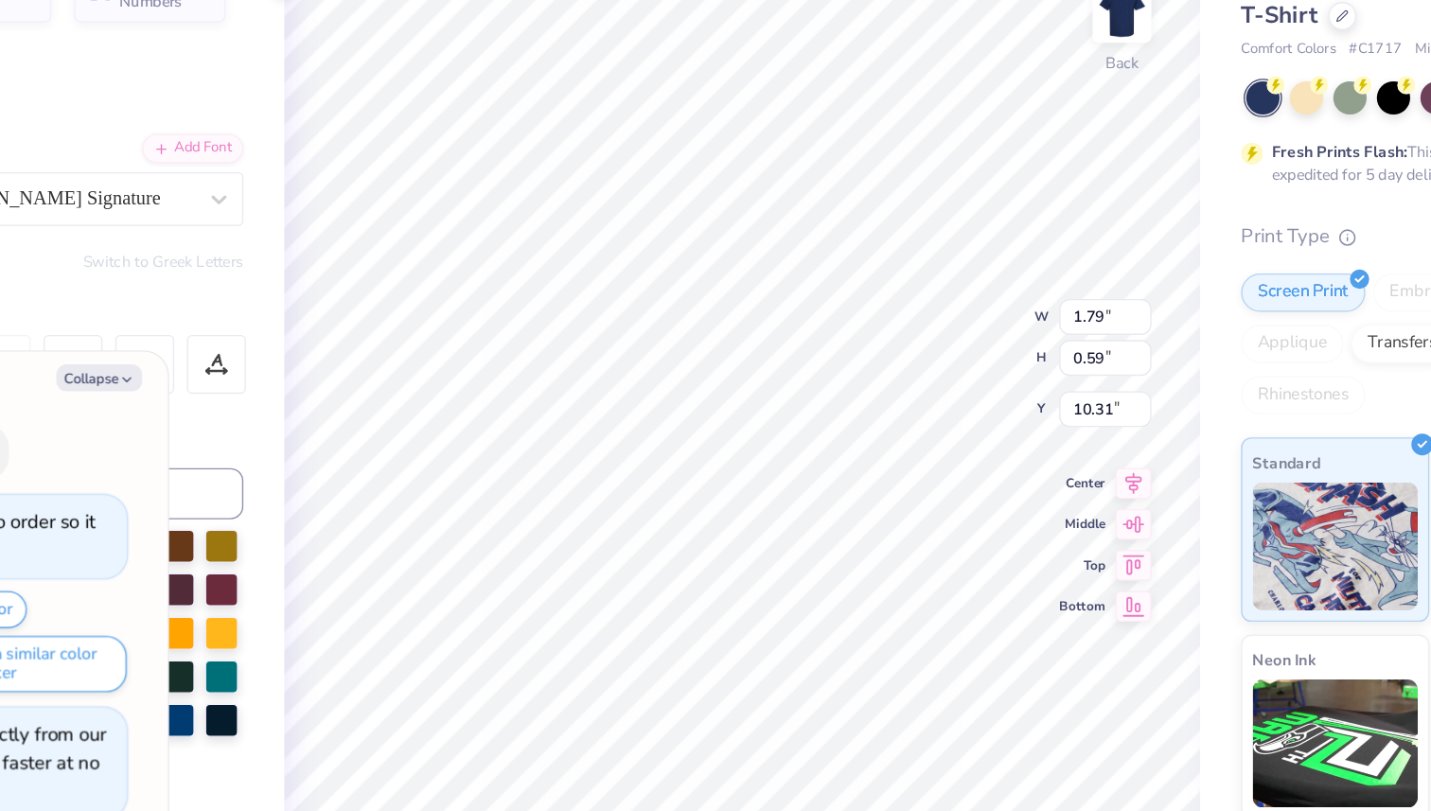
type textarea "Kansa"
type textarea "x"
type textarea "[US_STATE]"
type textarea "x"
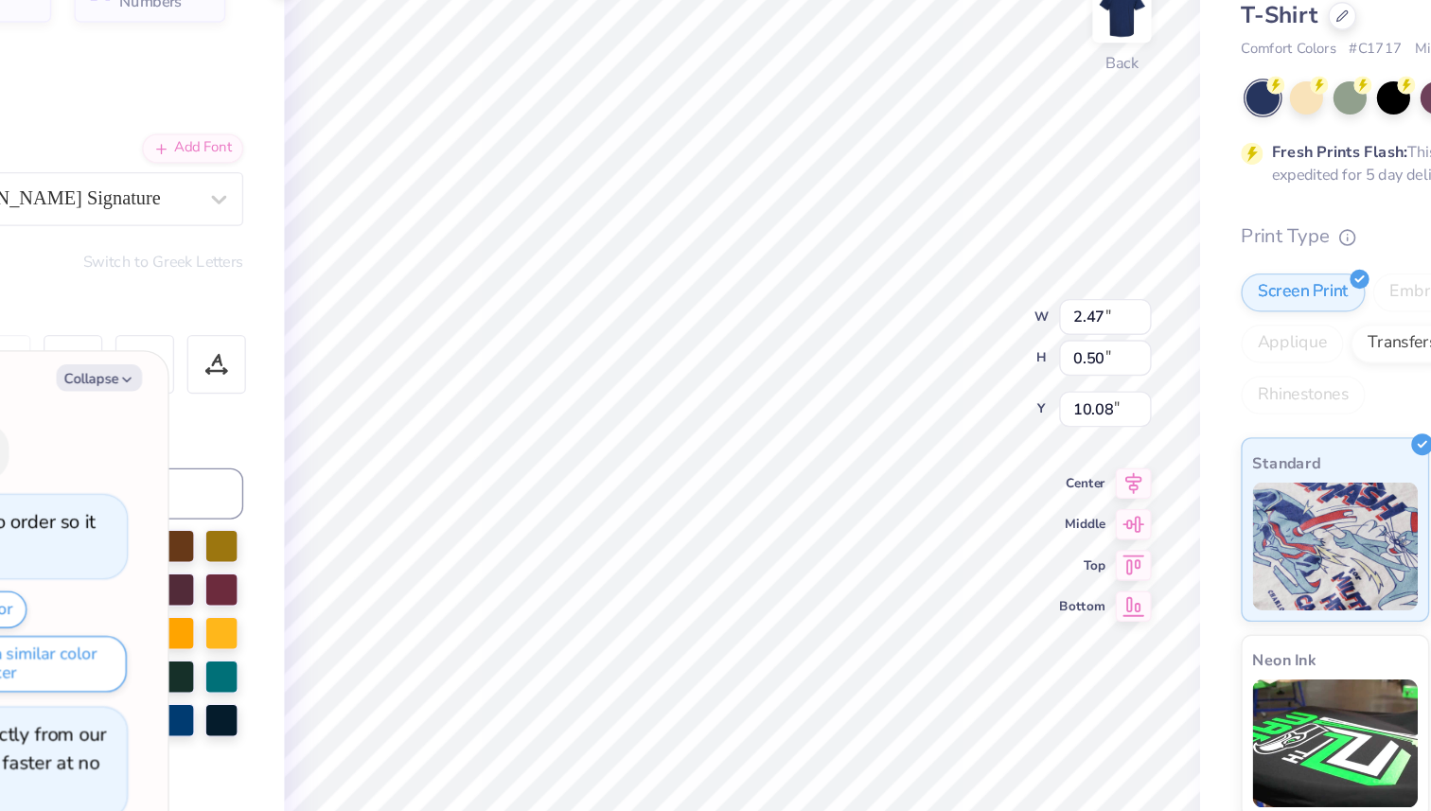
type textarea "L"
type textarea "x"
type textarea "La"
type textarea "x"
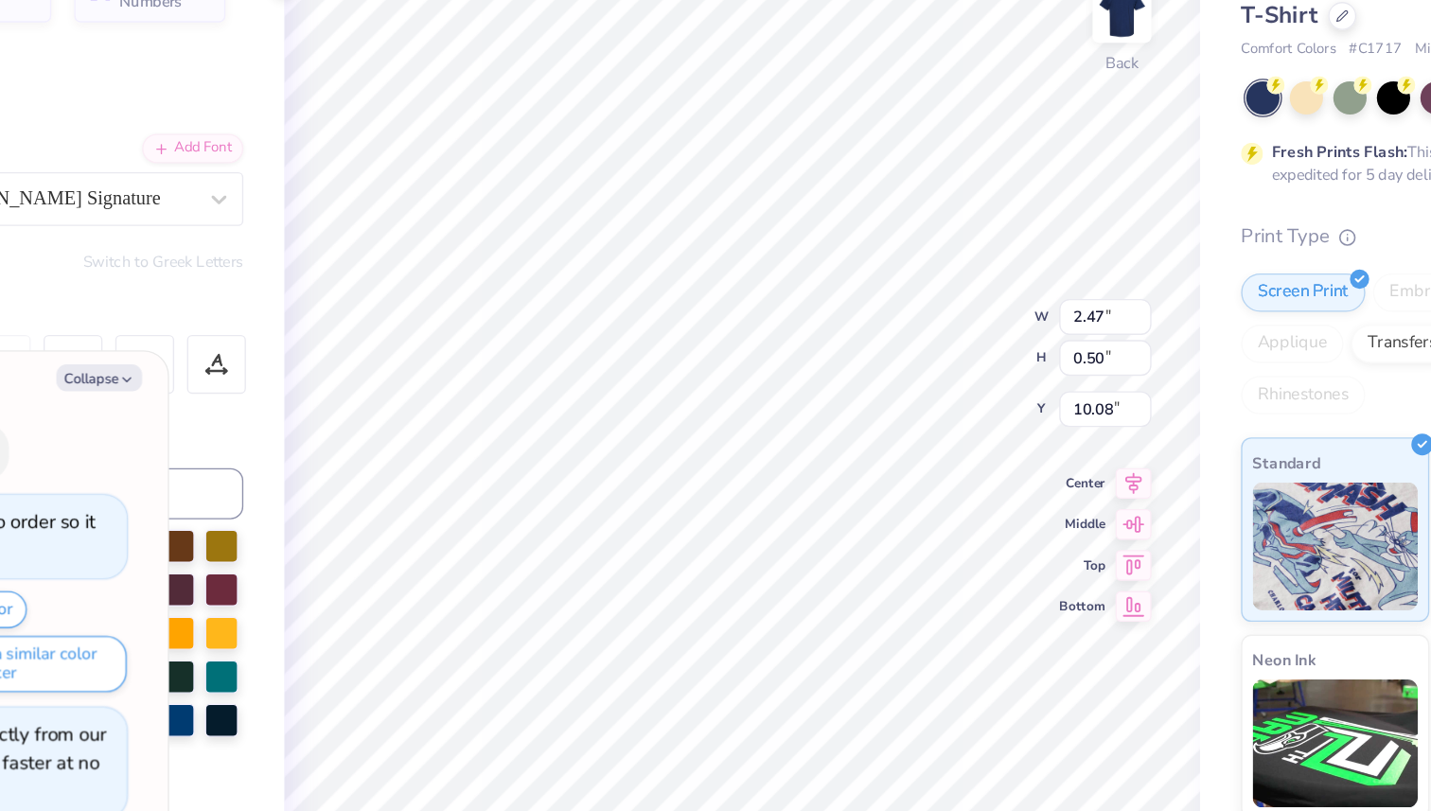
type textarea "[PERSON_NAME]"
type textarea "x"
type textarea "[PERSON_NAME]"
type textarea "x"
type textarea "[PERSON_NAME]"
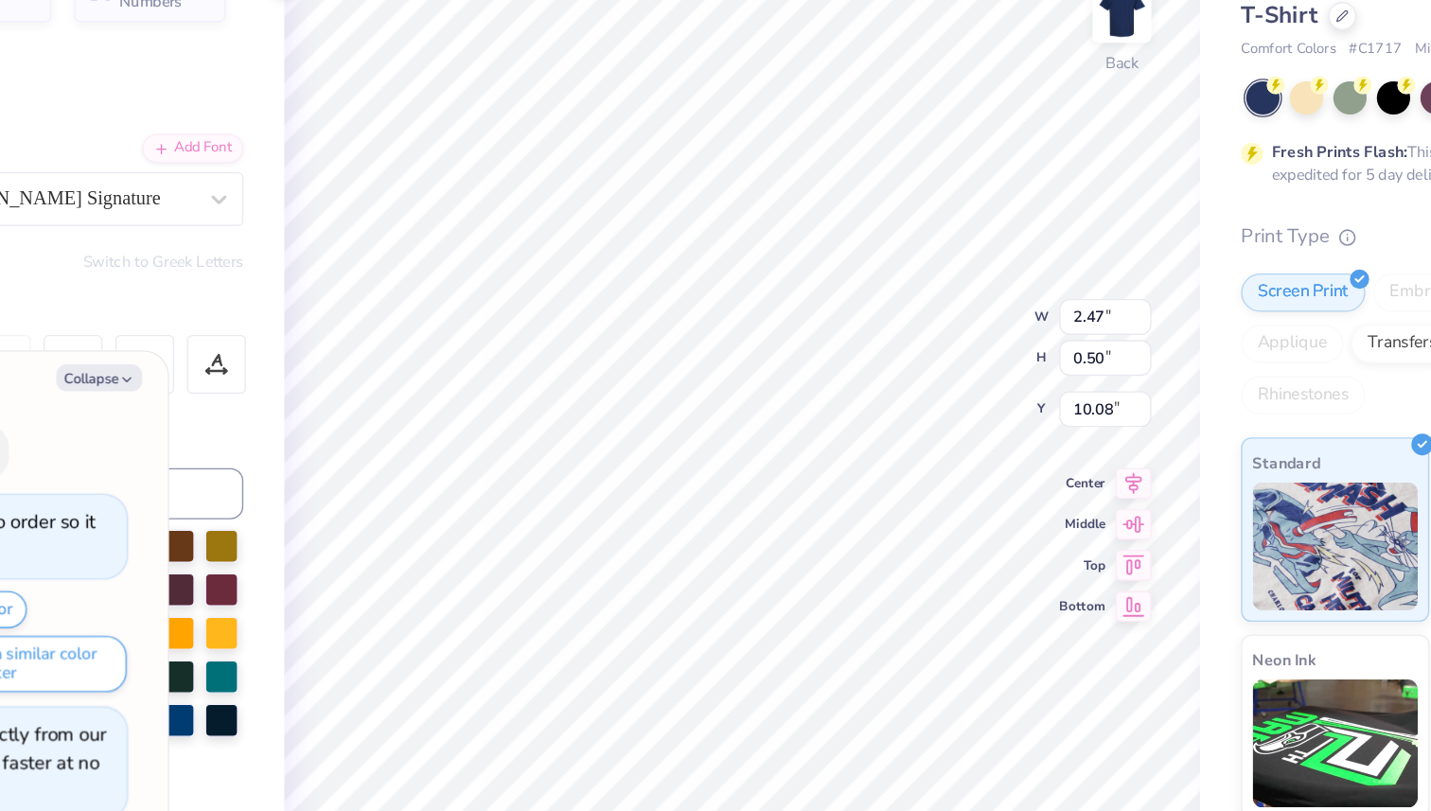
type textarea "x"
type textarea "[PERSON_NAME]"
type textarea "x"
type textarea "[PERSON_NAME],"
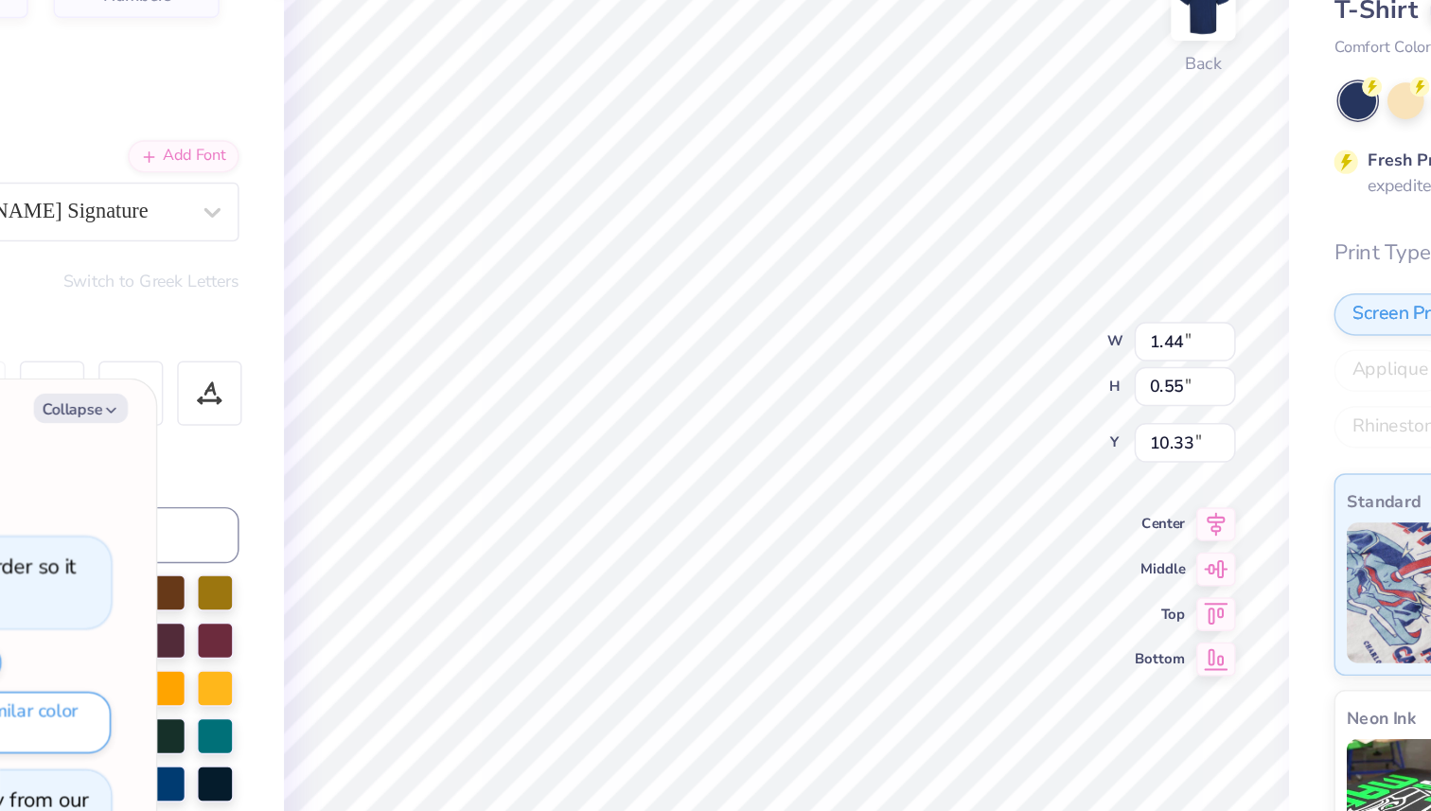
type textarea "x"
type input "1.98"
type input "0.76"
type textarea "x"
type input "1.78"
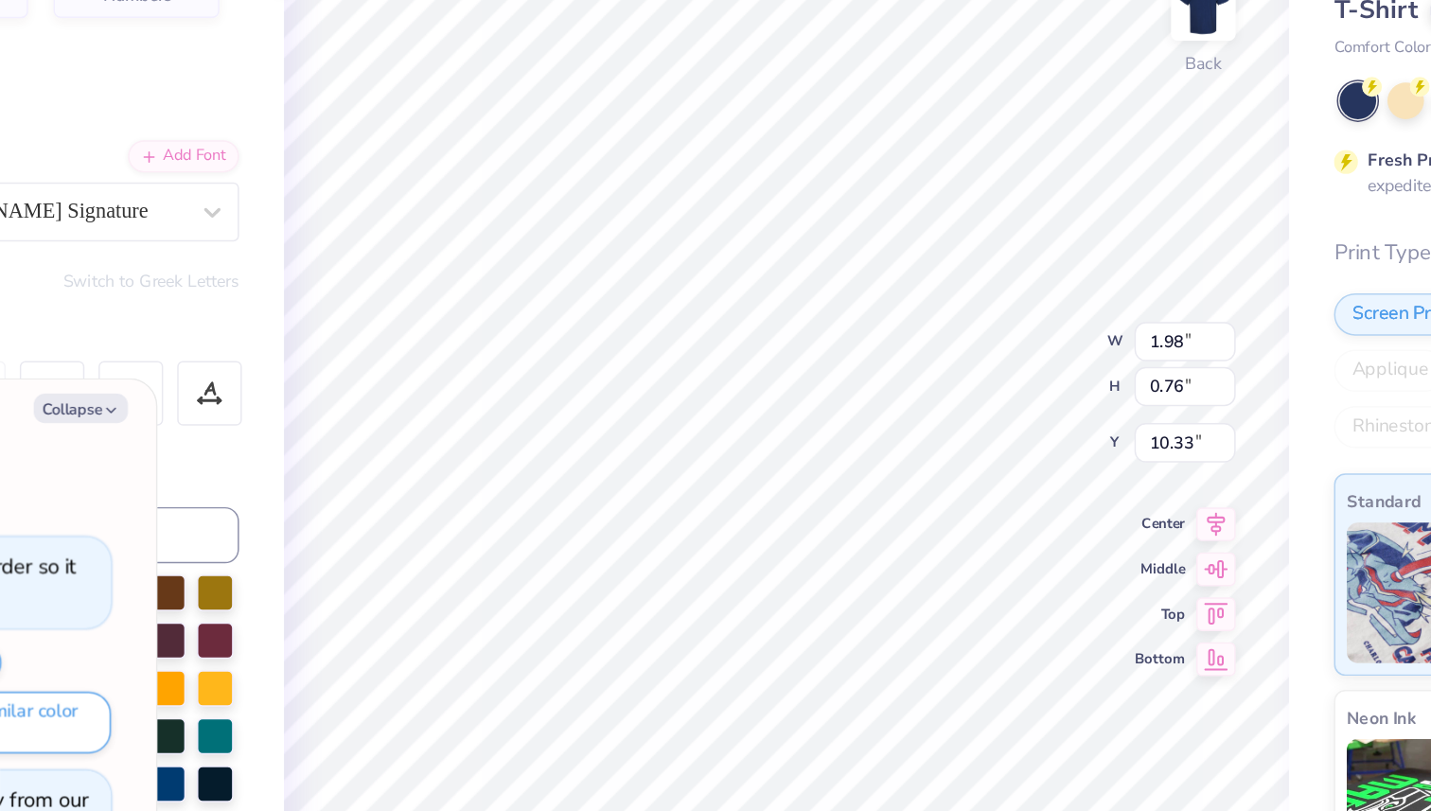
type input "0.53"
type input "10.07"
type textarea "x"
type input "2.28"
type input "0.67"
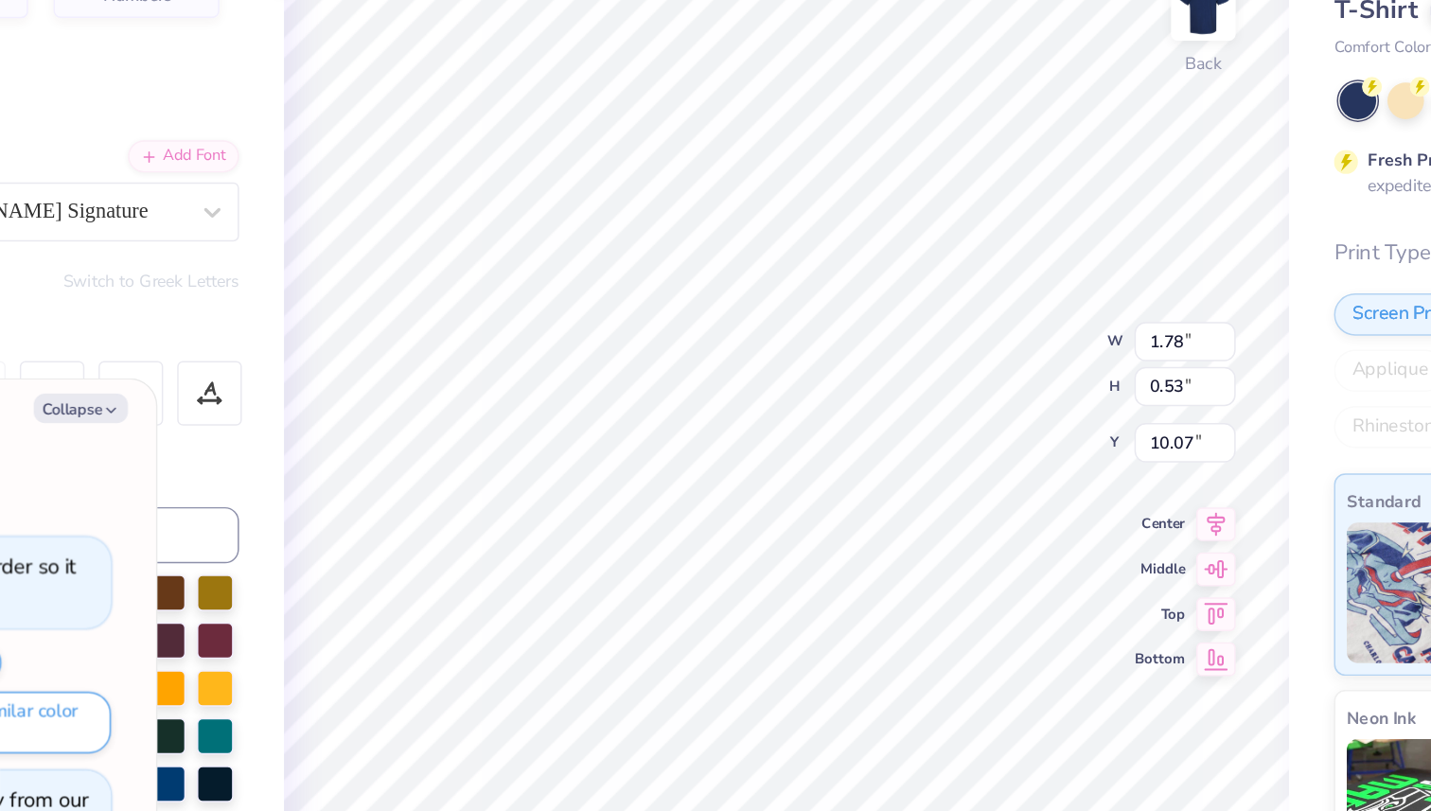
type input "9.92"
type textarea "x"
type input "1.98"
type input "0.76"
type input "10.33"
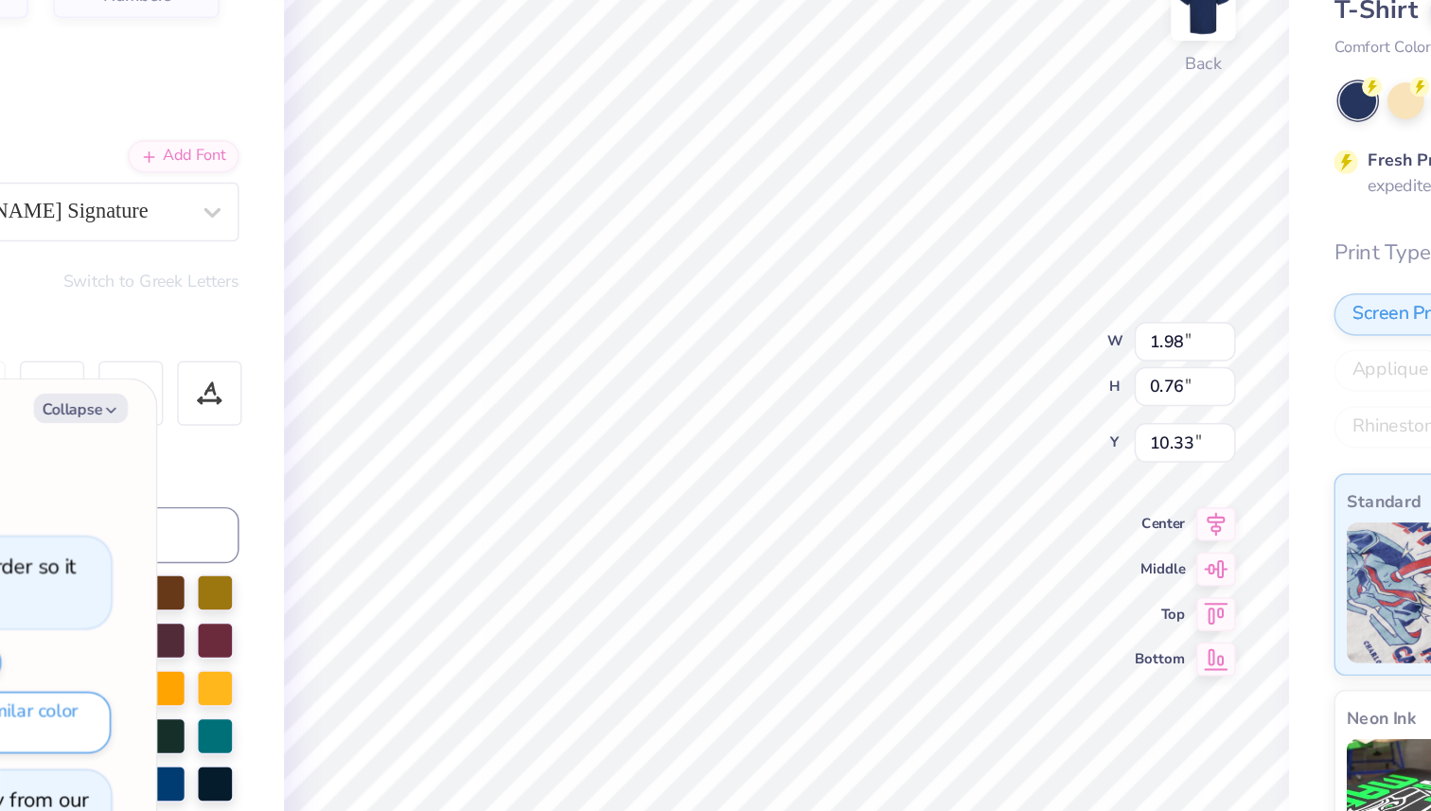
type textarea "x"
type input "10.26"
type textarea "x"
type input "10.59"
type textarea "x"
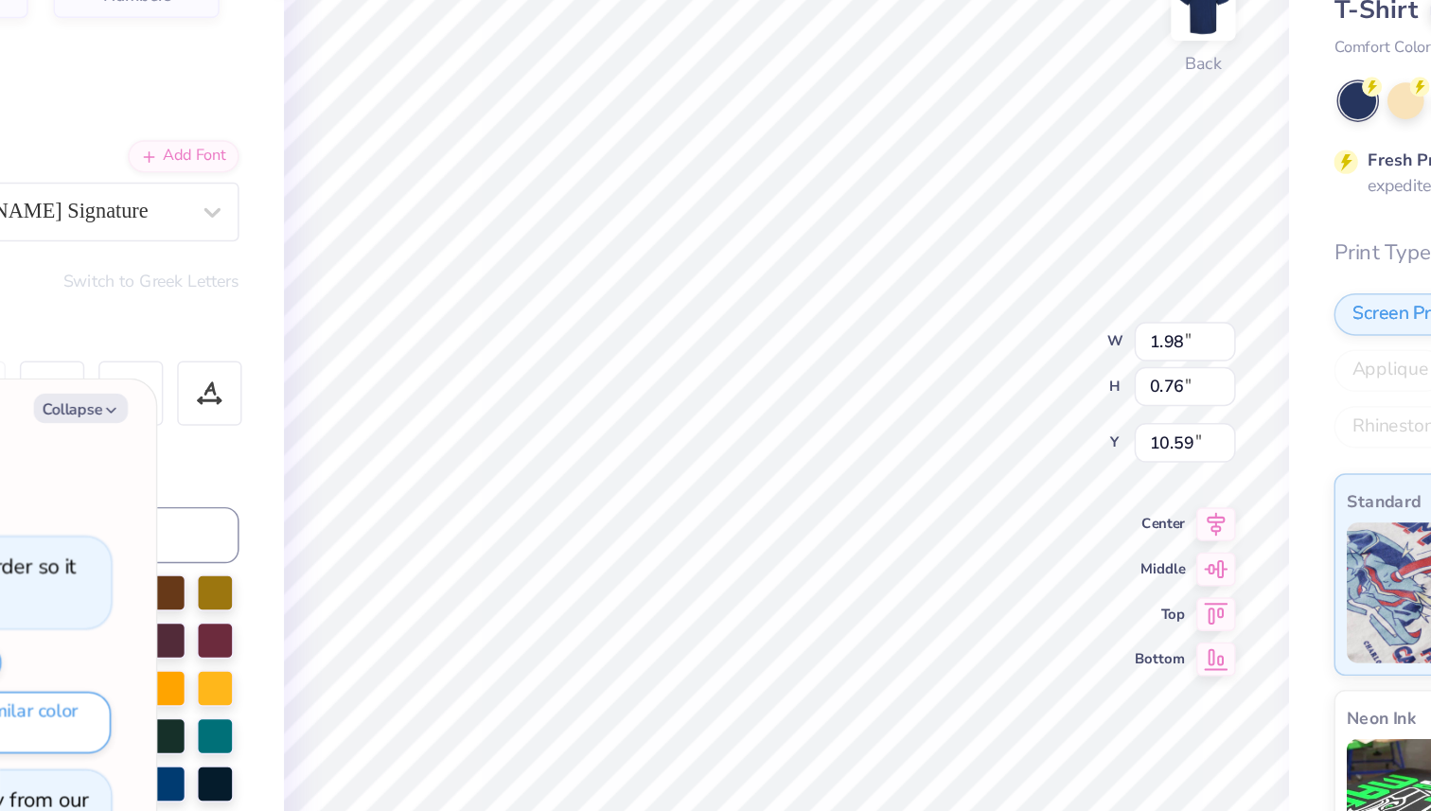
type input "10.26"
type textarea "x"
type input "9.96"
type textarea "x"
type input "1.98"
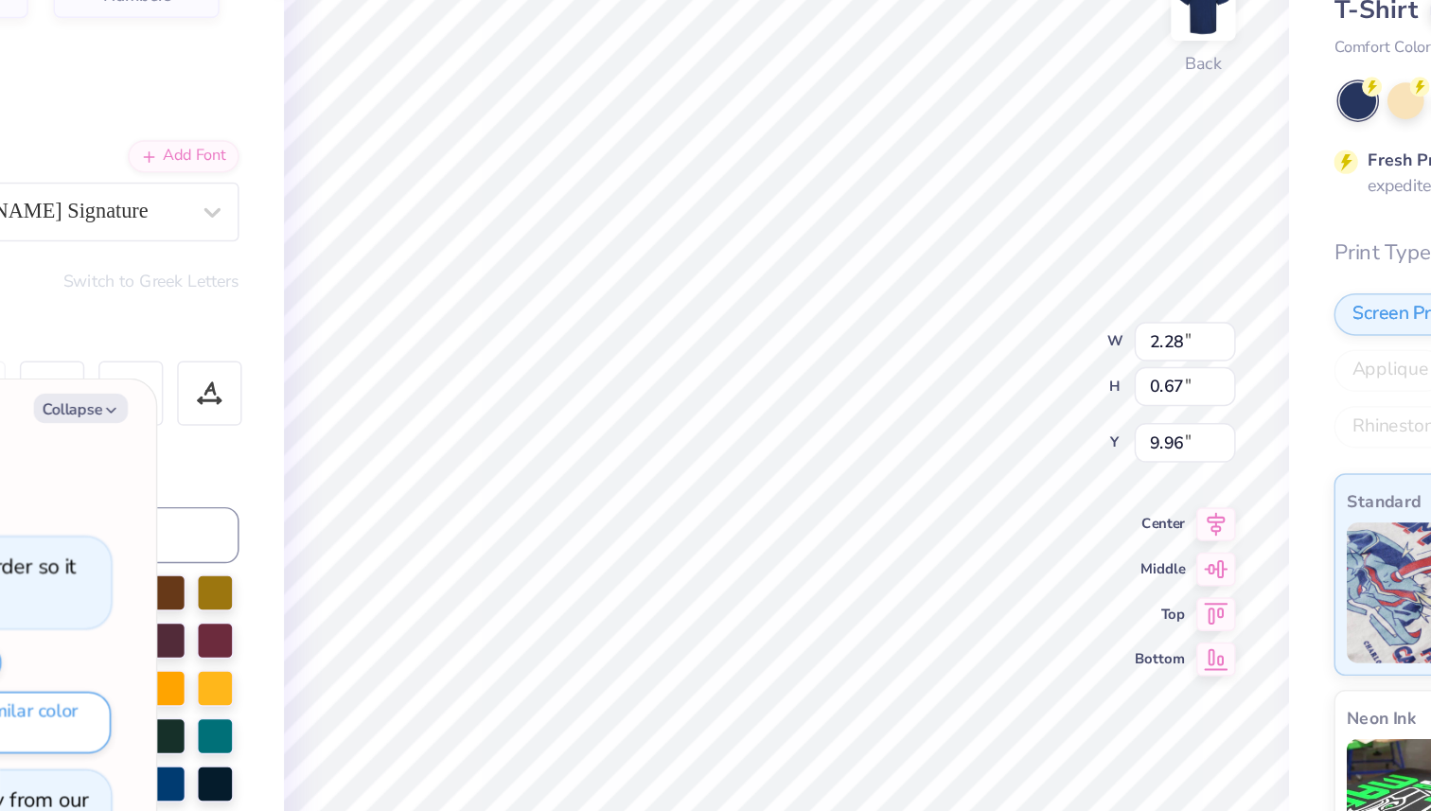
type input "0.76"
type input "10.26"
type textarea "x"
type input "10.30"
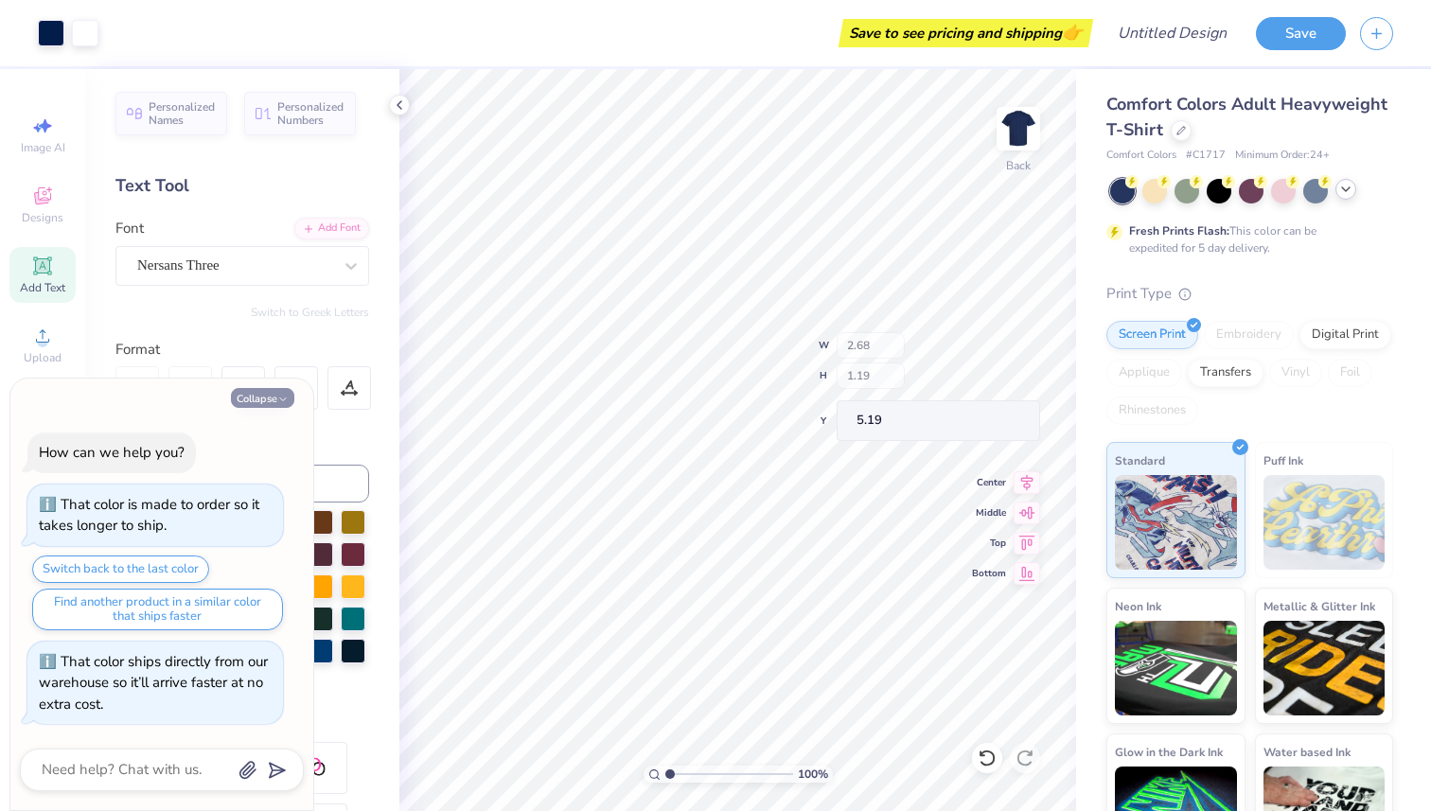
click at [278, 393] on button "Collapse" at bounding box center [262, 398] width 63 height 20
type textarea "x"
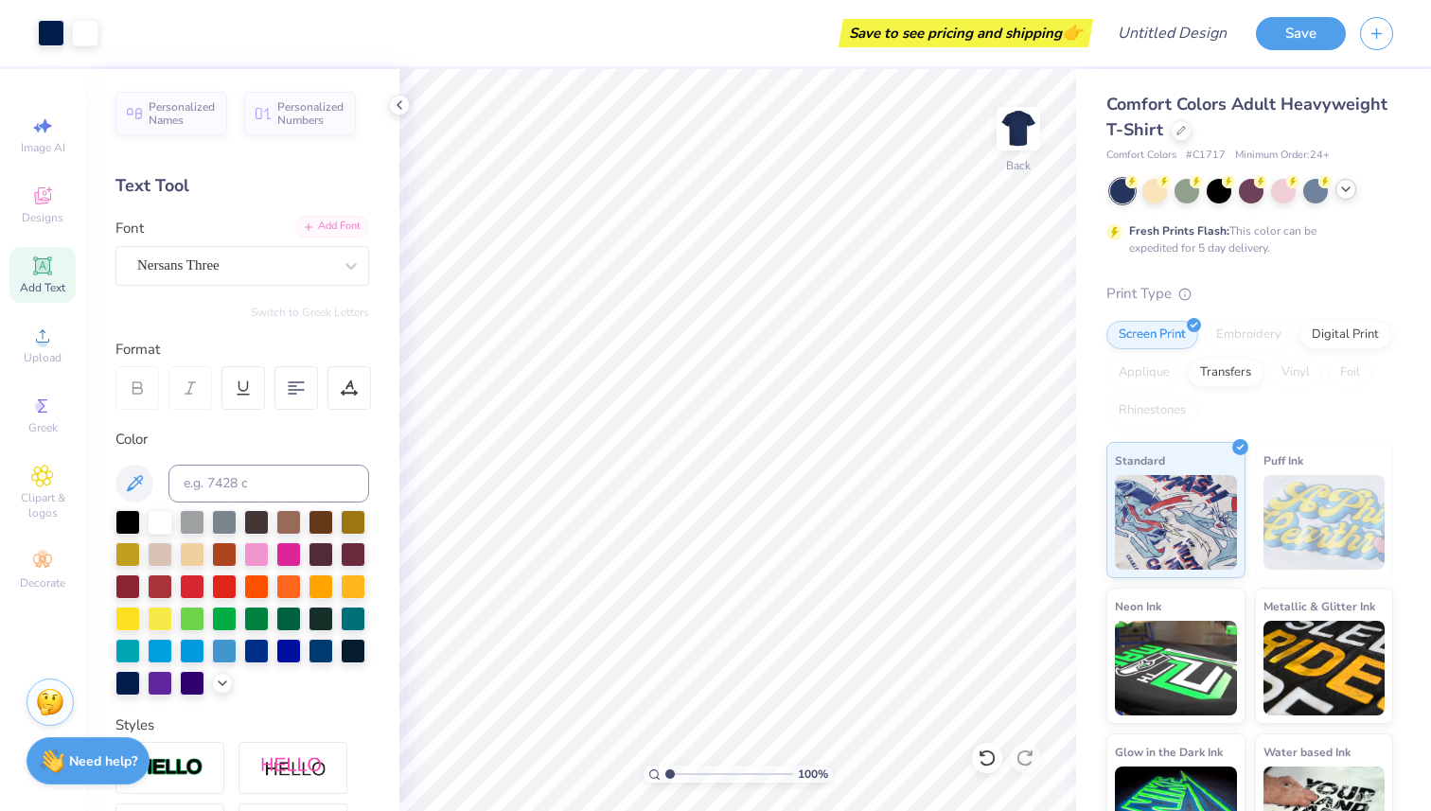
click at [313, 220] on div "Add Font" at bounding box center [331, 227] width 75 height 22
click at [200, 588] on div at bounding box center [192, 585] width 25 height 25
click at [180, 587] on div at bounding box center [192, 585] width 25 height 25
click at [167, 583] on div at bounding box center [160, 585] width 25 height 25
click at [185, 587] on div at bounding box center [192, 585] width 25 height 25
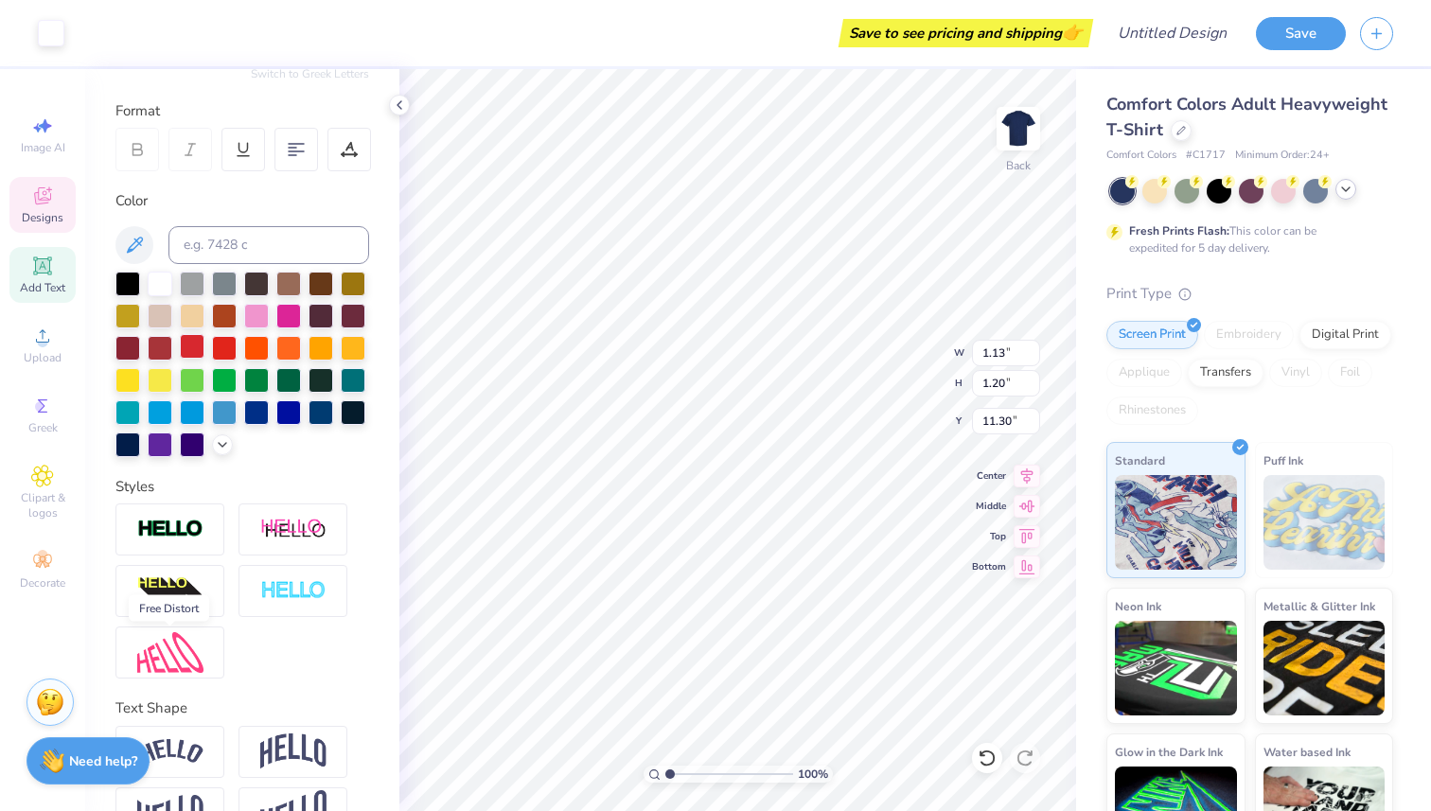
scroll to position [238, 0]
click at [232, 349] on div at bounding box center [224, 347] width 25 height 25
click at [234, 448] on div at bounding box center [242, 365] width 254 height 185
click at [226, 447] on icon at bounding box center [222, 443] width 15 height 15
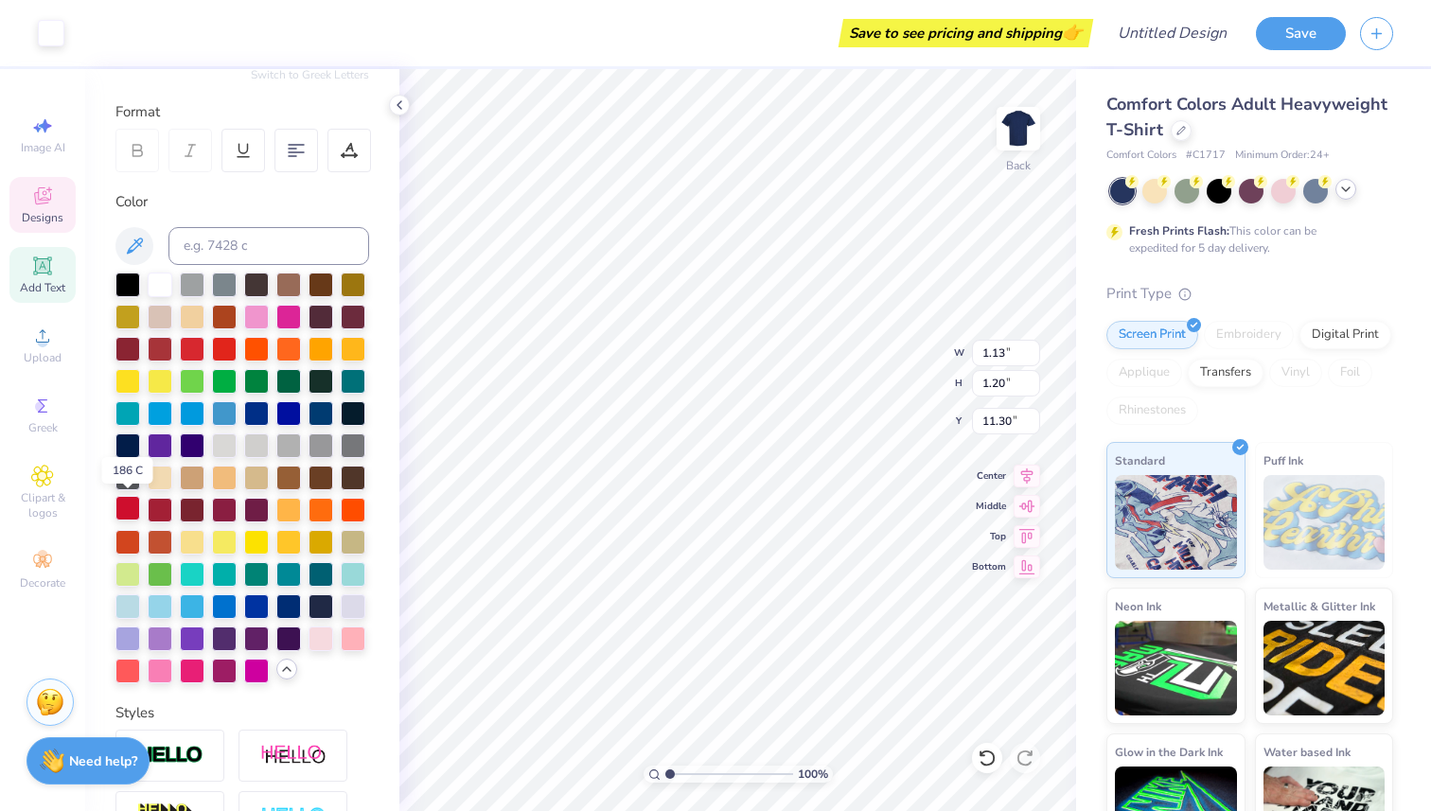
click at [132, 509] on div at bounding box center [127, 508] width 25 height 25
click at [166, 512] on div at bounding box center [160, 508] width 25 height 25
click at [131, 511] on div at bounding box center [127, 508] width 25 height 25
click at [149, 514] on div at bounding box center [160, 508] width 25 height 25
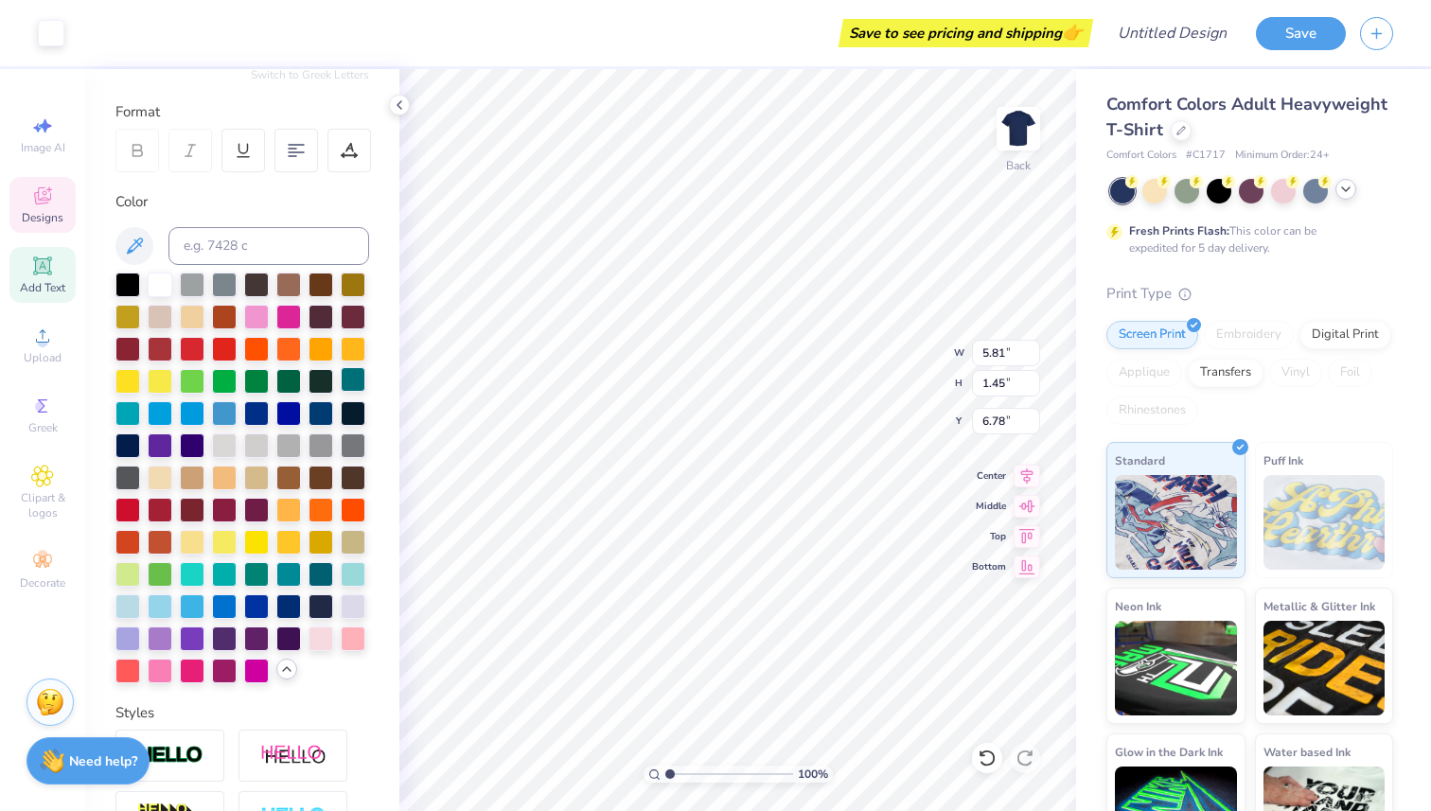
type input "5.81"
type input "1.45"
type input "6.78"
click at [129, 511] on div at bounding box center [127, 508] width 25 height 25
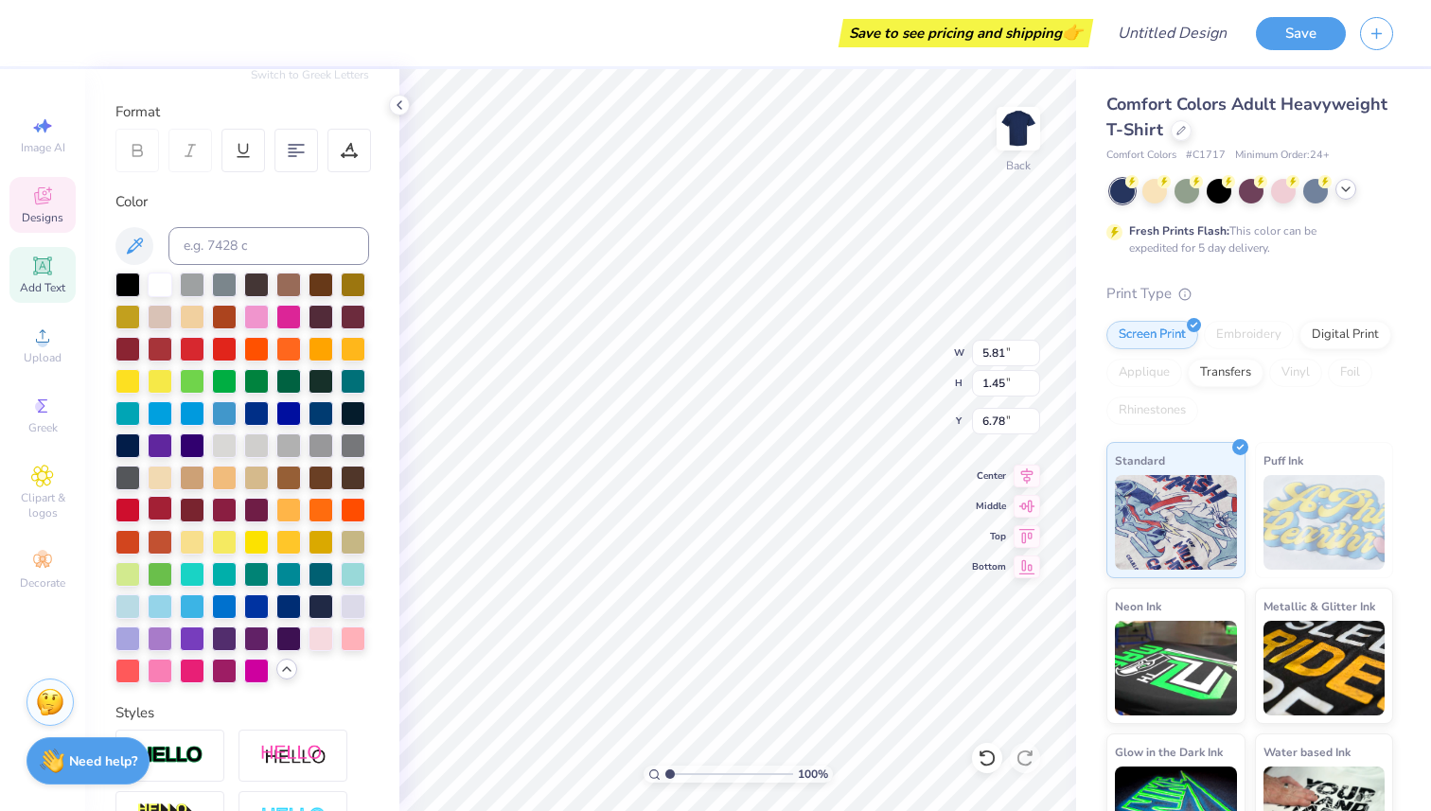
click at [167, 511] on div at bounding box center [160, 508] width 25 height 25
type input "6.39"
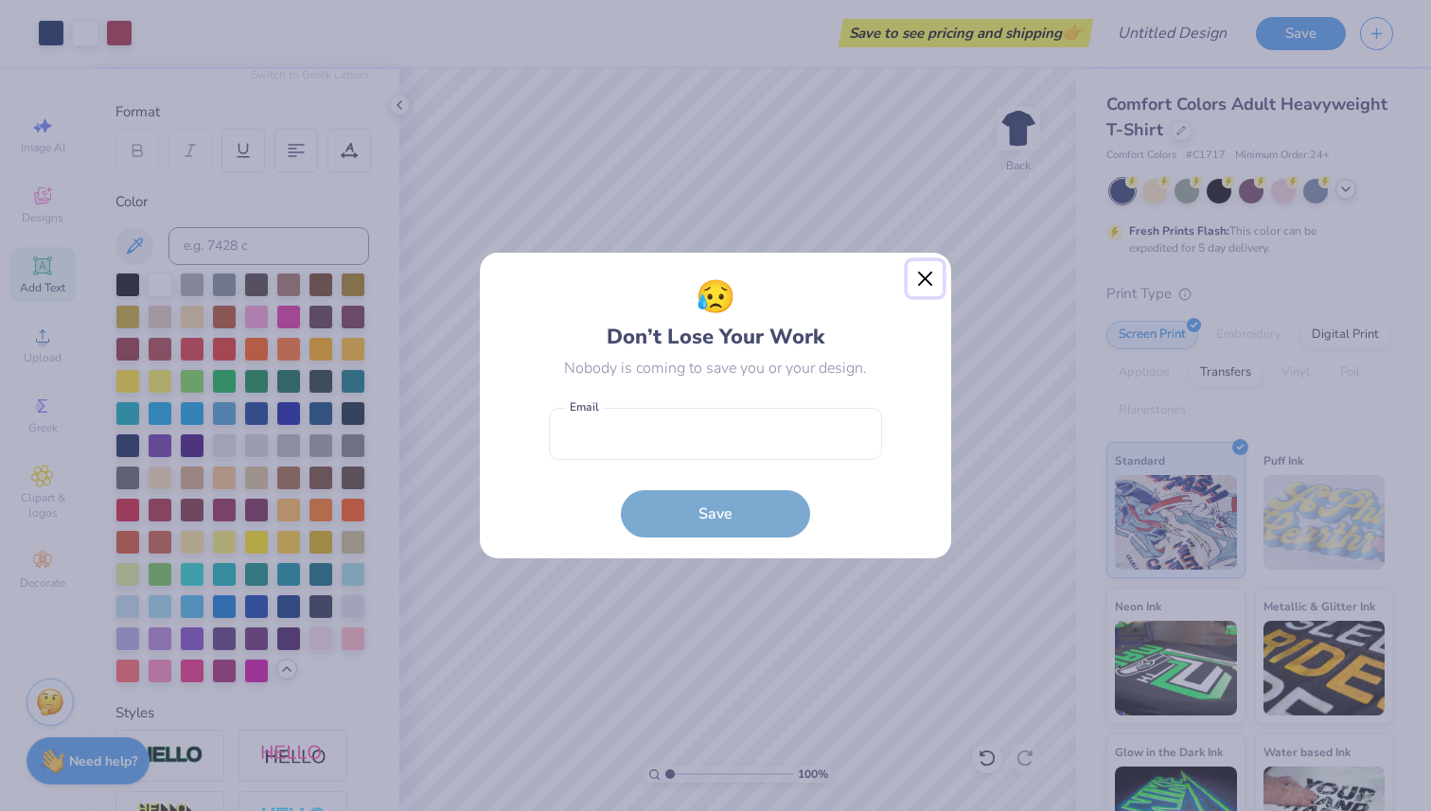
click at [926, 275] on button "Close" at bounding box center [925, 279] width 36 height 36
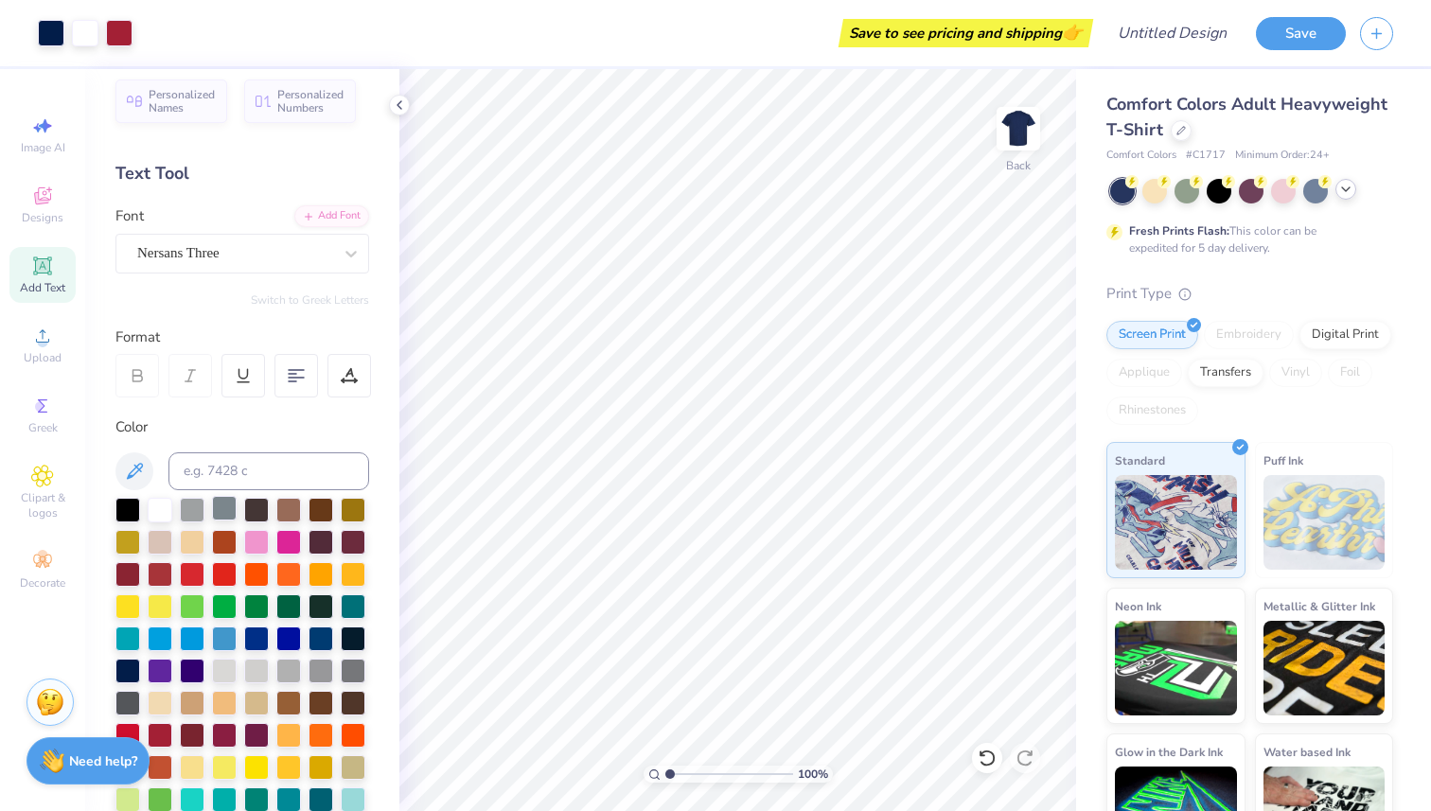
scroll to position [0, 0]
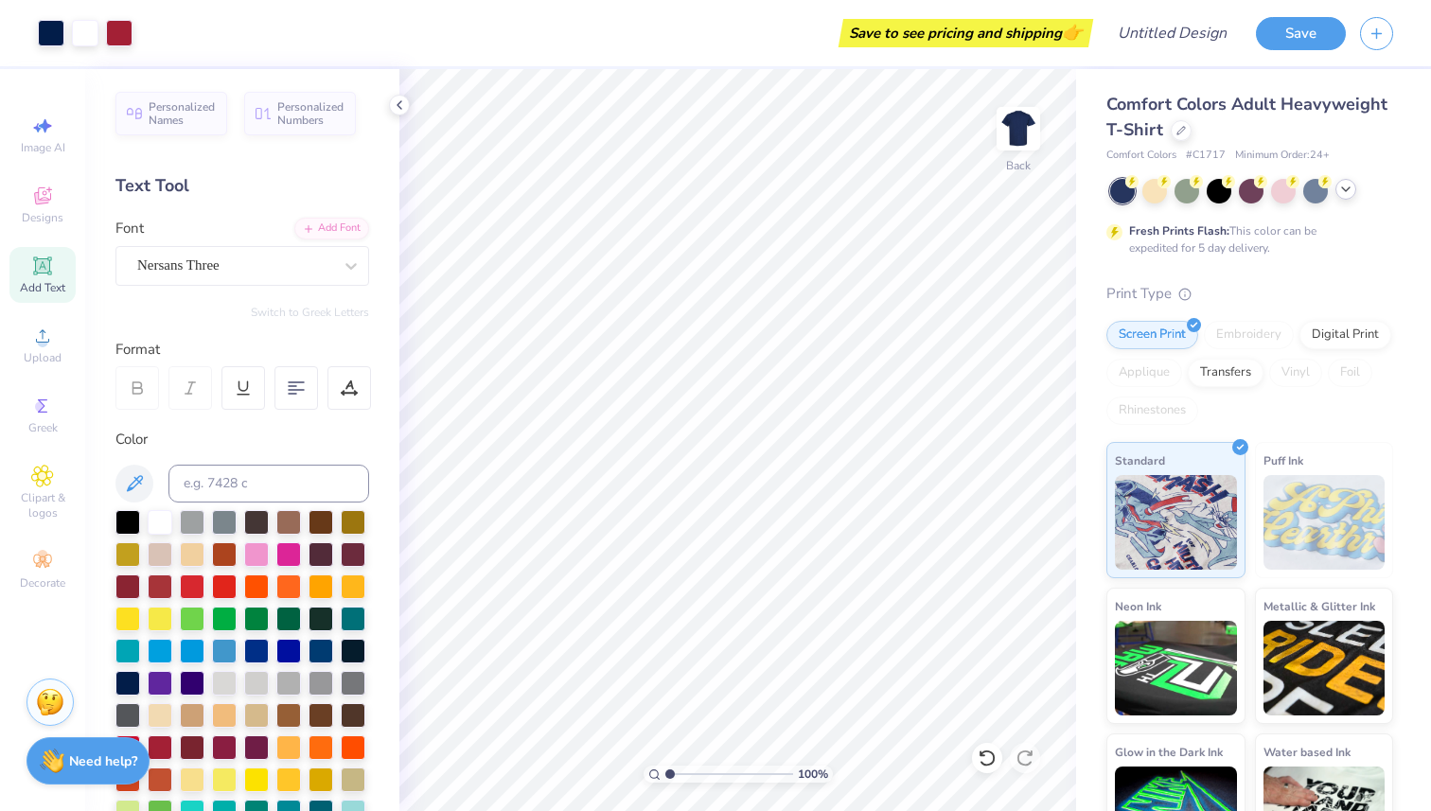
click at [43, 233] on div "Image AI Designs Add Text Upload Greek Clipart & logos Decorate" at bounding box center [42, 352] width 66 height 491
click at [43, 215] on span "Designs" at bounding box center [43, 217] width 42 height 15
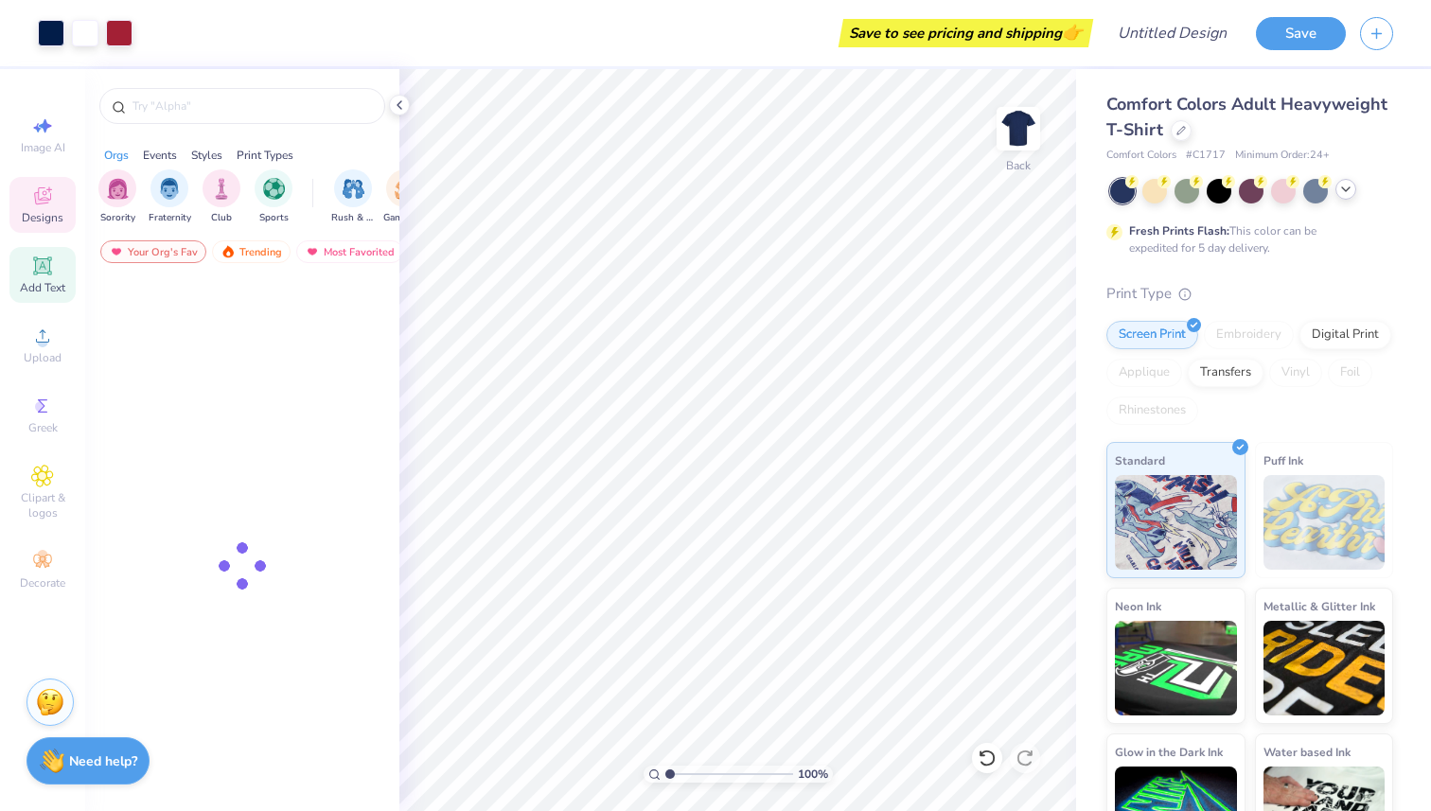
click at [44, 254] on div "Add Text" at bounding box center [42, 275] width 66 height 56
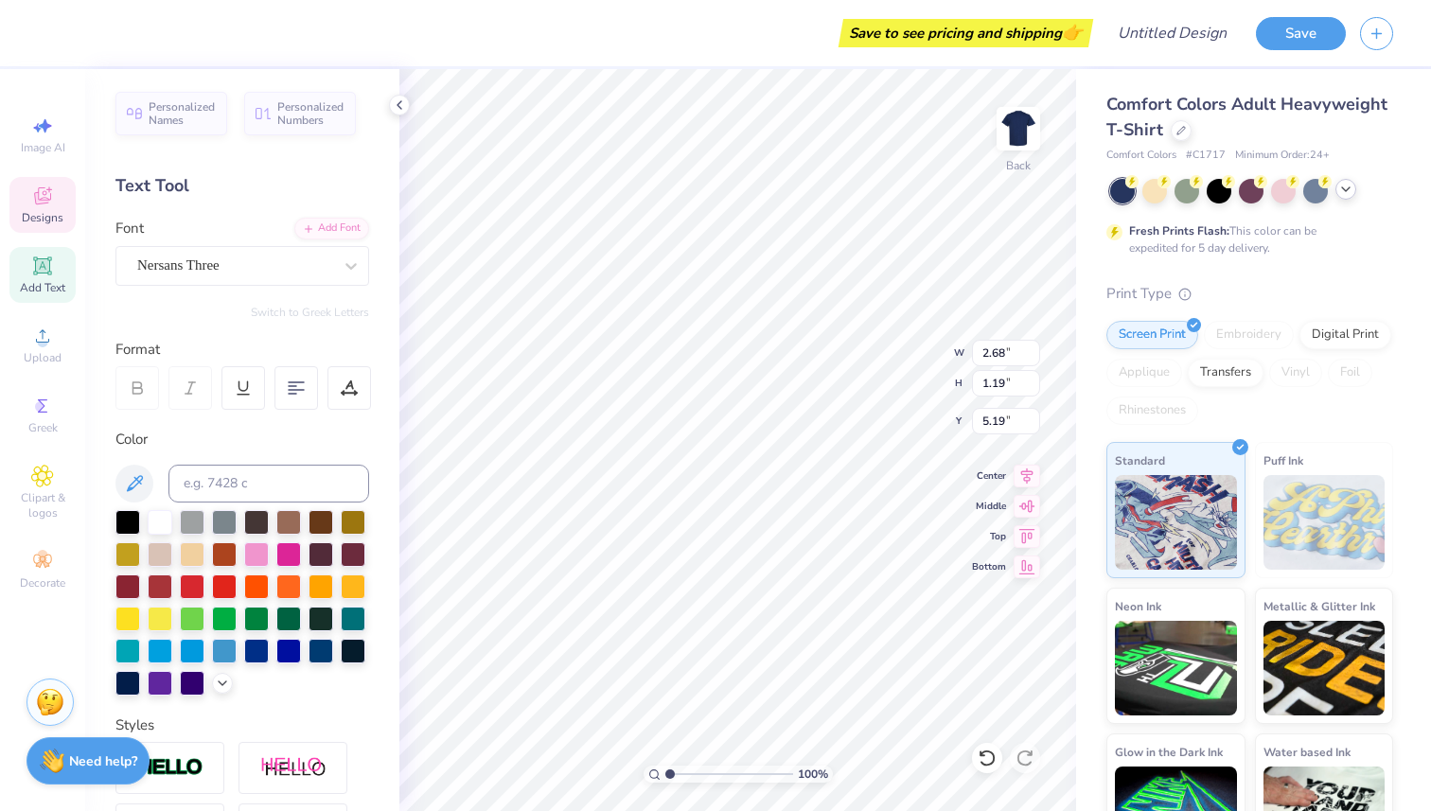
type input "2.68"
type input "1.19"
type input "5.19"
type input "14.56"
type textarea "ALPHA"
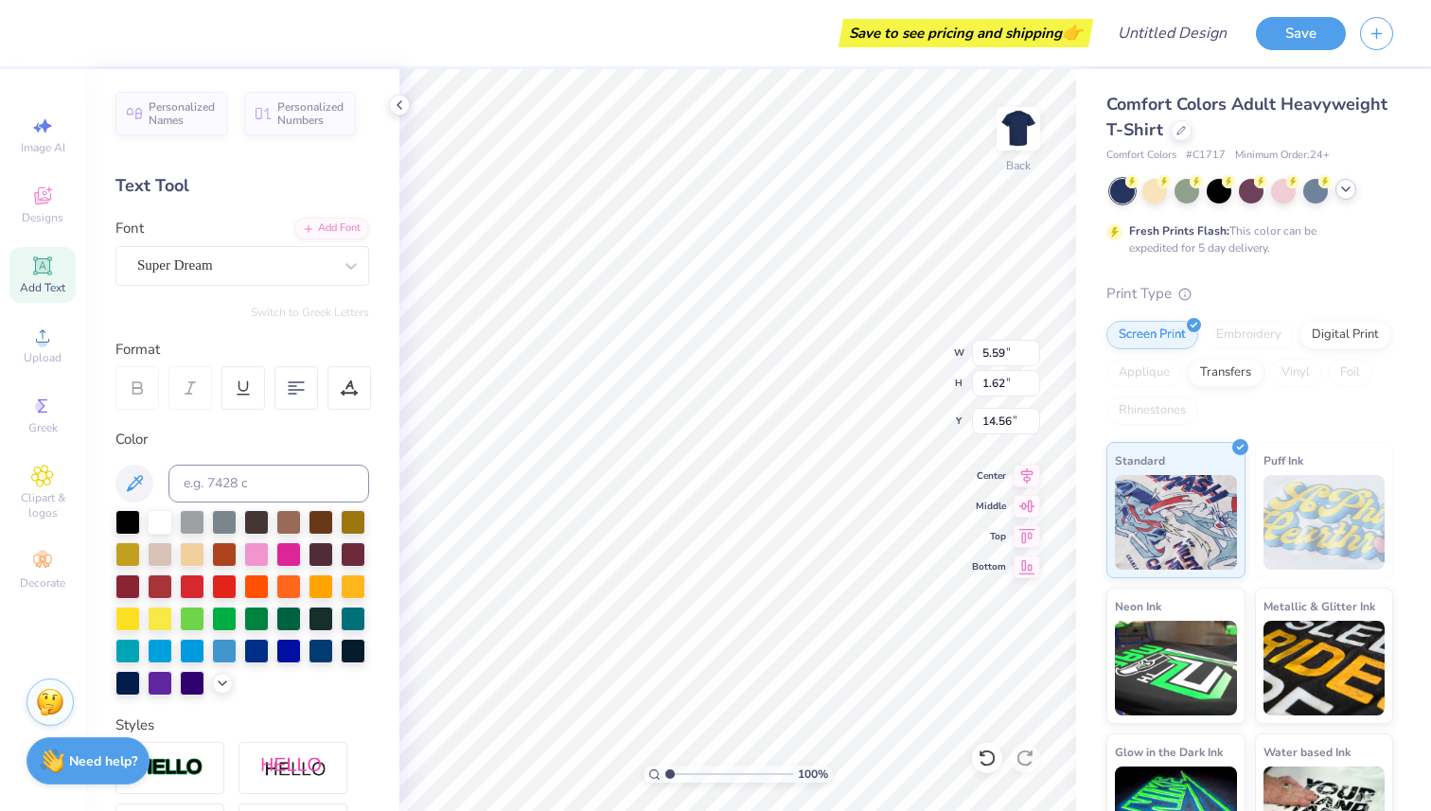
scroll to position [0, 1]
type input "2.68"
type input "1.19"
type input "5.19"
type input "6.96"
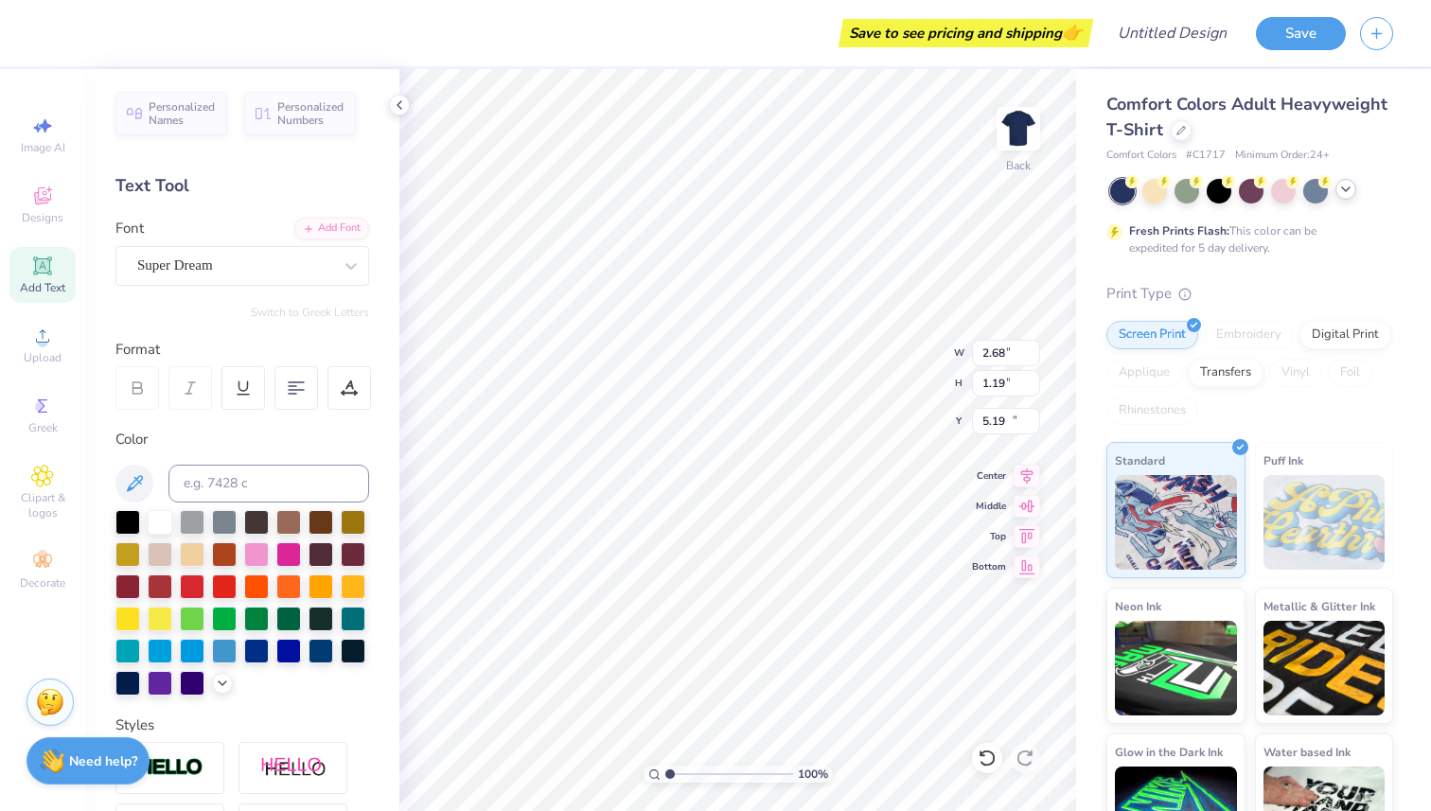
type input "1.62"
type input "14.56"
click at [248, 273] on div "Super Dream" at bounding box center [234, 265] width 199 height 29
click at [253, 400] on div "Nersans Three" at bounding box center [242, 414] width 238 height 31
type input "NER"
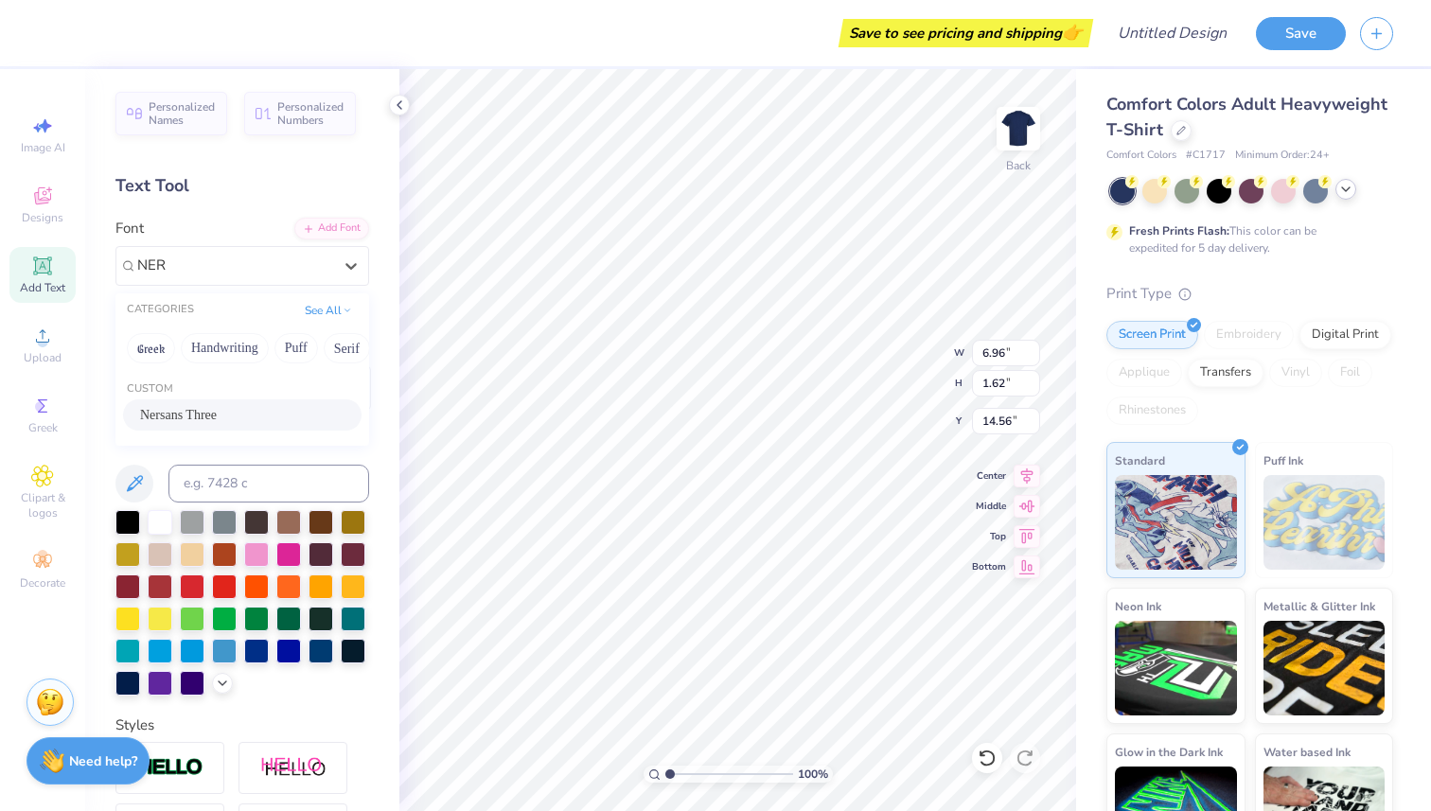
type input "8.06"
type input "1.63"
type input "14.55"
click at [256, 412] on div "Personalized Names Personalized Numbers Text Tool Add Font Font Nersans Three S…" at bounding box center [242, 440] width 314 height 742
type input "5.67"
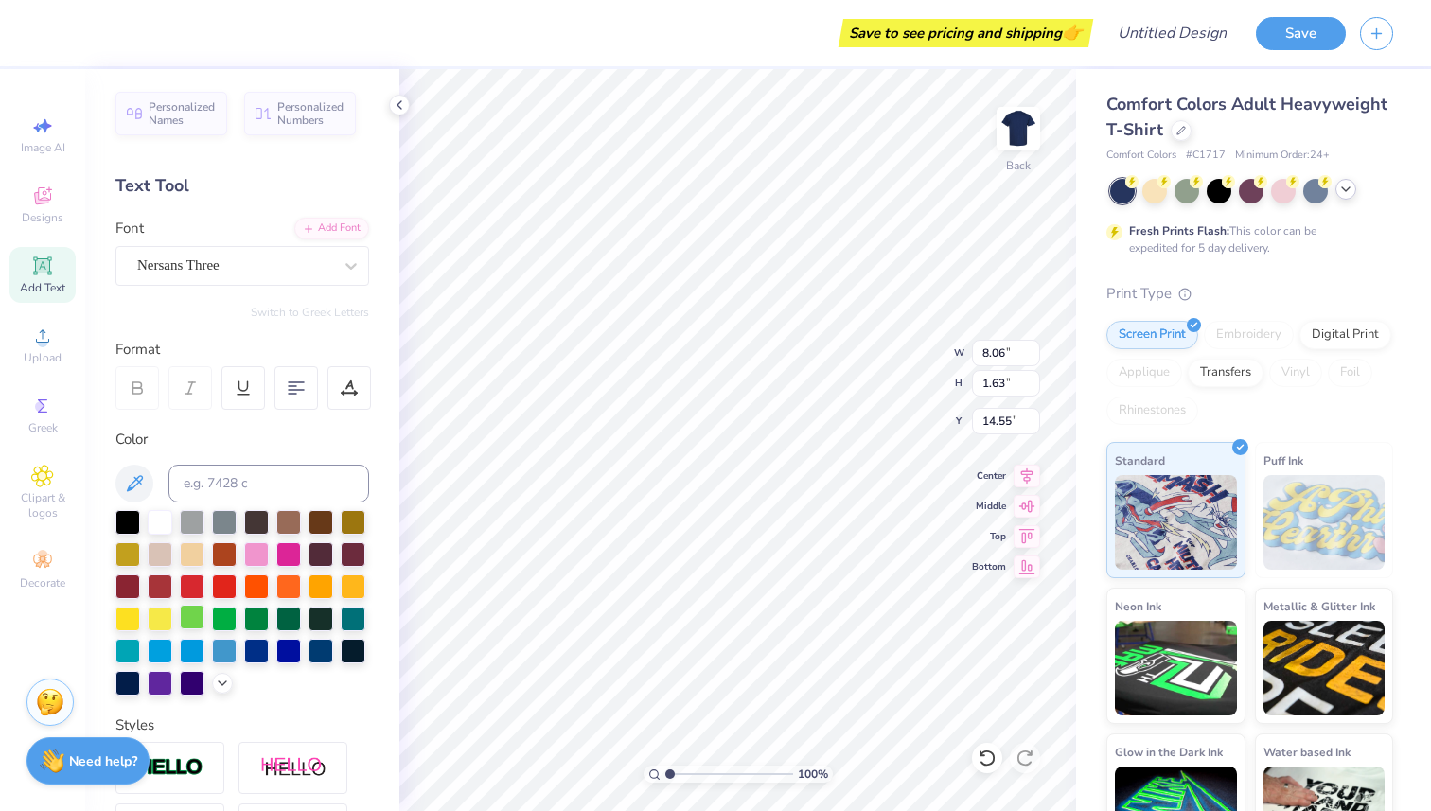
type input "1.15"
type input "15.04"
click at [226, 688] on icon at bounding box center [222, 681] width 15 height 15
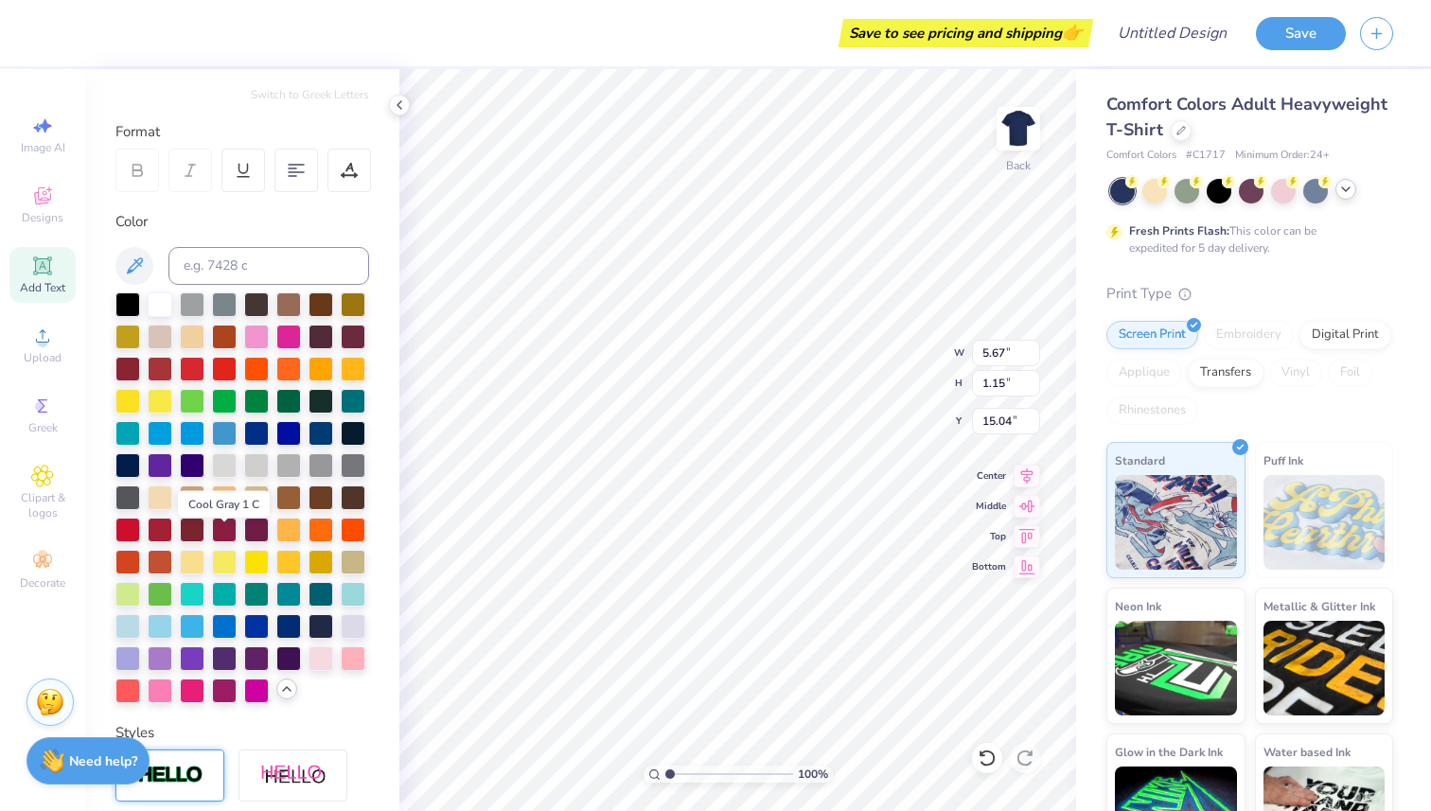
scroll to position [356, 0]
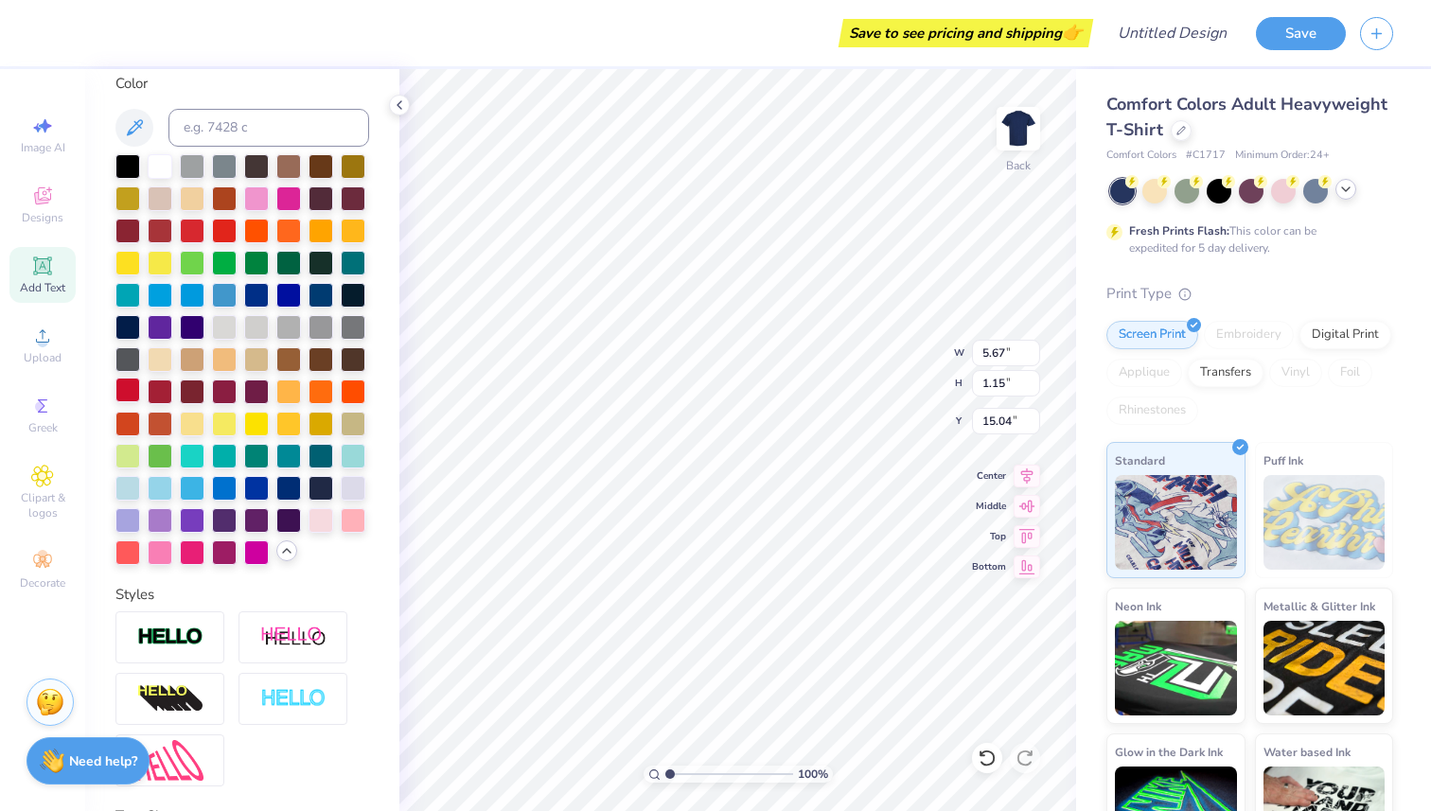
click at [126, 391] on div at bounding box center [127, 390] width 25 height 25
